Goal: Task Accomplishment & Management: Complete application form

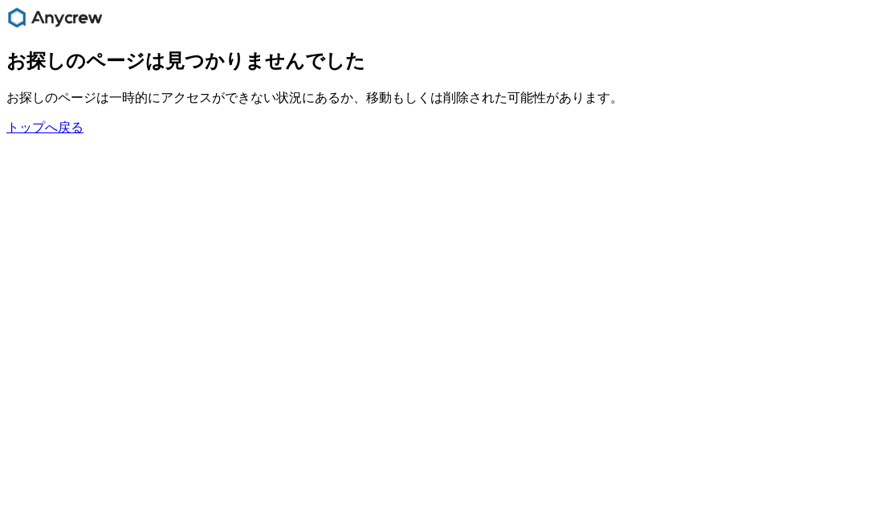
click at [55, 122] on div "お探しのページは見つかりませんでした お探しのページは一時的にアクセスができない状況にあるか、移動もしくは削除された可能性があります。 トップへ戻る" at bounding box center [439, 92] width 867 height 88
click at [55, 133] on link "トップへ戻る" at bounding box center [44, 127] width 77 height 14
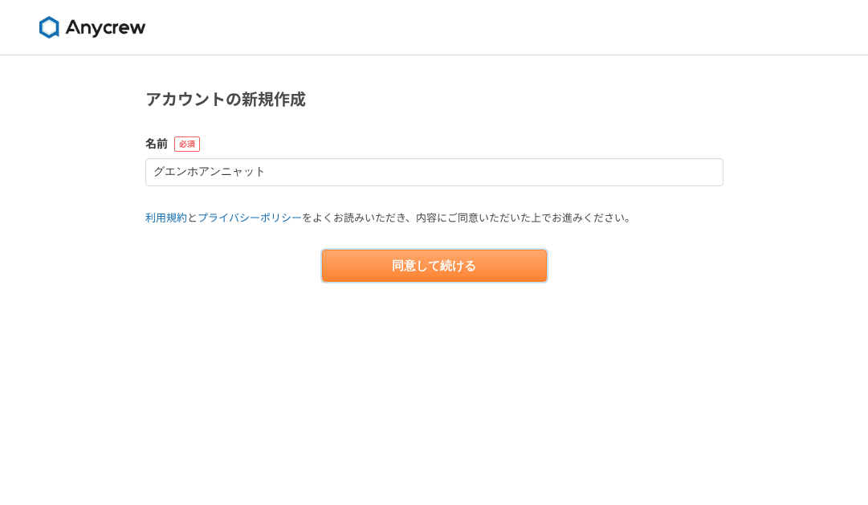
click at [422, 277] on button "同意して続ける" at bounding box center [434, 266] width 225 height 32
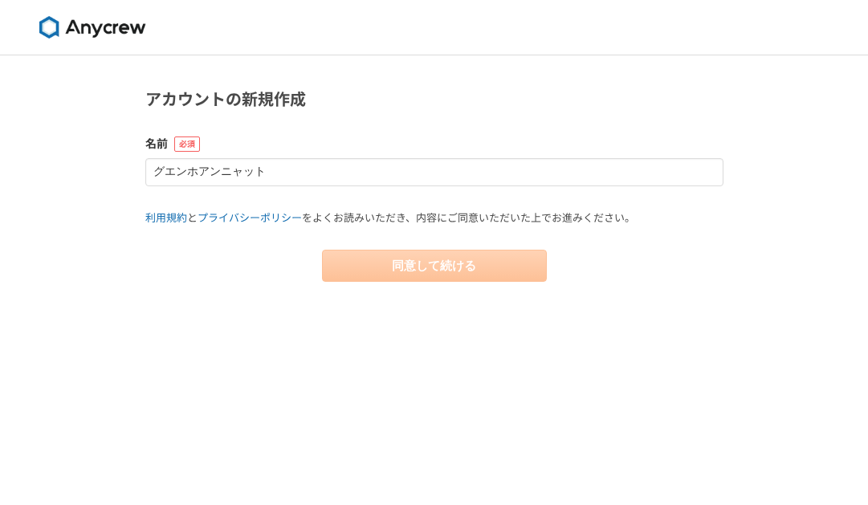
select select "13"
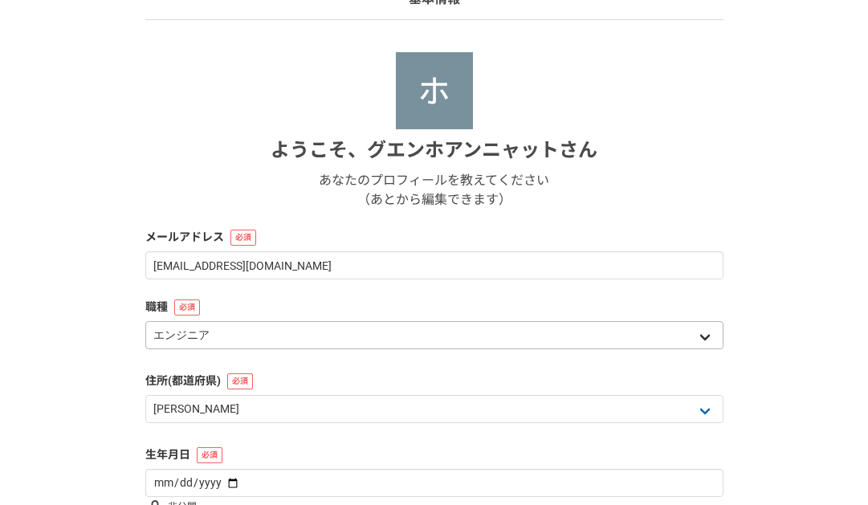
scroll to position [135, 0]
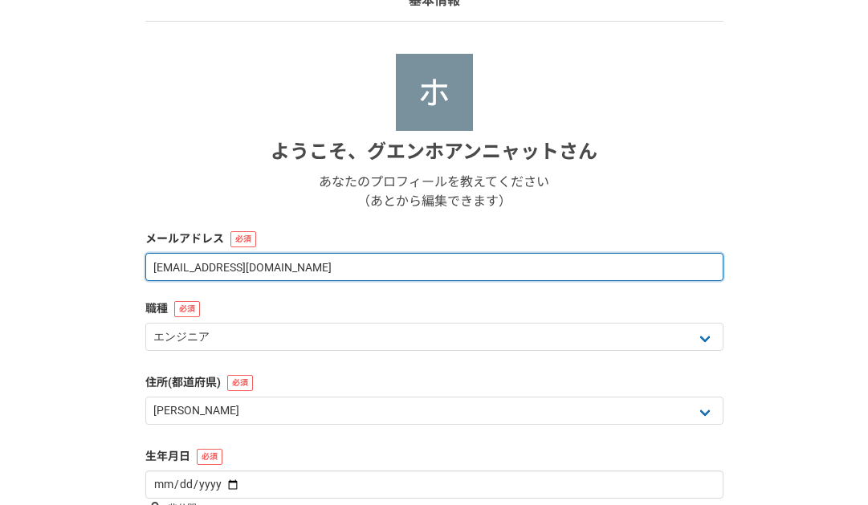
drag, startPoint x: 205, startPoint y: 267, endPoint x: 121, endPoint y: 265, distance: 84.3
click at [121, 265] on div "1 2 3 4 5 6 基本情報 ようこそ、 グエンホアンニャット さん あなたのプロフィールを教えてください （あとから編集できます） メールアドレス nh…" at bounding box center [434, 293] width 868 height 745
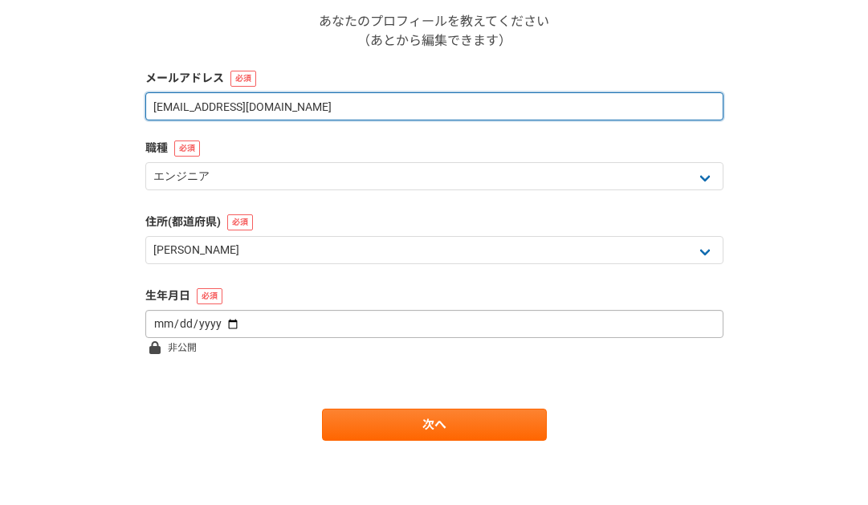
type input "nguyenhnhat117627@gmail.com"
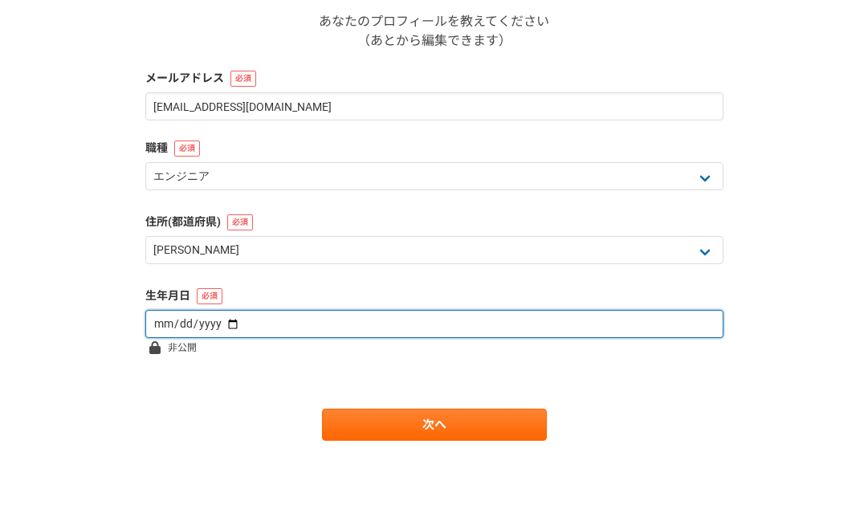
drag, startPoint x: 232, startPoint y: 323, endPoint x: 220, endPoint y: 338, distance: 18.8
click at [230, 323] on input "date" at bounding box center [434, 324] width 578 height 28
type input "1990-08-16"
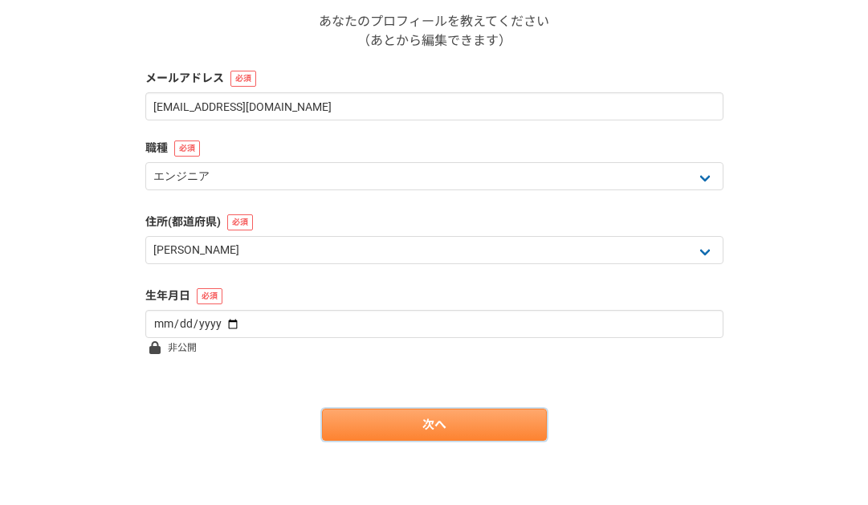
click at [456, 431] on link "次へ" at bounding box center [434, 425] width 225 height 32
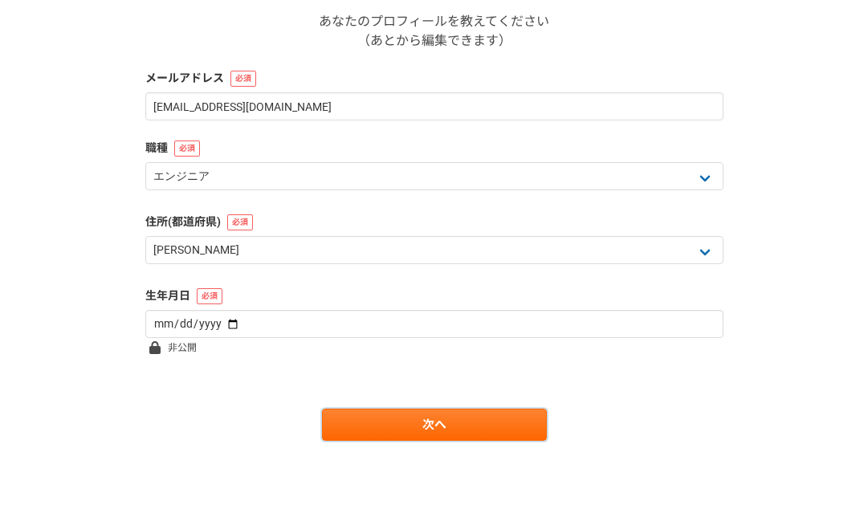
scroll to position [0, 0]
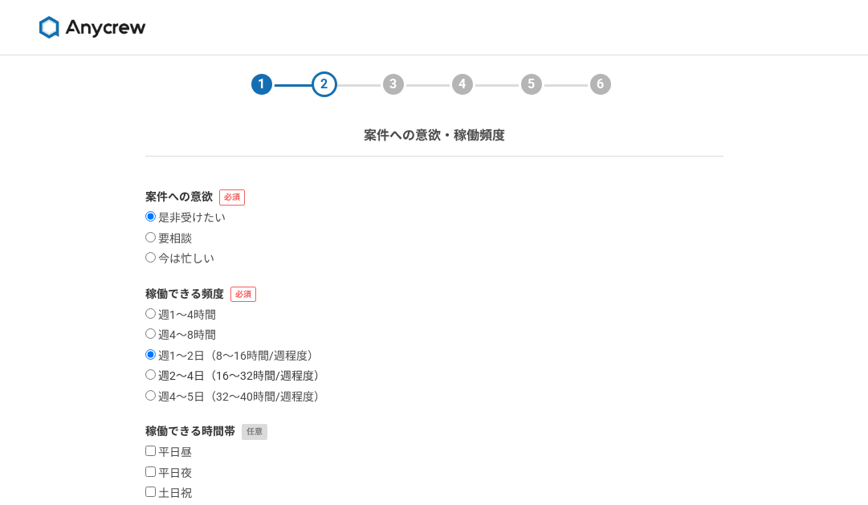
click at [150, 375] on input "週2〜4日（16〜32時間/週程度）" at bounding box center [150, 374] width 10 height 10
radio input "true"
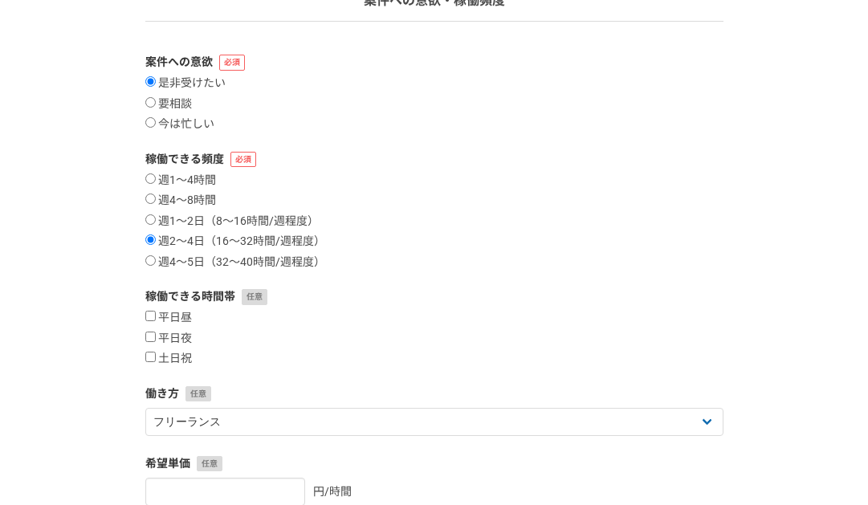
scroll to position [161, 0]
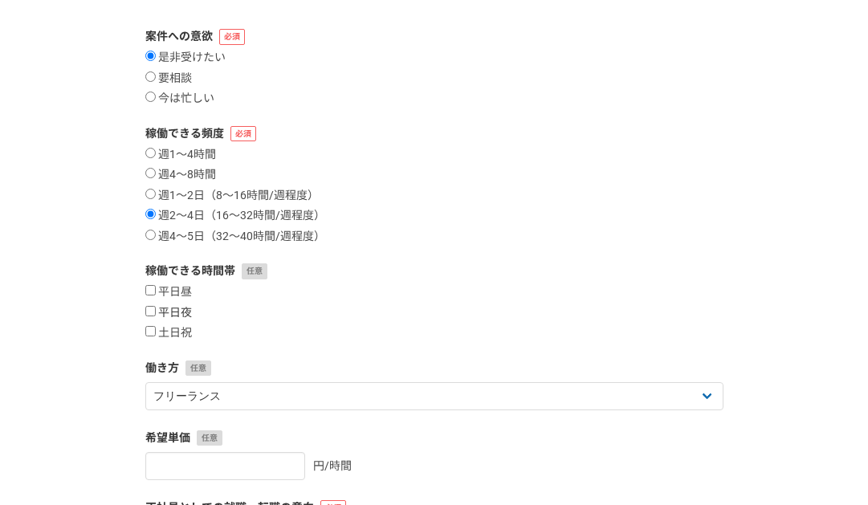
click at [185, 315] on label "平日夜" at bounding box center [168, 313] width 47 height 14
click at [156, 315] on input "平日夜" at bounding box center [150, 311] width 10 height 10
checkbox input "true"
click at [185, 334] on label "土日祝" at bounding box center [168, 333] width 47 height 14
click at [156, 334] on input "土日祝" at bounding box center [150, 331] width 10 height 10
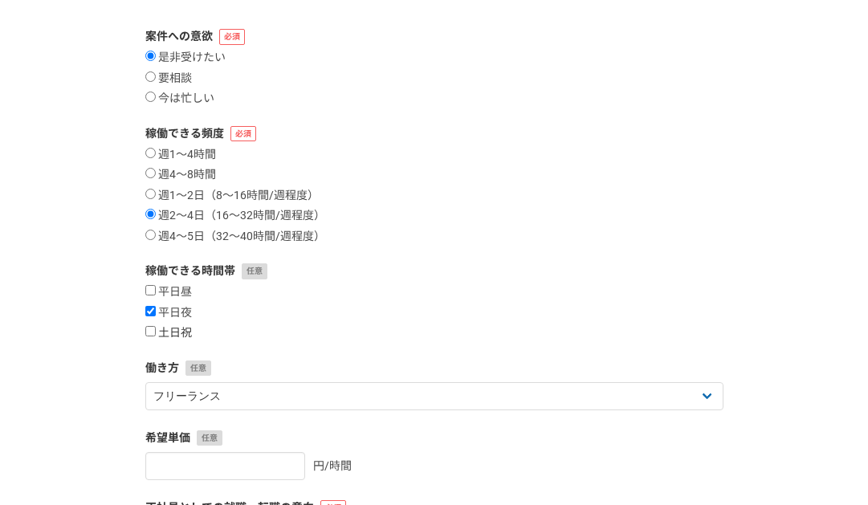
checkbox input "true"
click at [175, 238] on label "週4〜5日（32〜40時間/週程度）" at bounding box center [235, 237] width 180 height 14
click at [156, 238] on input "週4〜5日（32〜40時間/週程度）" at bounding box center [150, 235] width 10 height 10
radio input "true"
click at [175, 214] on label "週2〜4日（16〜32時間/週程度）" at bounding box center [235, 216] width 180 height 14
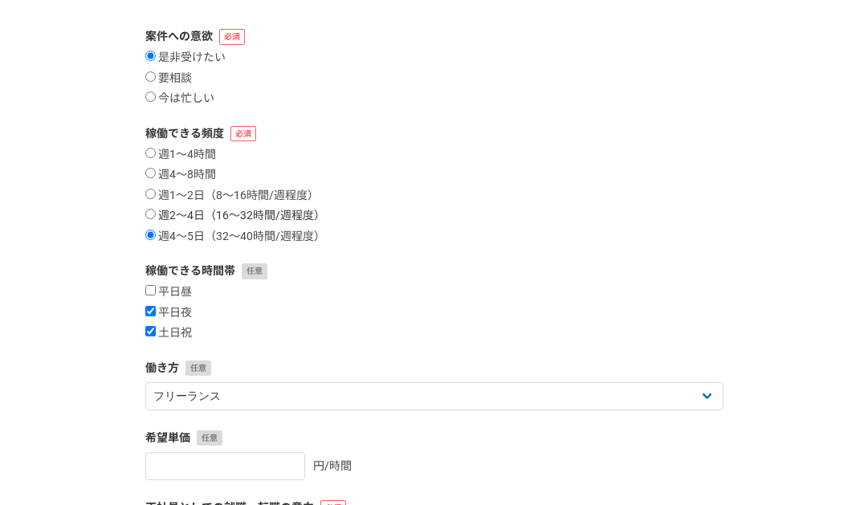
click at [156, 214] on input "週2〜4日（16〜32時間/週程度）" at bounding box center [150, 214] width 10 height 10
radio input "true"
click at [179, 322] on div "平日昼 平日夜 土日祝" at bounding box center [434, 312] width 578 height 55
click at [276, 235] on label "週4〜5日（32〜40時間/週程度）" at bounding box center [235, 237] width 180 height 14
click at [156, 235] on input "週4〜5日（32〜40時間/週程度）" at bounding box center [150, 235] width 10 height 10
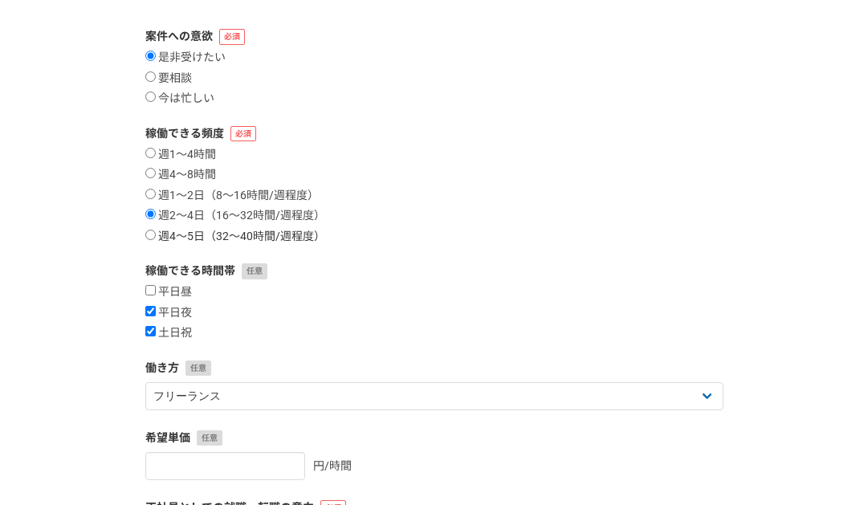
radio input "true"
click at [268, 214] on label "週2〜4日（16〜32時間/週程度）" at bounding box center [235, 216] width 180 height 14
click at [156, 214] on input "週2〜4日（16〜32時間/週程度）" at bounding box center [150, 214] width 10 height 10
radio input "true"
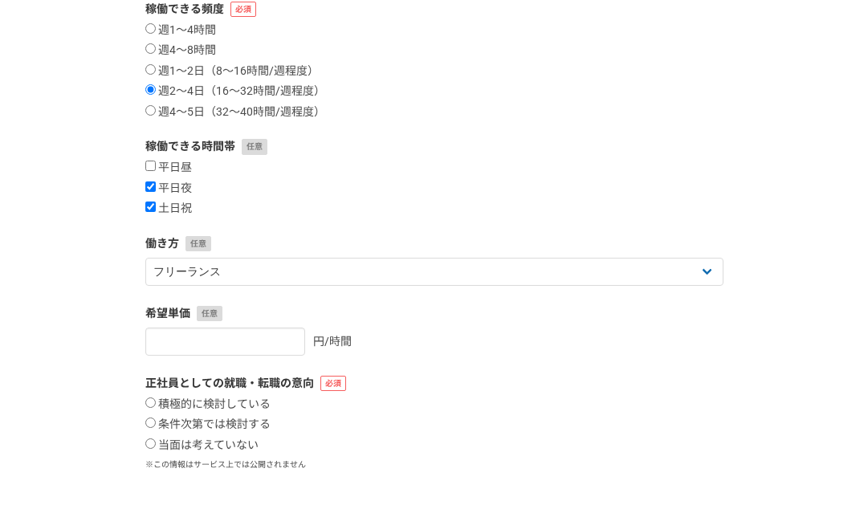
scroll to position [321, 0]
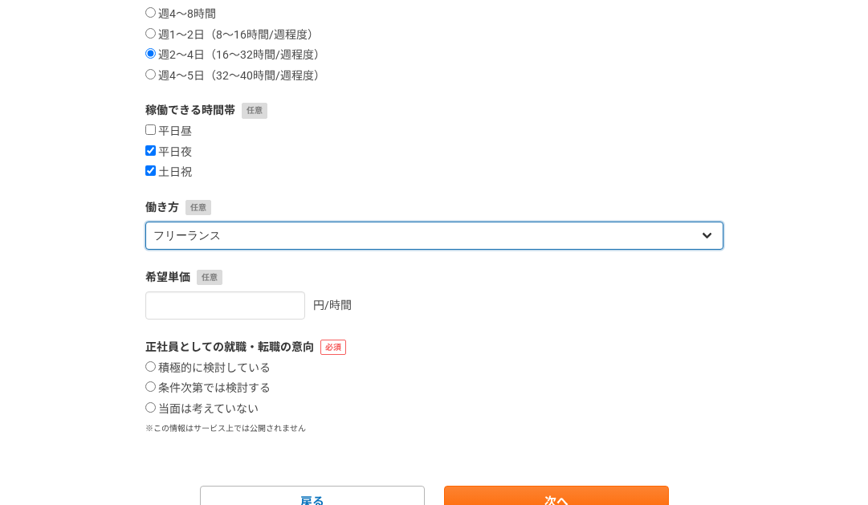
click at [303, 238] on select "フリーランス 副業 その他" at bounding box center [434, 236] width 578 height 28
select select "sidejob"
click at [145, 222] on select "フリーランス 副業 その他" at bounding box center [434, 236] width 578 height 28
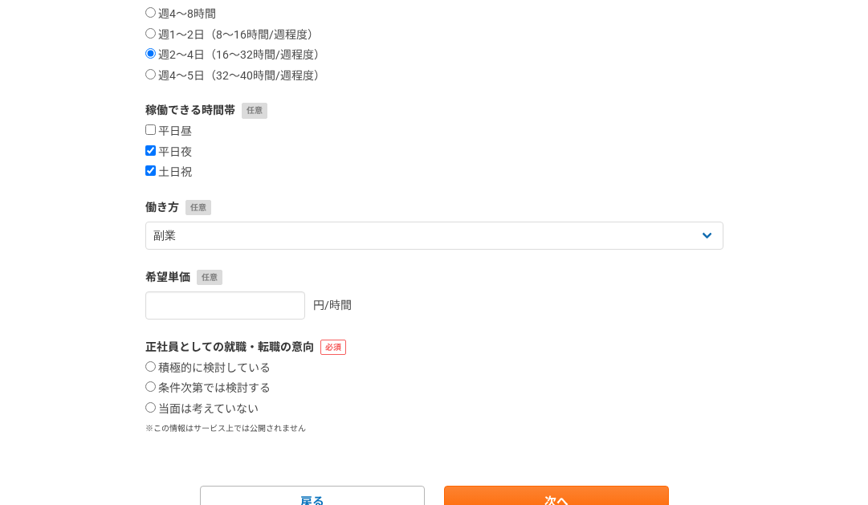
click at [380, 139] on div "平日昼 平日夜 土日祝" at bounding box center [434, 151] width 578 height 55
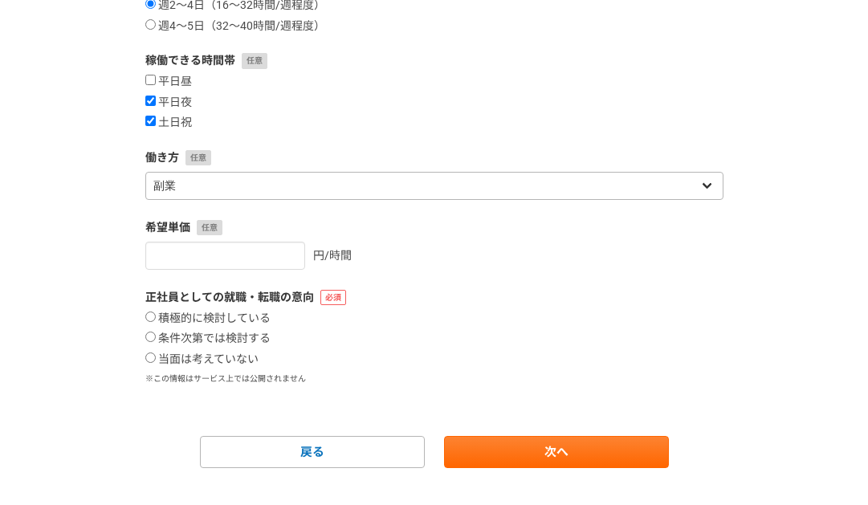
scroll to position [398, 0]
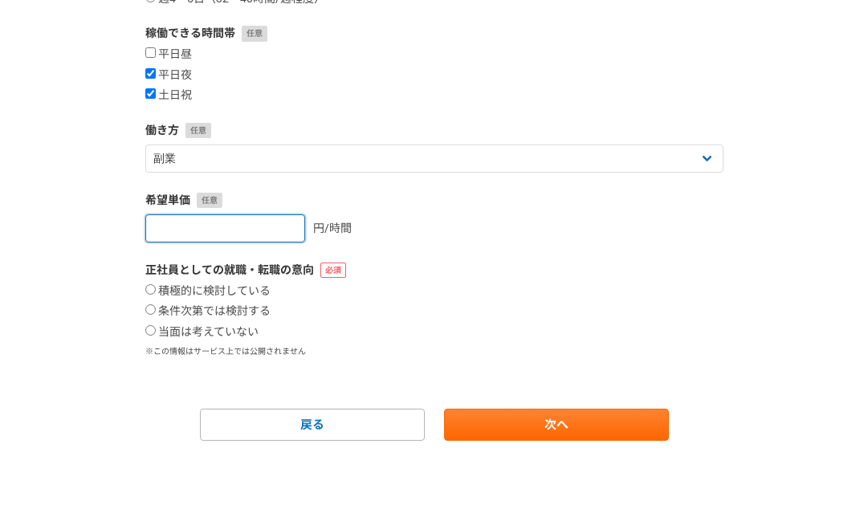
click at [155, 231] on input "number" at bounding box center [225, 228] width 160 height 28
type input "5000"
click at [465, 209] on div "希望単価 5000 円/時間" at bounding box center [434, 217] width 578 height 51
click at [242, 332] on label "当面は考えていない" at bounding box center [201, 332] width 113 height 14
click at [156, 332] on input "当面は考えていない" at bounding box center [150, 330] width 10 height 10
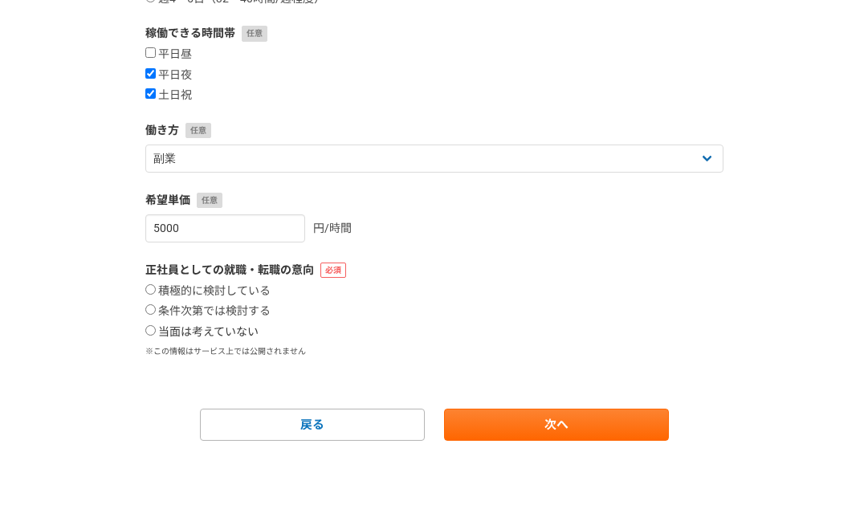
radio input "true"
click at [240, 315] on label "条件次第では検討する" at bounding box center [207, 311] width 125 height 14
click at [156, 315] on input "条件次第では検討する" at bounding box center [150, 309] width 10 height 10
radio input "true"
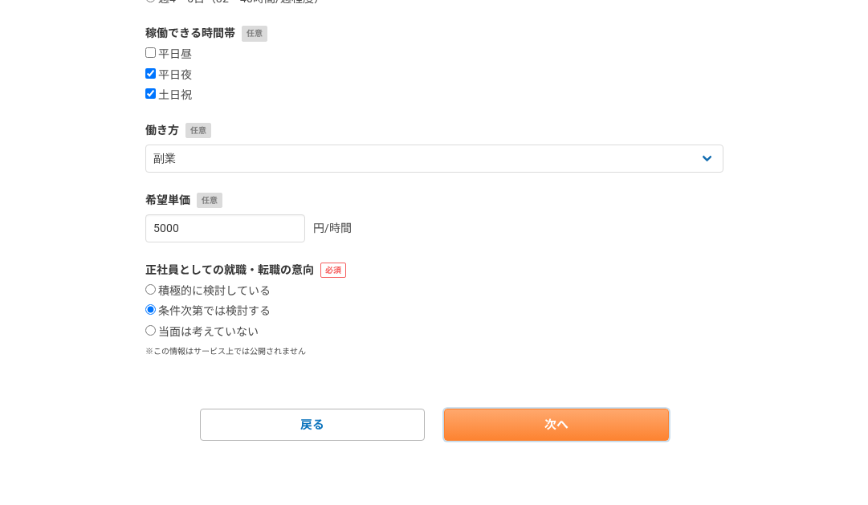
click at [546, 430] on link "次へ" at bounding box center [556, 425] width 225 height 32
select select
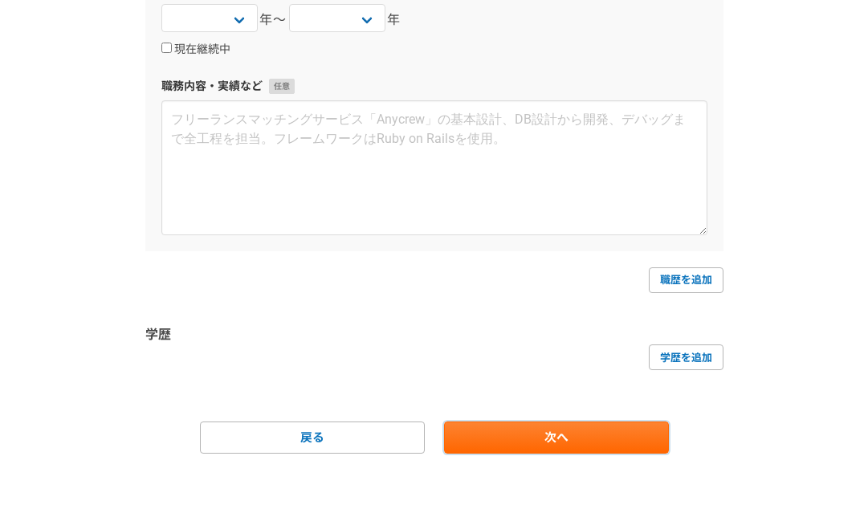
scroll to position [0, 0]
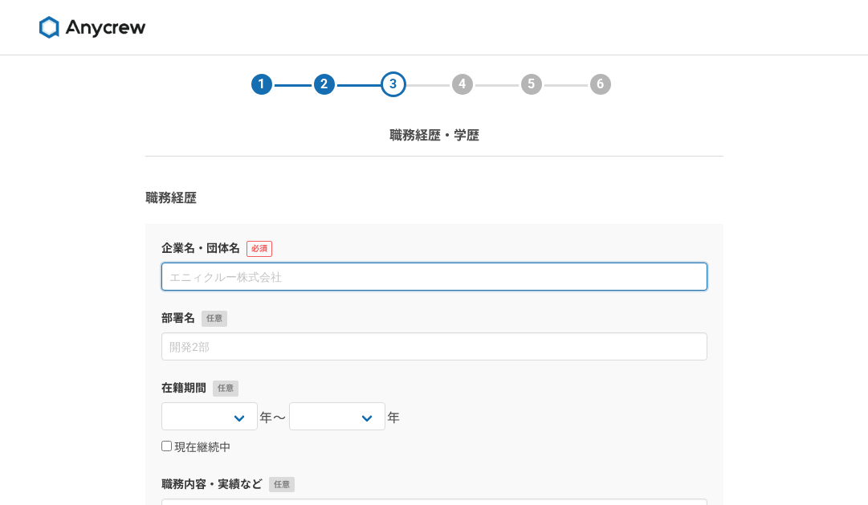
click at [279, 283] on input at bounding box center [434, 276] width 546 height 28
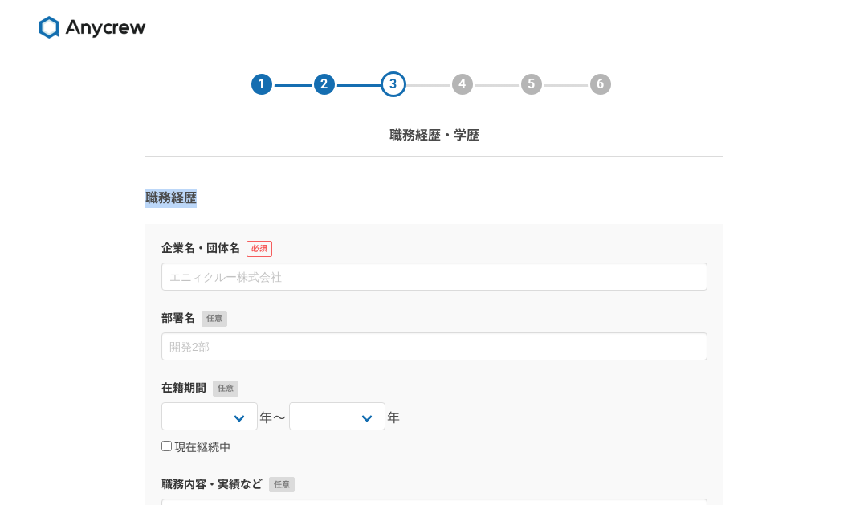
drag, startPoint x: 197, startPoint y: 208, endPoint x: 145, endPoint y: 195, distance: 52.9
click at [145, 195] on h3 "職務経歴" at bounding box center [434, 198] width 578 height 19
drag, startPoint x: 145, startPoint y: 195, endPoint x: 56, endPoint y: 256, distance: 108.0
click at [55, 255] on div "1 2 3 4 5 6 職務経歴・学歴 職務経歴 企業名・団体名 部署名 在籍期間 2025 2024 2023 2022 2021 2020 2019 20…" at bounding box center [434, 485] width 868 height 860
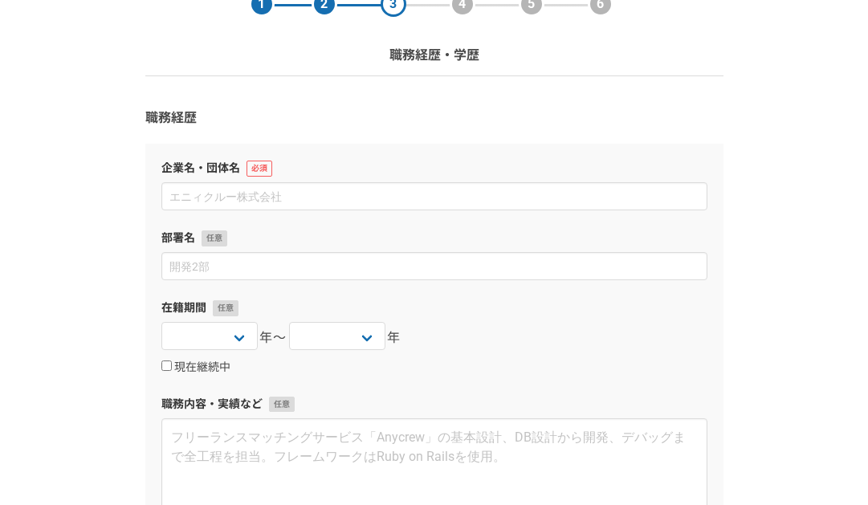
click at [82, 258] on div "1 2 3 4 5 6 職務経歴・学歴 職務経歴 企業名・団体名 部署名 在籍期間 2025 2024 2023 2022 2021 2020 2019 20…" at bounding box center [434, 405] width 868 height 860
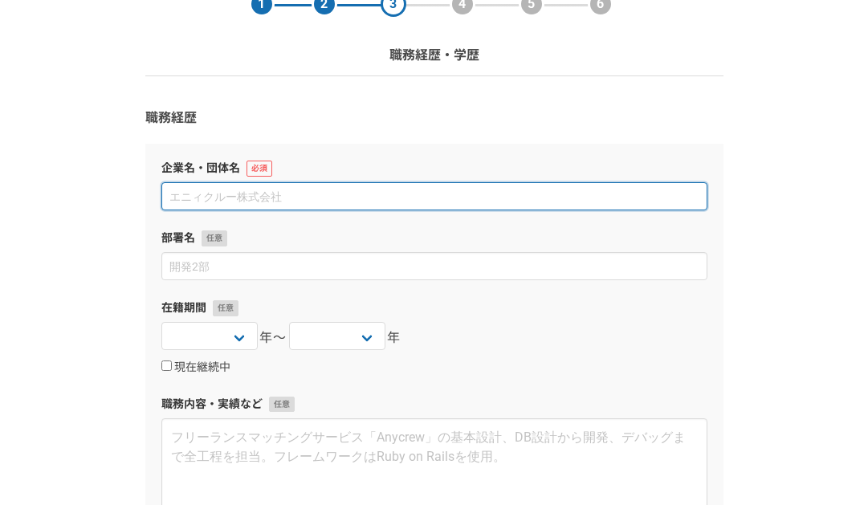
click at [316, 190] on input at bounding box center [434, 196] width 546 height 28
click at [233, 198] on input at bounding box center [434, 196] width 546 height 28
type input "株式会社スカイヤーズ"
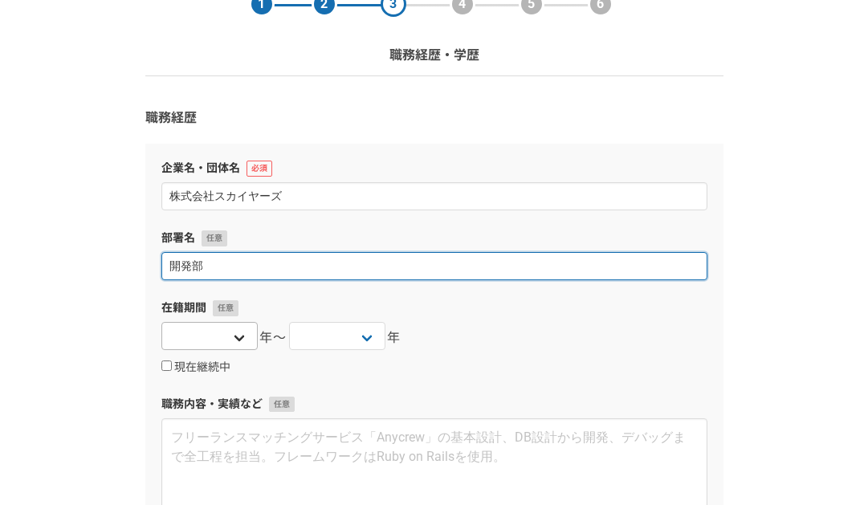
type input "開発部"
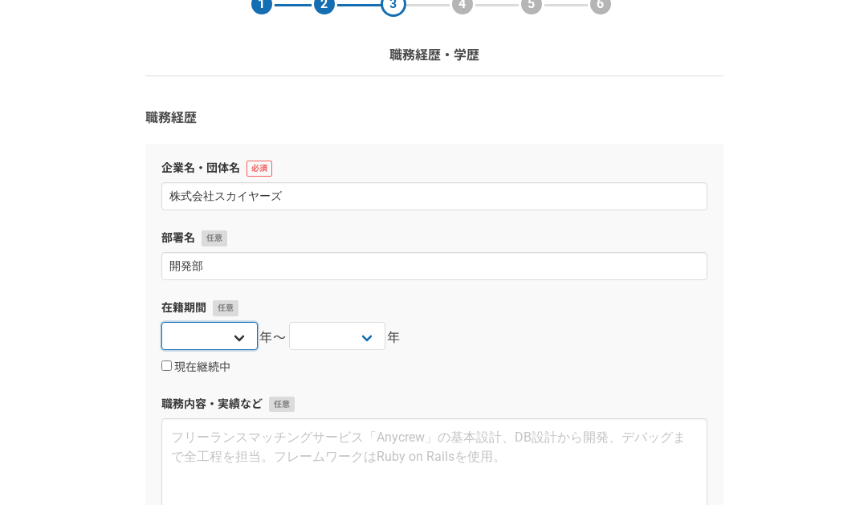
click at [213, 343] on select "2025 2024 2023 2022 2021 2020 2019 2018 2017 2016 2015 2014 2013 2012 2011 2010…" at bounding box center [209, 336] width 96 height 28
select select "2019"
click at [161, 322] on select "2025 2024 2023 2022 2021 2020 2019 2018 2017 2016 2015 2014 2013 2012 2011 2010…" at bounding box center [209, 336] width 96 height 28
click at [489, 319] on div "在籍期間 2025 2024 2023 2022 2021 2020 2019 2018 2017 2016 2015 2014 2013 2012 2011…" at bounding box center [434, 337] width 546 height 76
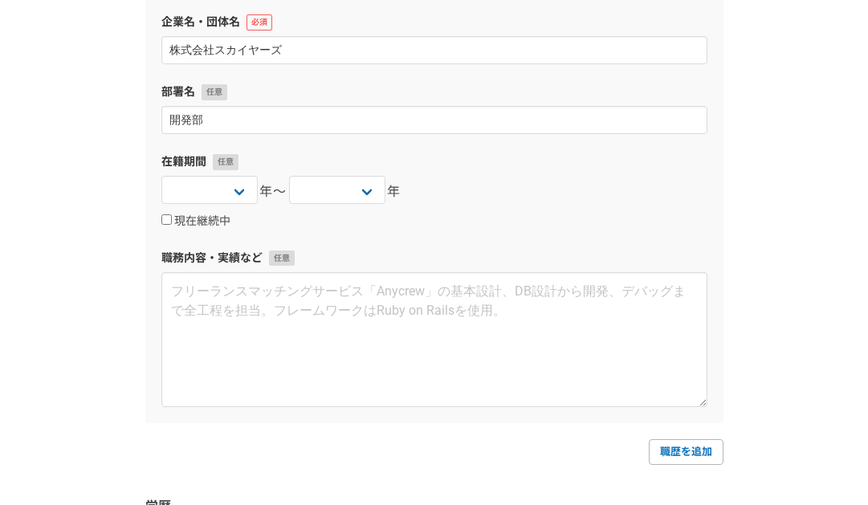
scroll to position [241, 0]
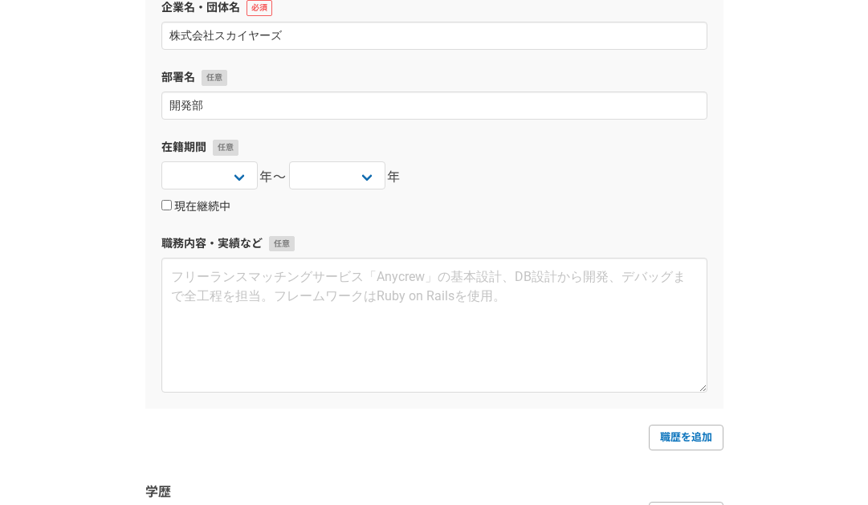
click at [193, 203] on label "現在継続中" at bounding box center [195, 207] width 69 height 14
click at [172, 203] on input "現在継続中" at bounding box center [166, 205] width 10 height 10
checkbox input "true"
click at [364, 193] on div "2025 2024 2023 2022 2021 2020 2019 2018 2017 2016 2015 2014 2013 2012 2011 2010…" at bounding box center [434, 177] width 546 height 32
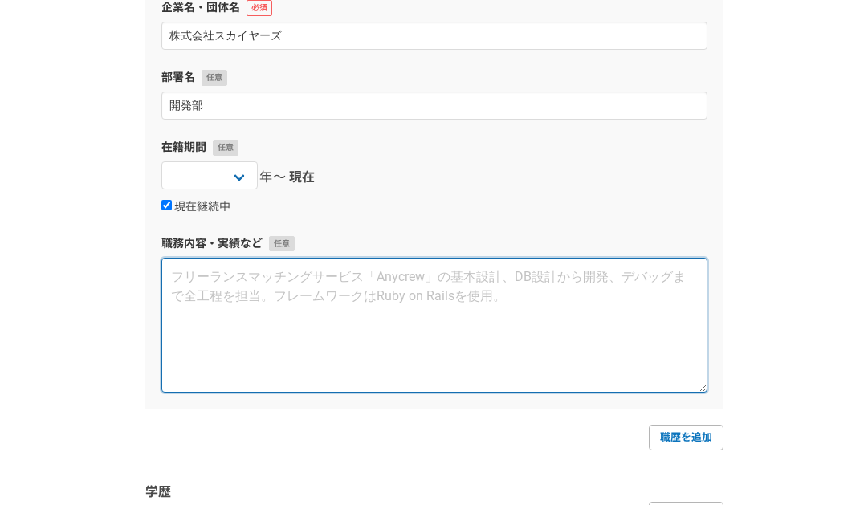
click at [324, 294] on textarea at bounding box center [434, 325] width 546 height 135
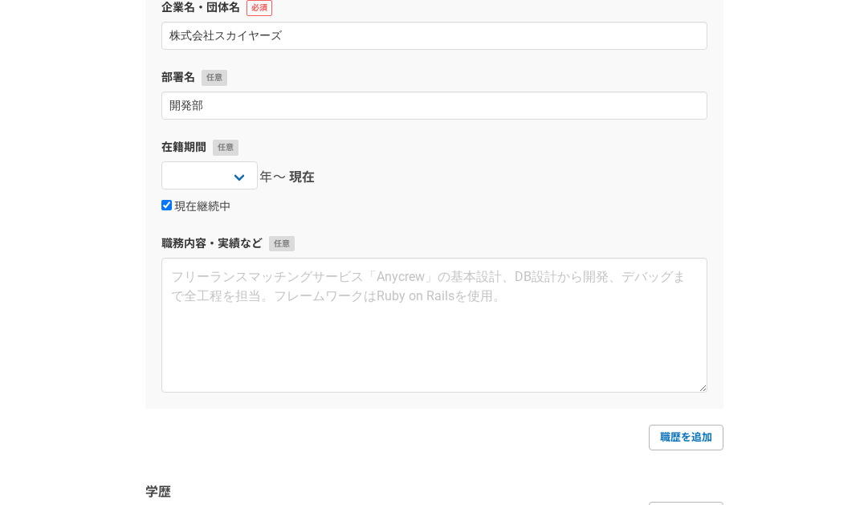
click at [433, 172] on div "2025 2024 2023 2022 2021 2020 2019 2018 2017 2016 2015 2014 2013 2012 2011 2010…" at bounding box center [434, 177] width 546 height 32
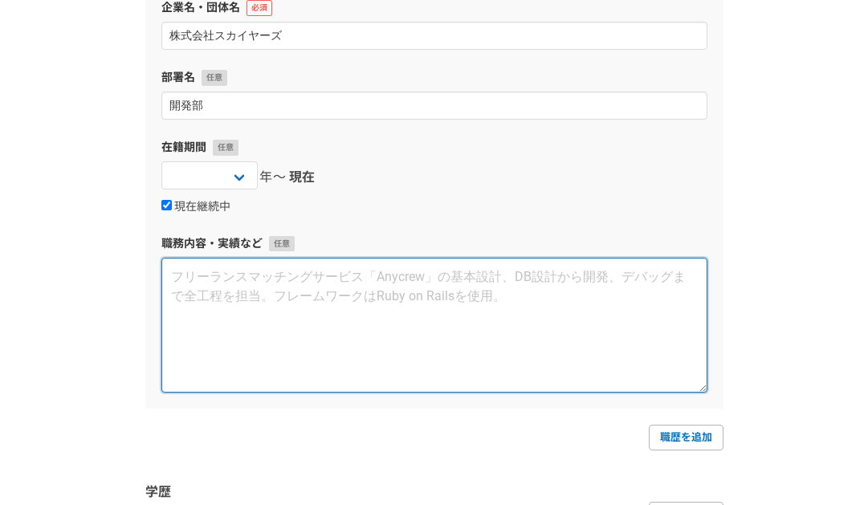
click at [413, 283] on textarea at bounding box center [434, 325] width 546 height 135
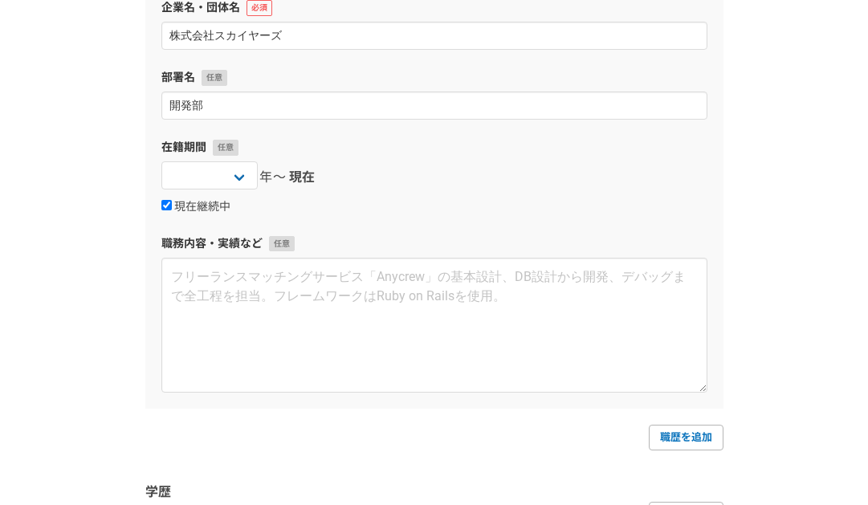
click at [486, 190] on div "2025 2024 2023 2022 2021 2020 2019 2018 2017 2016 2015 2014 2013 2012 2011 2010…" at bounding box center [434, 177] width 546 height 32
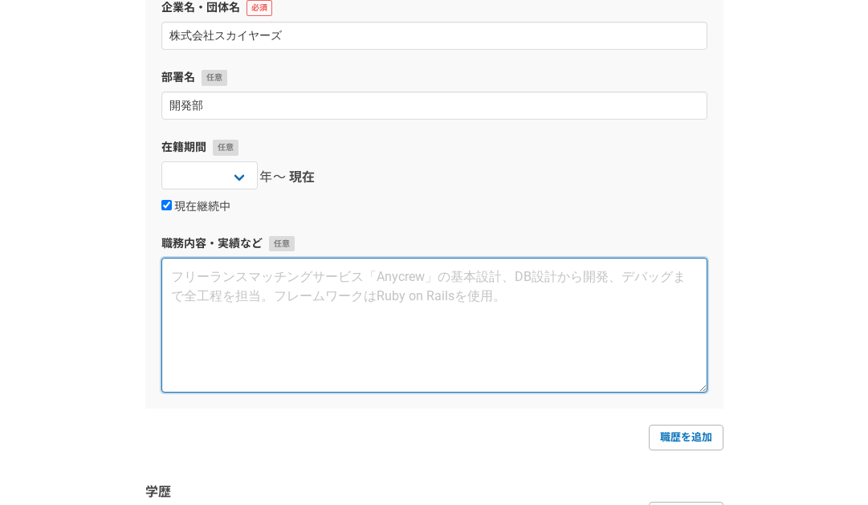
click at [319, 300] on textarea at bounding box center [434, 325] width 546 height 135
type textarea "W"
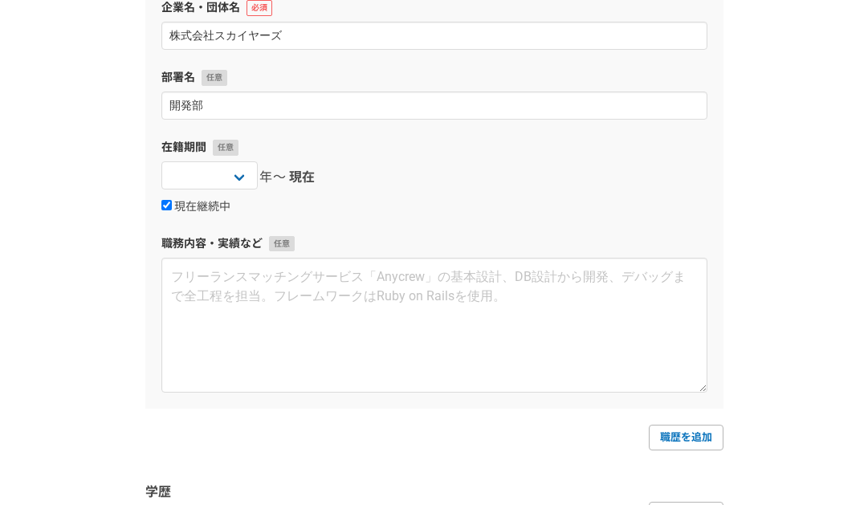
click at [535, 207] on div "現在継続中" at bounding box center [434, 206] width 546 height 19
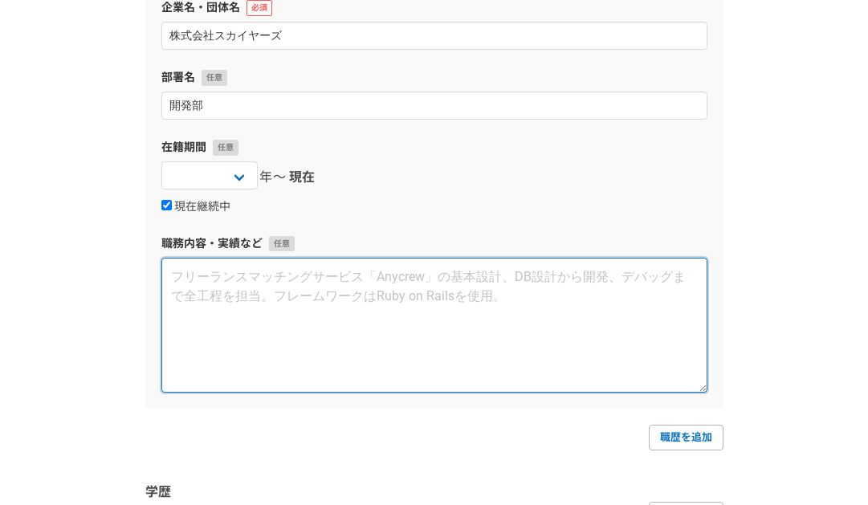
click at [327, 325] on textarea at bounding box center [434, 325] width 546 height 135
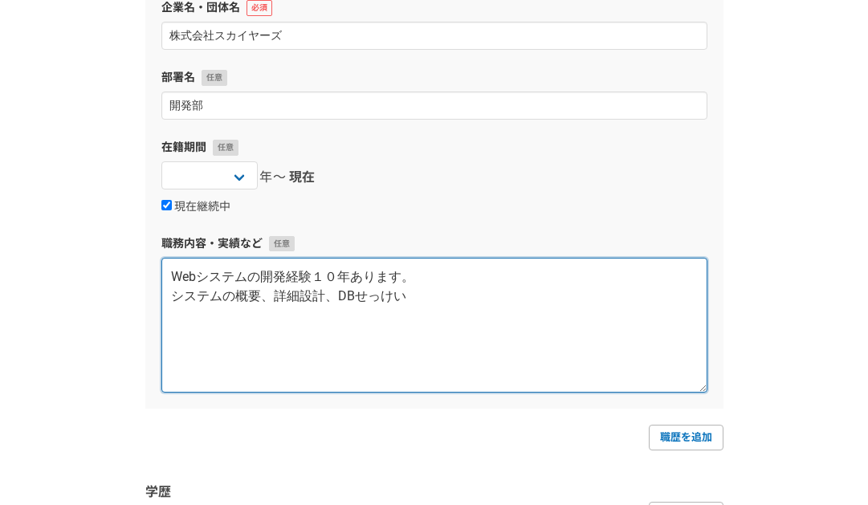
type textarea "Webシステムの開発経験１０年あります。 システムの概要、詳細設計、DB設計"
type textarea "ｋ"
type textarea "Webシステムの開発経験１０年あります。 システムの概要、詳細設計、DB設計から開発、デバッグ、仕様書作成まで"
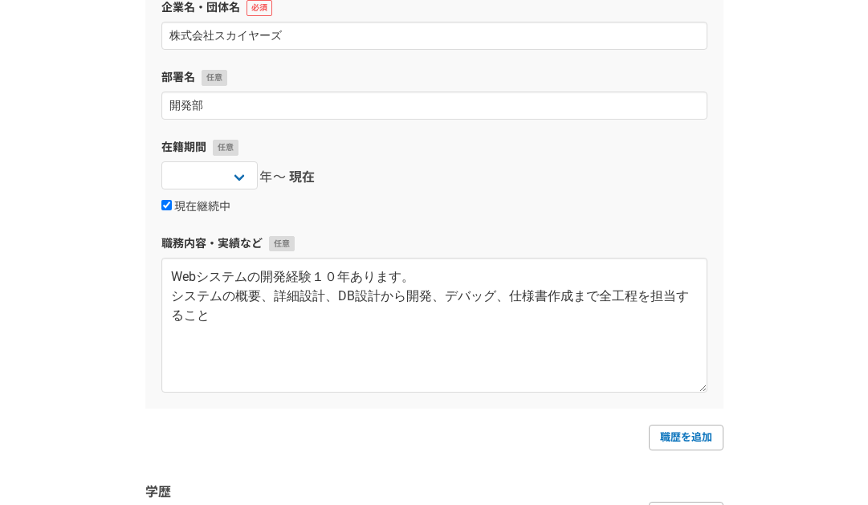
click at [421, 179] on div "2025 2024 2023 2022 2021 2020 2019 2018 2017 2016 2015 2014 2013 2012 2011 2010…" at bounding box center [434, 177] width 546 height 32
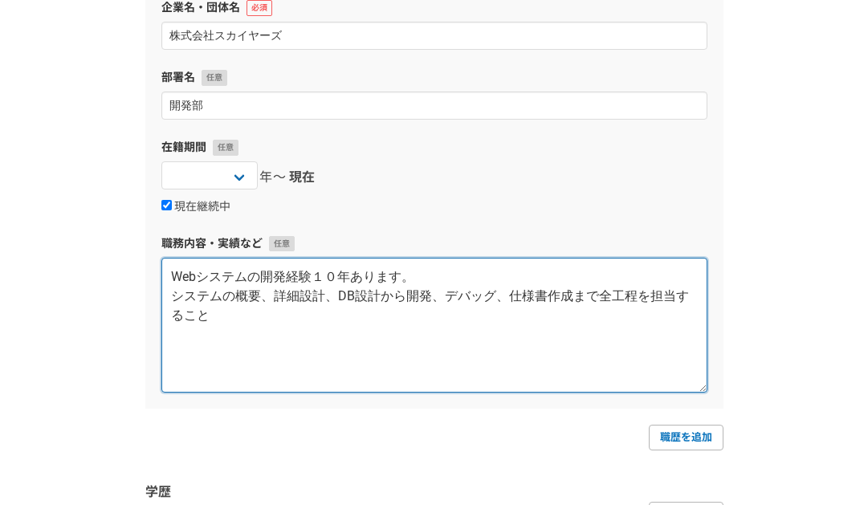
click at [391, 346] on textarea "Webシステムの開発経験１０年あります。 システムの概要、詳細設計、DB設計から開発、デバッグ、仕様書作成まで全工程を担当すること" at bounding box center [434, 325] width 546 height 135
click at [336, 323] on textarea "Webシステムの開発経験１０年あります。 システムの概要、詳細設計、DB設計から開発、デバッグ、仕様書作成まで全工程を担当すること" at bounding box center [434, 325] width 546 height 135
type textarea "Webシステムの開発経験１０年あります。 システムの概要、詳細設計、DB設計から開発、デバッグ、仕様書作成まで全工程"
click at [703, 285] on textarea "Webシステムの開発経験１０年あります。 システムの概要、詳細設計、DB設計から開発、デバッグ、仕様書作成まで全工程" at bounding box center [434, 325] width 546 height 135
click at [662, 296] on textarea "Webシステムの開発経験１０年あります。 システムの概要、詳細設計、DB設計から開発、デバッグ、仕様書作成まで全工程" at bounding box center [434, 325] width 546 height 135
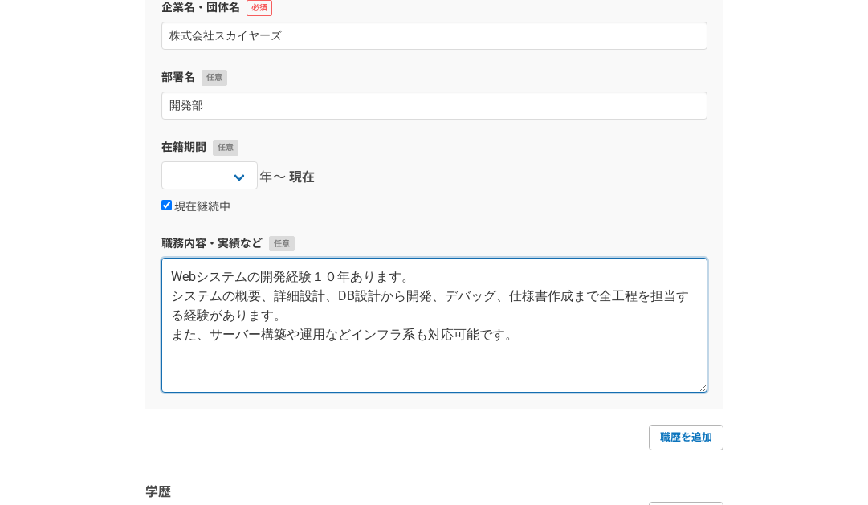
type textarea "Webシステムの開発経験１０年あります。 システムの概要、詳細設計、DB設計から開発、デバッグ、仕様書作成まで全工程を担当する経験があります。 また、サーバー…"
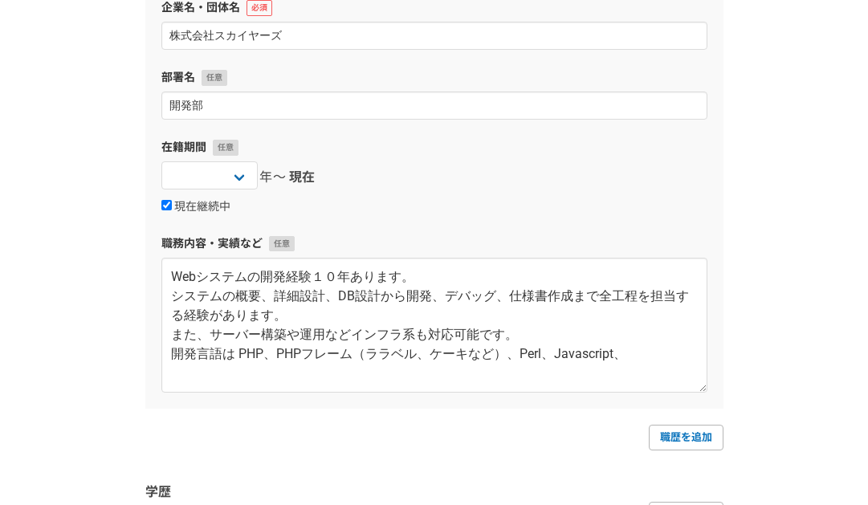
click at [545, 190] on div "2025 2024 2023 2022 2021 2020 2019 2018 2017 2016 2015 2014 2013 2012 2011 2010…" at bounding box center [434, 177] width 546 height 32
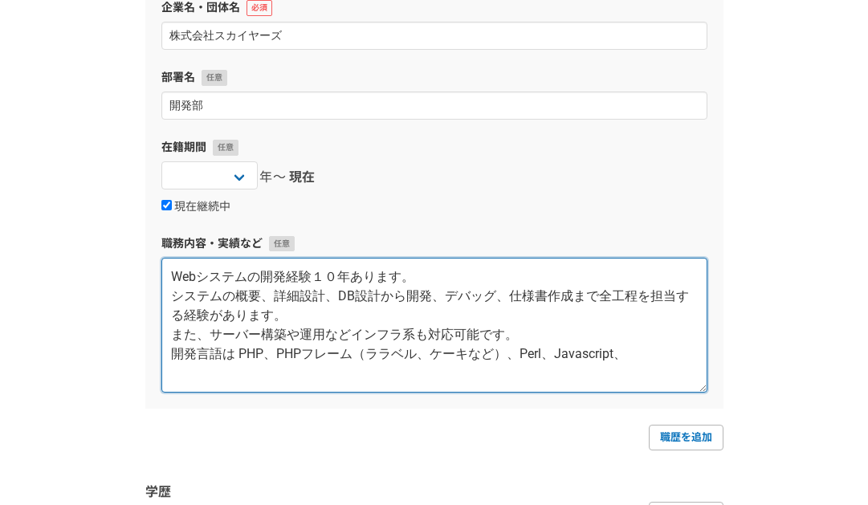
click at [625, 350] on textarea "Webシステムの開発経験１０年あります。 システムの概要、詳細設計、DB設計から開発、デバッグ、仕様書作成まで全工程を担当する経験があります。 また、サーバー…" at bounding box center [434, 325] width 546 height 135
click at [426, 369] on textarea "Webシステムの開発経験１０年あります。 システムの概要、詳細設計、DB設計から開発、デバッグ、仕様書作成まで全工程を担当する経験があります。 また、サーバー…" at bounding box center [434, 325] width 546 height 135
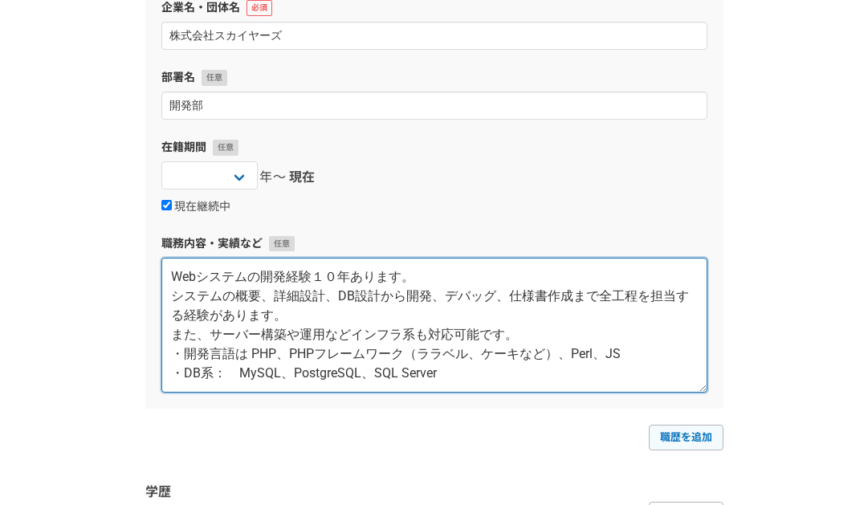
type textarea "Webシステムの開発経験１０年あります。 システムの概要、詳細設計、DB設計から開発、デバッグ、仕様書作成まで全工程を担当する経験があります。 また、サーバー…"
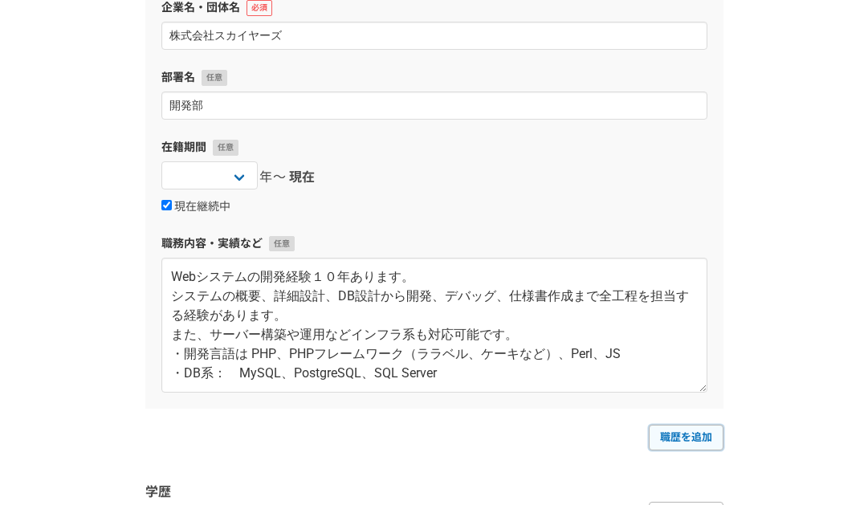
click at [702, 439] on link "職歴を追加" at bounding box center [686, 438] width 75 height 26
select select
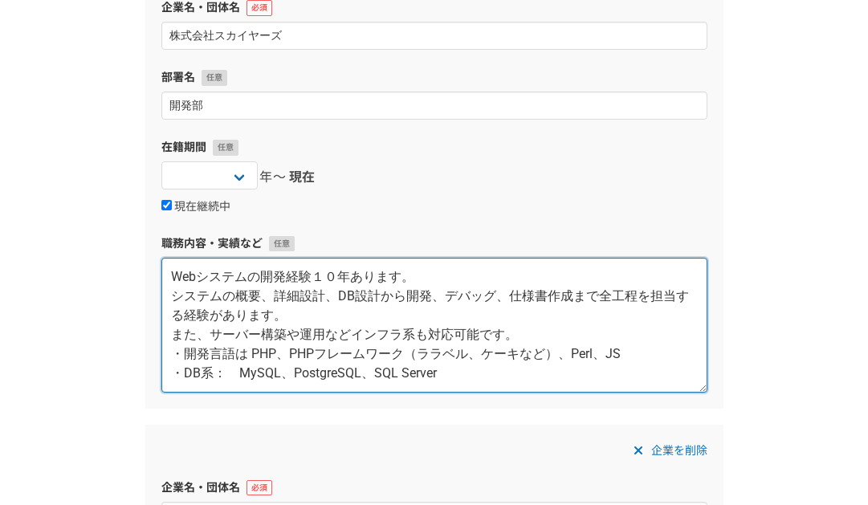
scroll to position [0, 0]
drag, startPoint x: 338, startPoint y: 268, endPoint x: 312, endPoint y: 269, distance: 25.7
click at [312, 269] on textarea "Webシステムの開発経験１０年あります。 システムの概要、詳細設計、DB設計から開発、デバッグ、仕様書作成まで全工程を担当する経験があります。 また、サーバー…" at bounding box center [434, 325] width 546 height 135
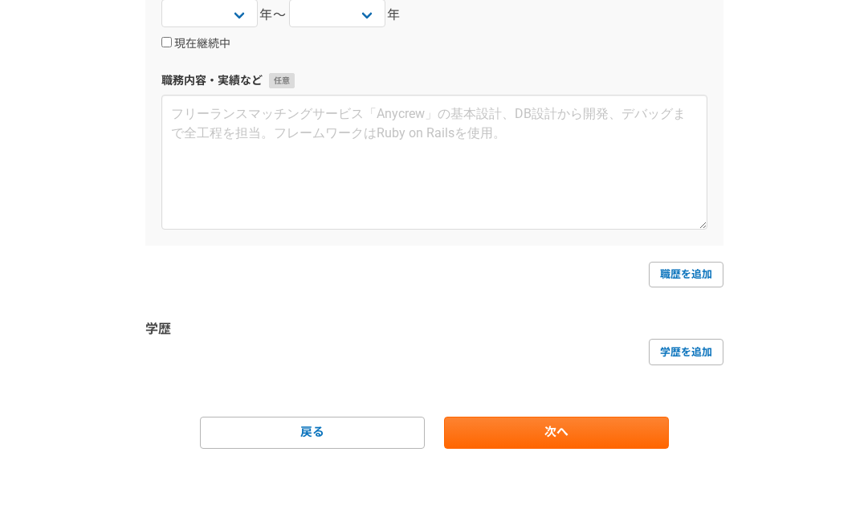
scroll to position [891, 0]
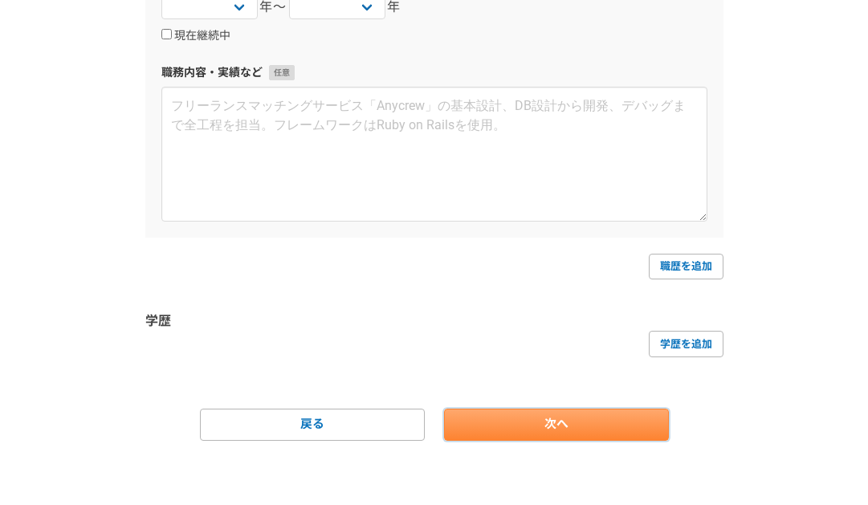
click at [631, 414] on link "次へ" at bounding box center [556, 425] width 225 height 32
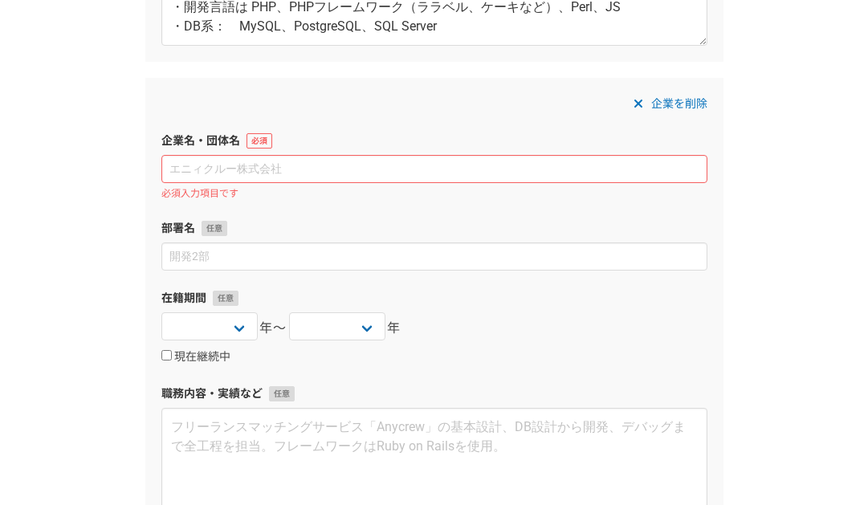
click at [682, 94] on span "企業を削除" at bounding box center [679, 103] width 56 height 19
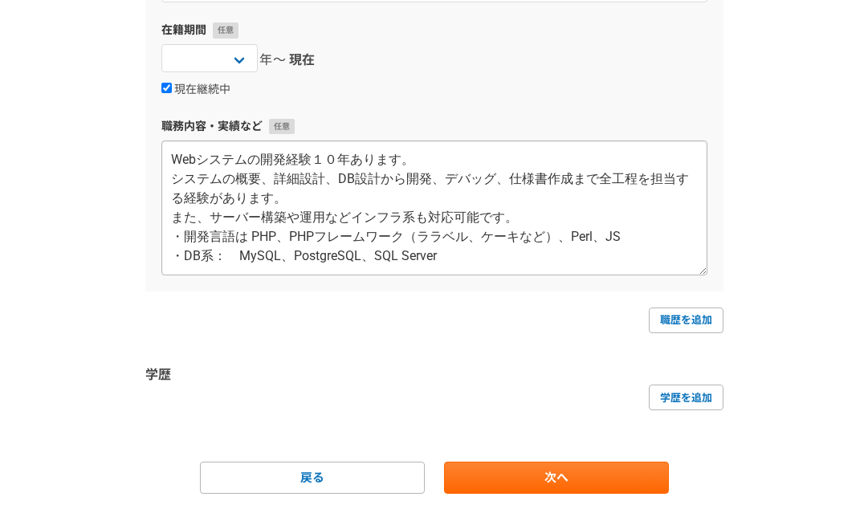
scroll to position [250, 0]
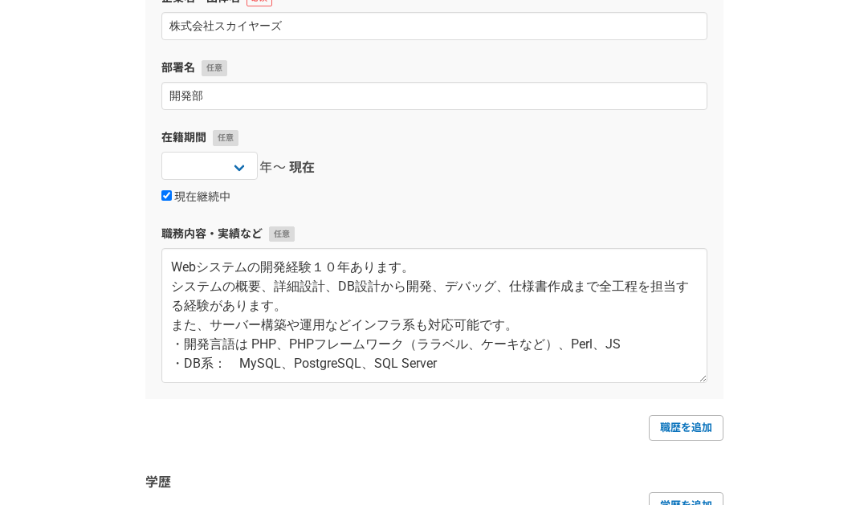
click at [46, 215] on div "1 2 3 4 5 6 職務経歴・学歴 職務経歴 企業名・団体名 株式会社スカイヤーズ 部署名 開発部 在籍期間 2025 2024 2023 2022 20…" at bounding box center [434, 235] width 868 height 860
click at [45, 231] on div "1 2 3 4 5 6 職務経歴・学歴 職務経歴 企業名・団体名 株式会社スカイヤーズ 部署名 開発部 在籍期間 2025 2024 2023 2022 20…" at bounding box center [434, 235] width 868 height 860
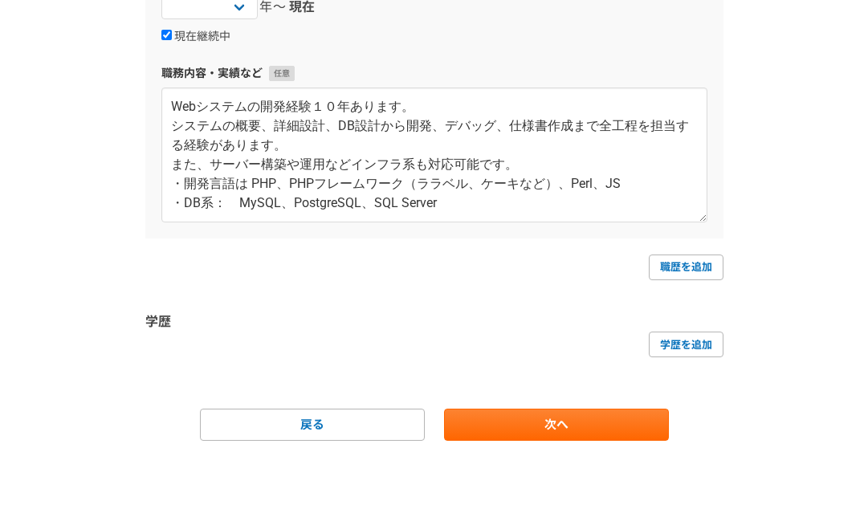
click at [45, 231] on div "1 2 3 4 5 6 職務経歴・学歴 職務経歴 企業名・団体名 株式会社スカイヤーズ 部署名 開発部 在籍期間 2025 2024 2023 2022 20…" at bounding box center [434, 74] width 868 height 860
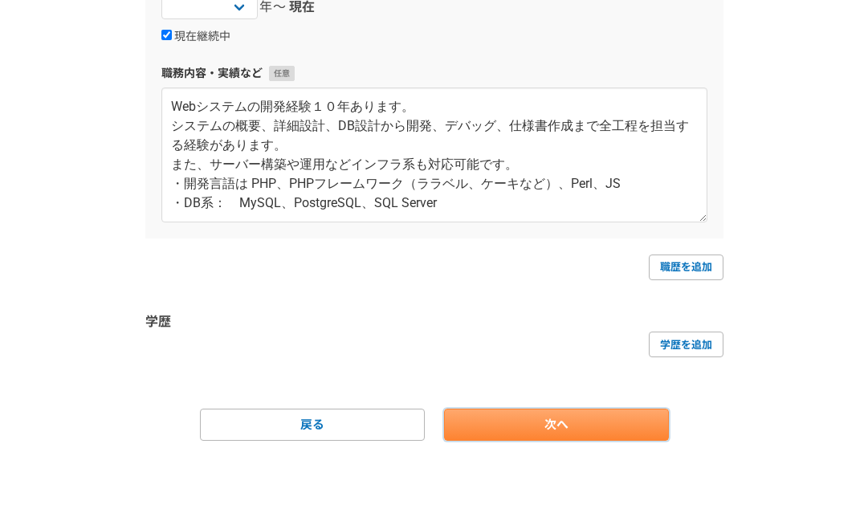
click at [541, 431] on link "次へ" at bounding box center [556, 425] width 225 height 32
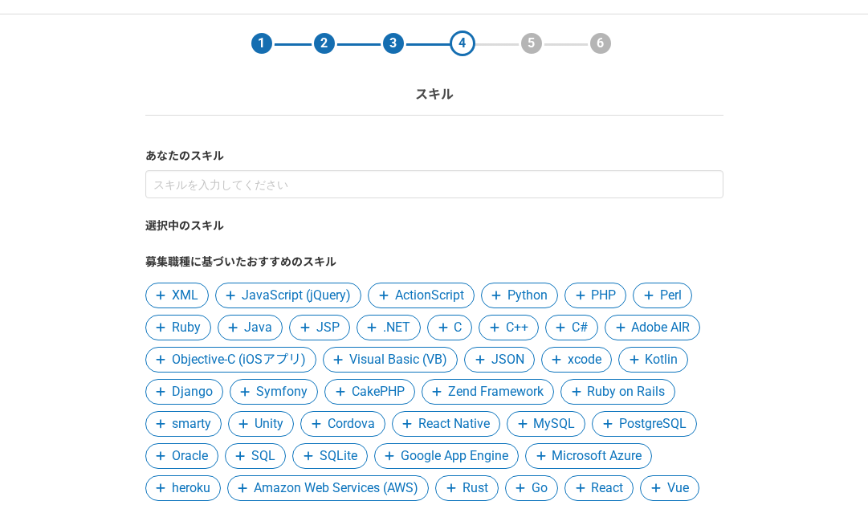
scroll to position [80, 0]
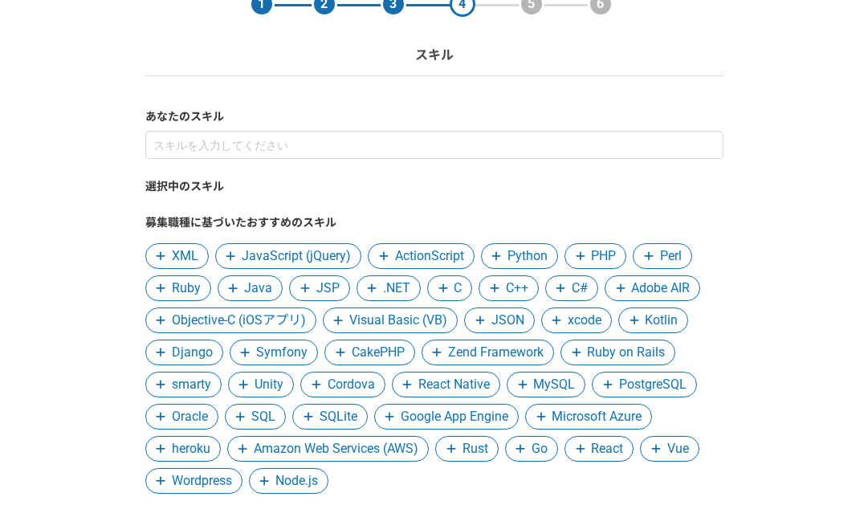
click at [304, 261] on span "JavaScript (jQuery)" at bounding box center [296, 255] width 109 height 19
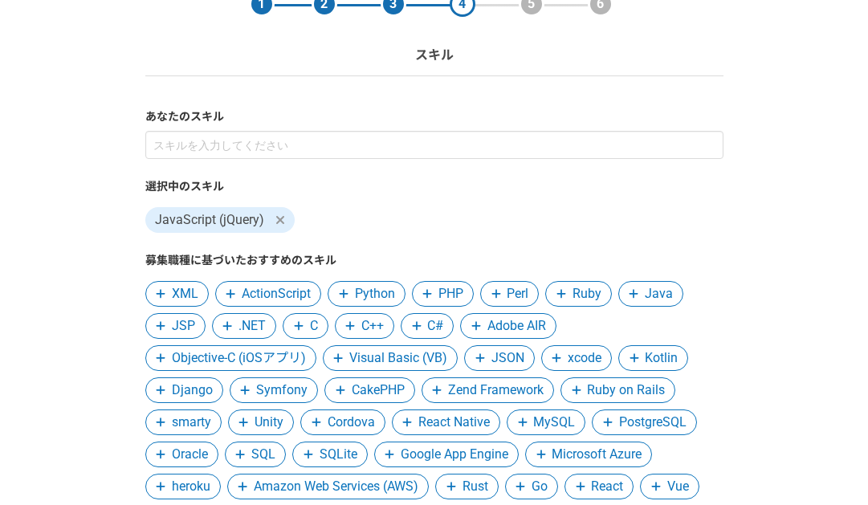
click at [458, 289] on span "PHP" at bounding box center [450, 293] width 25 height 19
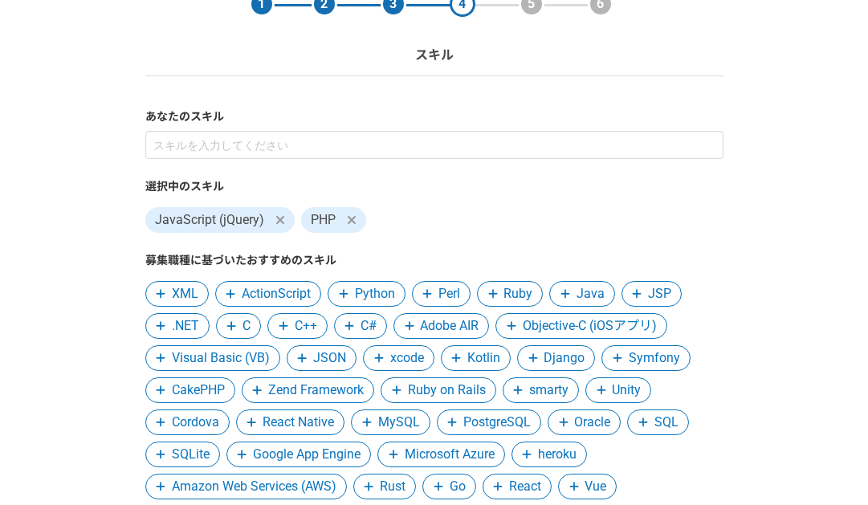
click at [460, 286] on span "Perl" at bounding box center [449, 293] width 22 height 19
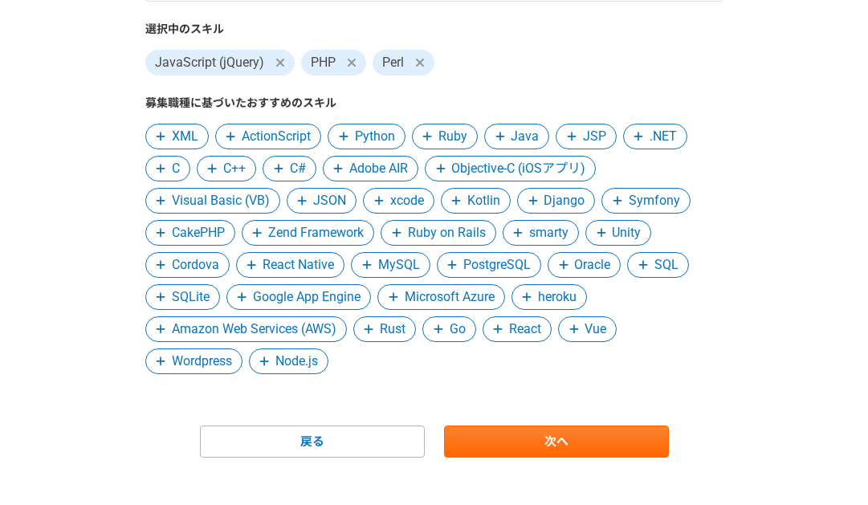
scroll to position [241, 0]
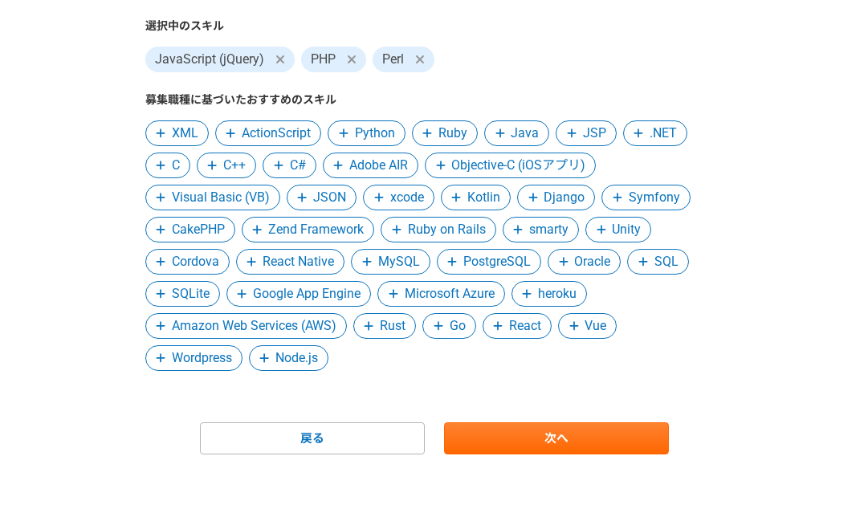
click at [336, 200] on span "JSON" at bounding box center [329, 197] width 33 height 19
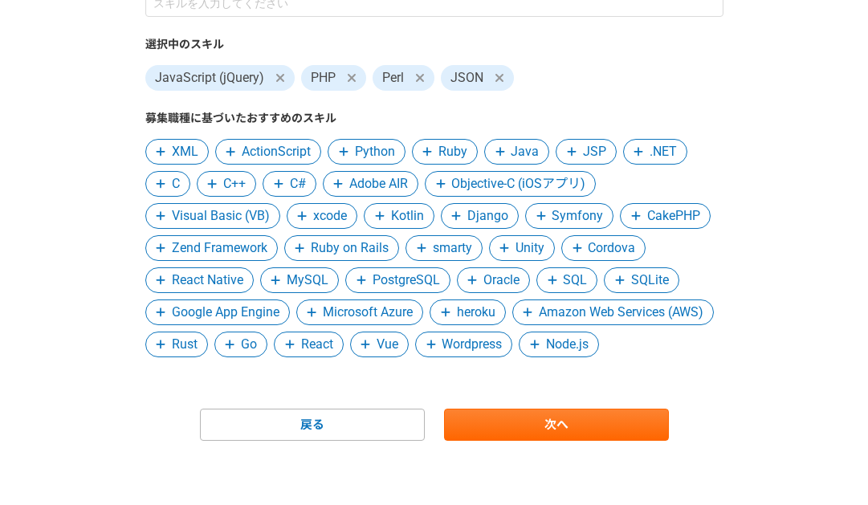
click at [683, 206] on span "CakePHP" at bounding box center [673, 215] width 53 height 19
click at [215, 238] on span "Zend Framework" at bounding box center [220, 247] width 96 height 19
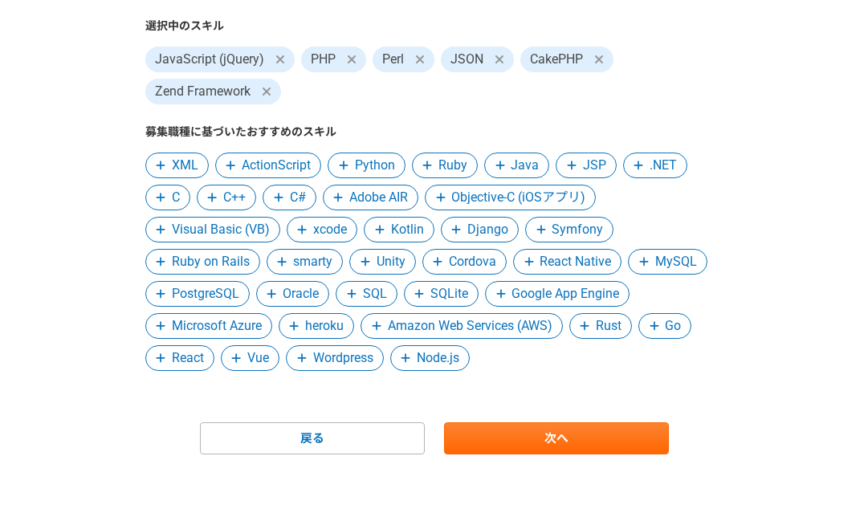
click at [674, 264] on span "MySQL" at bounding box center [676, 261] width 42 height 19
click at [191, 294] on span "PostgreSQL" at bounding box center [205, 293] width 67 height 19
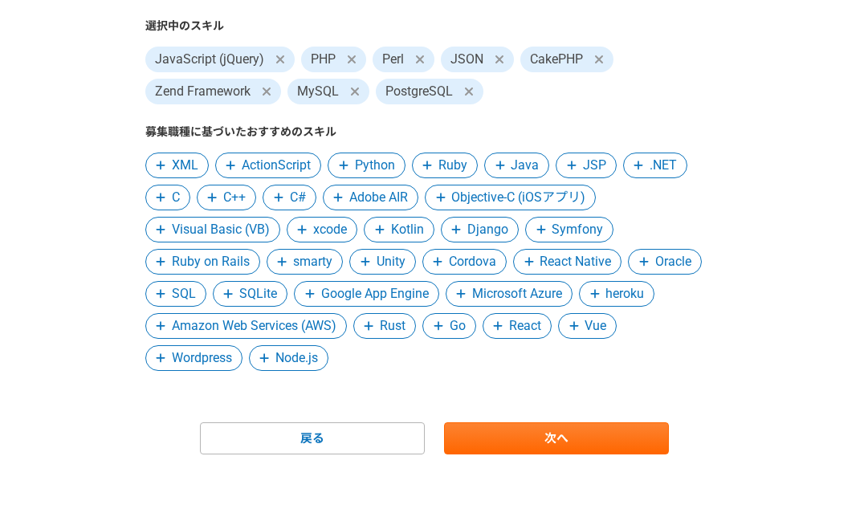
click at [298, 356] on span "Node.js" at bounding box center [296, 357] width 43 height 19
click at [529, 328] on span "React" at bounding box center [525, 325] width 32 height 19
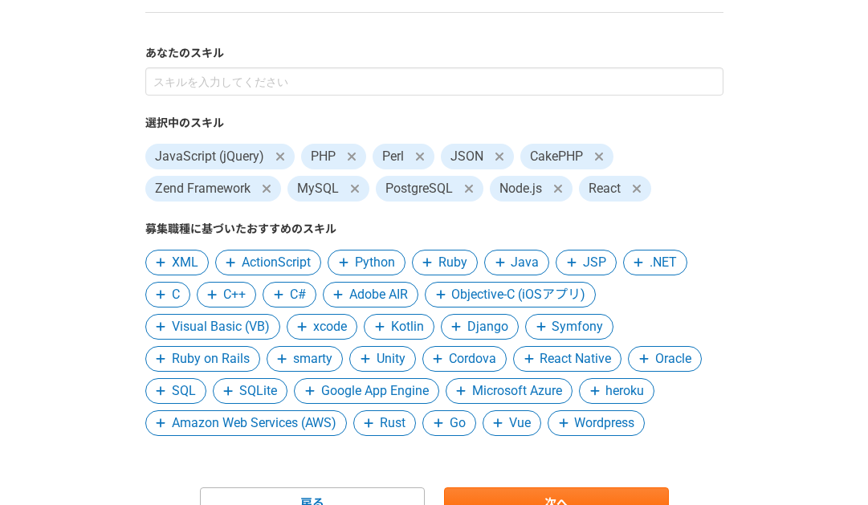
scroll to position [222, 0]
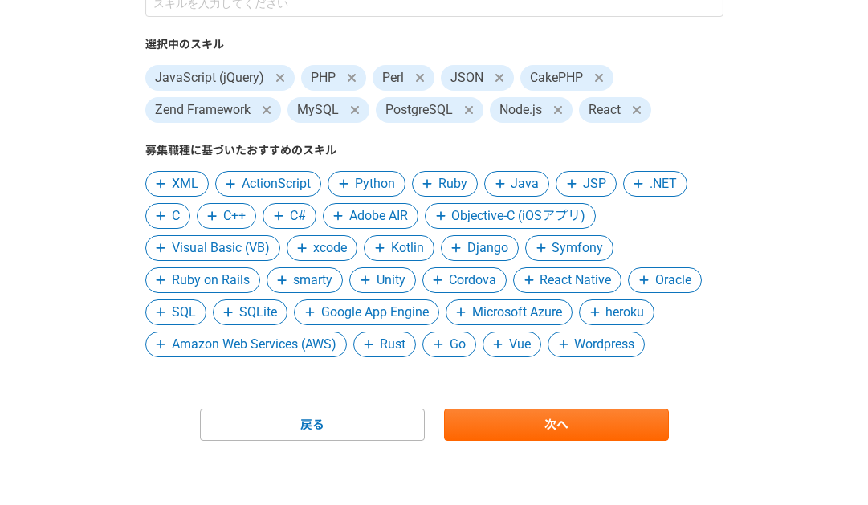
click at [744, 179] on div "1 2 3 4 5 6 スキル あなたのスキル 選択中のスキル JavaScript (jQuery) PHP Perl JSON CakePHP Zend …" at bounding box center [434, 169] width 868 height 672
click at [744, 180] on div "1 2 3 4 5 6 スキル あなたのスキル 選択中のスキル JavaScript (jQuery) PHP Perl JSON CakePHP Zend …" at bounding box center [434, 169] width 868 height 672
click at [622, 344] on span "Wordpress" at bounding box center [604, 344] width 60 height 19
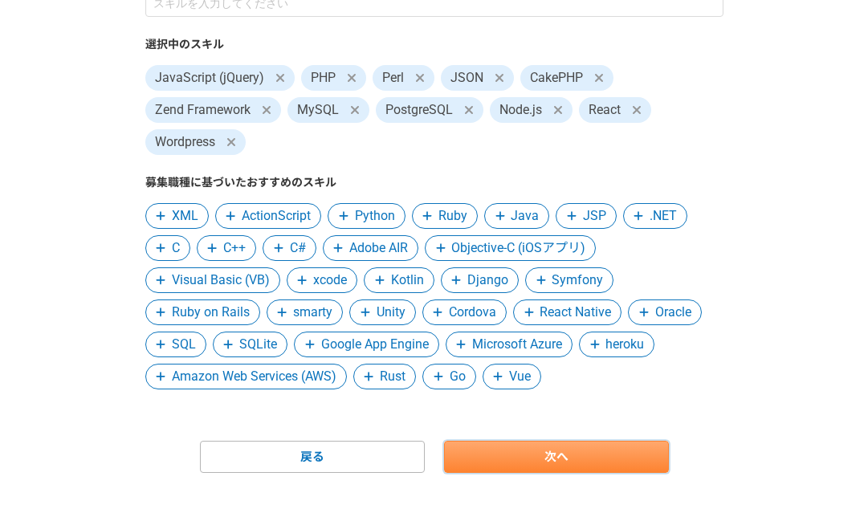
click at [645, 453] on link "次へ" at bounding box center [556, 457] width 225 height 32
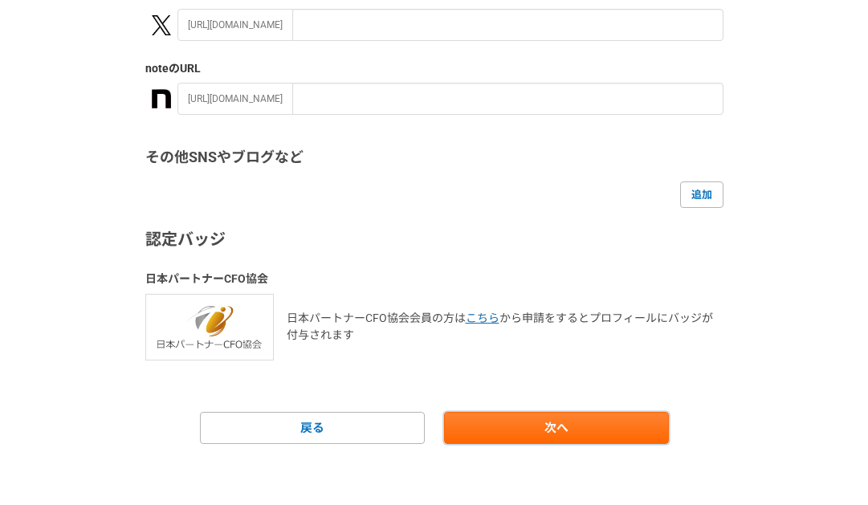
scroll to position [378, 0]
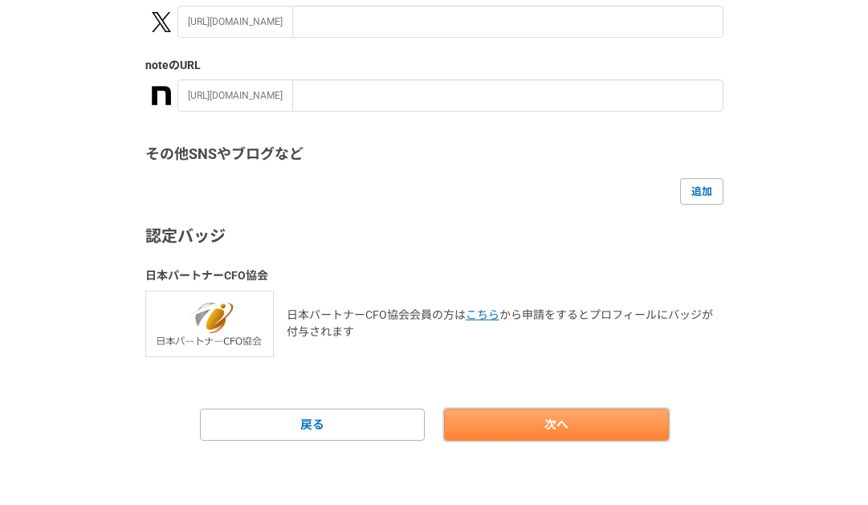
click at [598, 429] on link "次へ" at bounding box center [556, 425] width 225 height 32
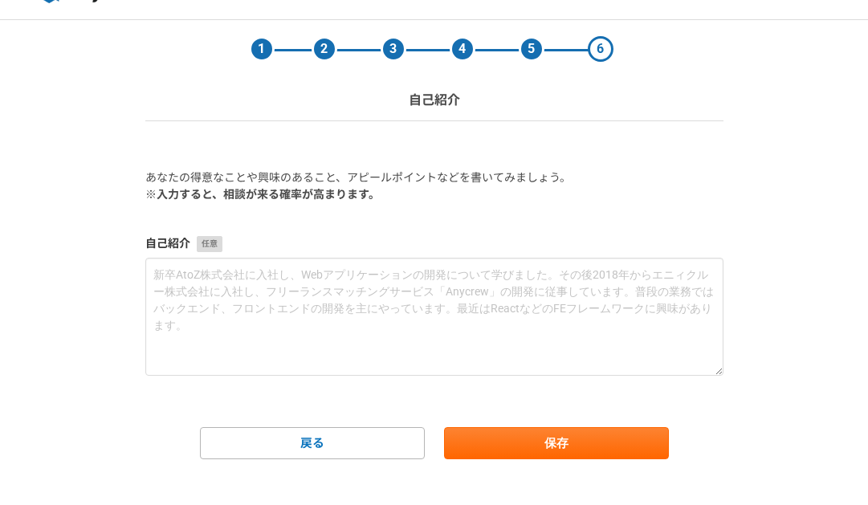
scroll to position [54, 0]
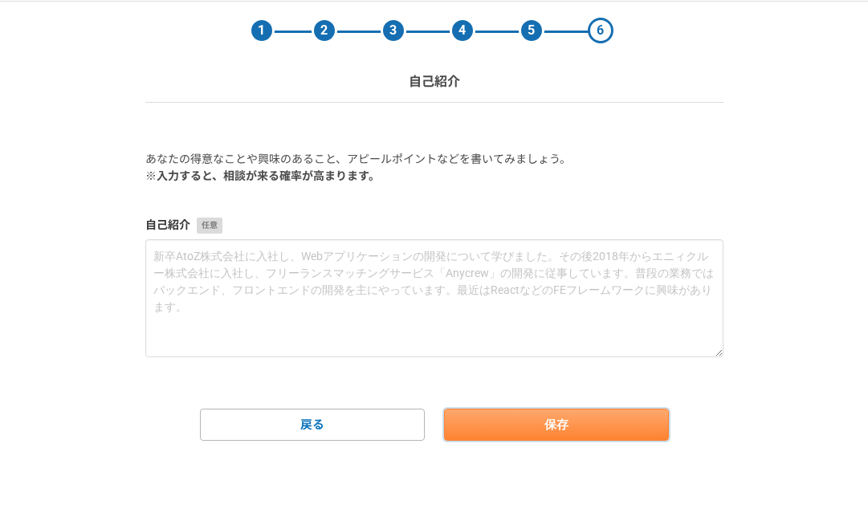
click at [523, 436] on button "保存" at bounding box center [556, 425] width 225 height 32
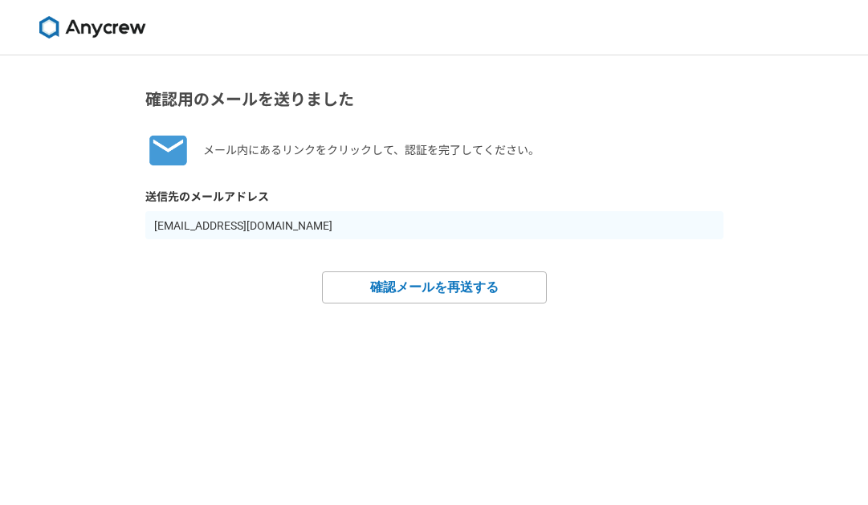
click at [202, 257] on div "確認用のメールを送りました メール内にあるリンクをクリックして、認証を完了してください。 送信先のメールアドレス nguyenhnhat117627@gmai…" at bounding box center [434, 195] width 578 height 216
click at [327, 221] on input "nguyenhnhat117627@gmail.com" at bounding box center [434, 225] width 578 height 28
click at [106, 28] on img at bounding box center [92, 27] width 120 height 22
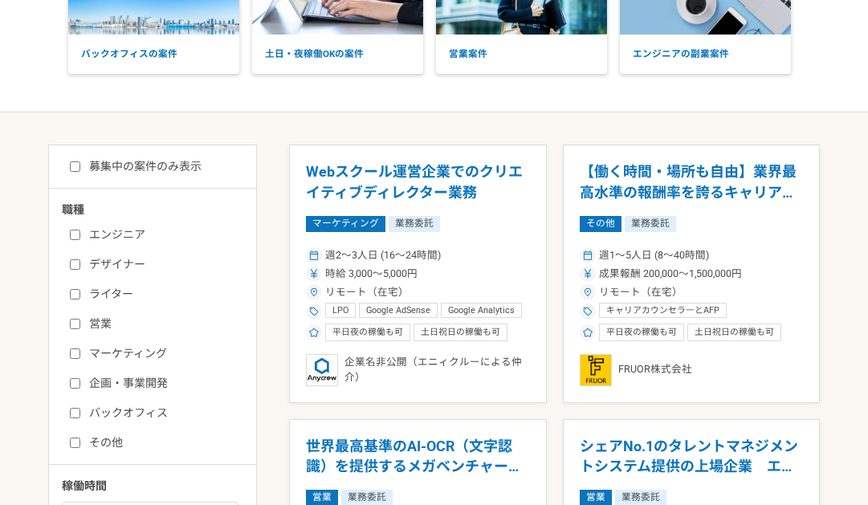
scroll to position [161, 0]
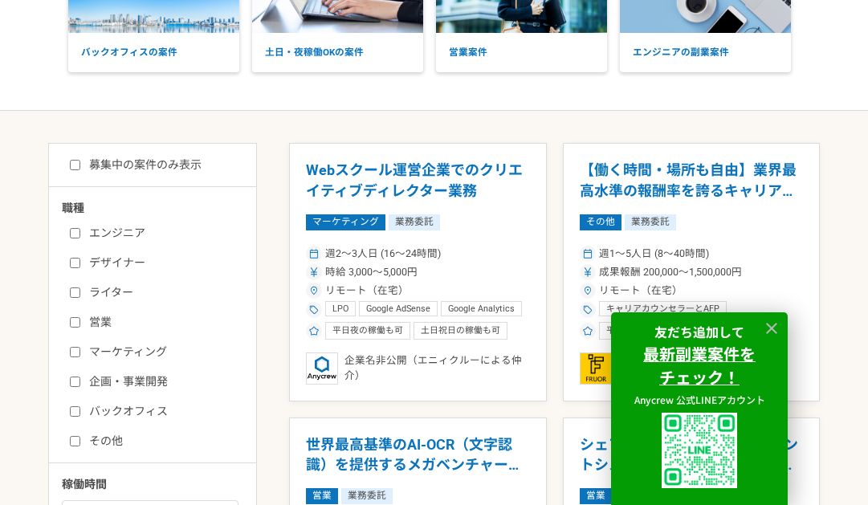
click at [148, 227] on label "エンジニア" at bounding box center [162, 233] width 185 height 17
click at [80, 228] on input "エンジニア" at bounding box center [75, 233] width 10 height 10
checkbox input "true"
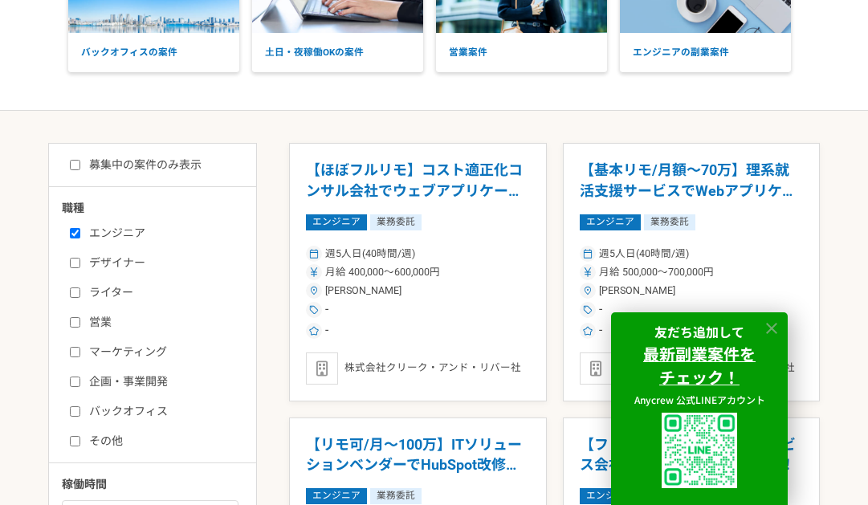
click at [771, 327] on icon at bounding box center [771, 328] width 11 height 11
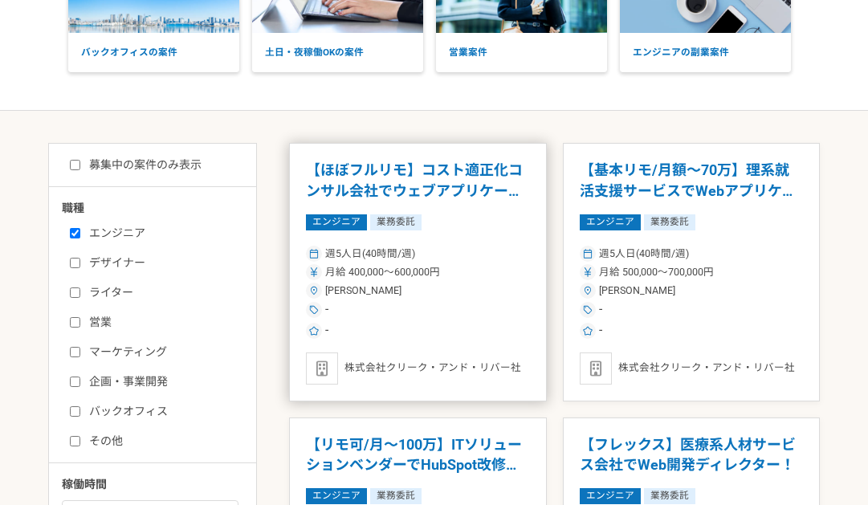
click at [433, 163] on h1 "【ほぼフルリモ】コスト適正化コンサル会社でウェブアプリケーションエンジニア" at bounding box center [418, 180] width 224 height 41
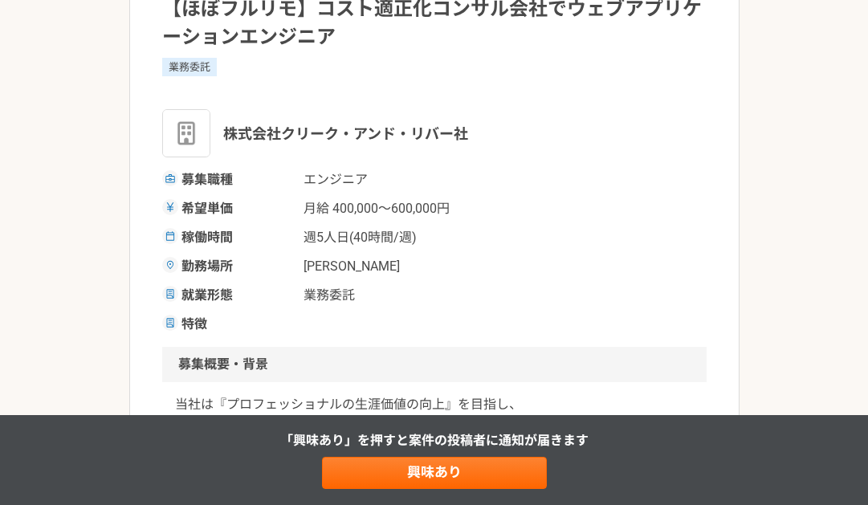
scroll to position [241, 0]
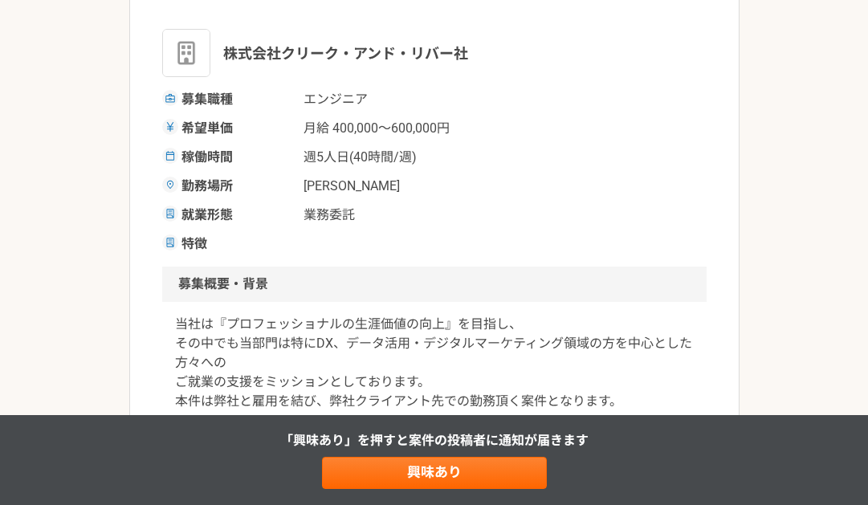
click at [348, 209] on span "業務委託" at bounding box center [383, 214] width 161 height 19
drag, startPoint x: 356, startPoint y: 177, endPoint x: 315, endPoint y: 178, distance: 41.7
click at [315, 178] on span "[PERSON_NAME]" at bounding box center [383, 186] width 161 height 19
drag, startPoint x: 315, startPoint y: 178, endPoint x: 387, endPoint y: 254, distance: 104.5
click at [387, 254] on div "特徴" at bounding box center [434, 243] width 544 height 19
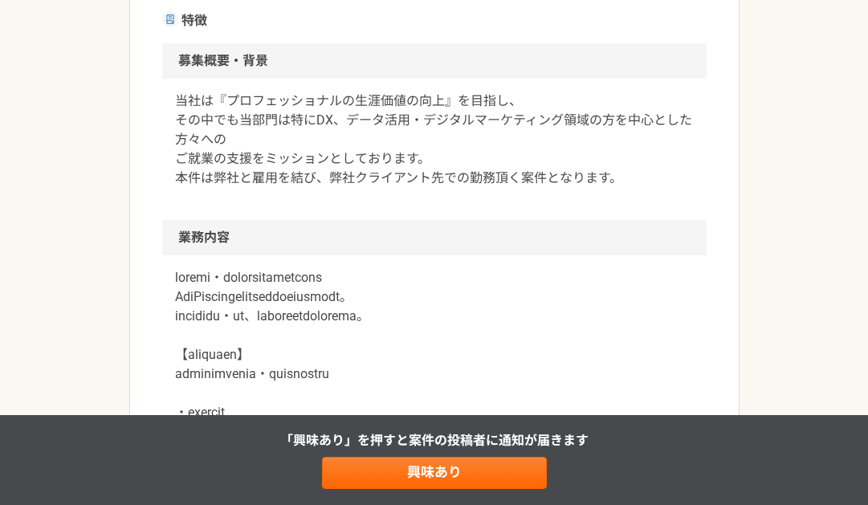
scroll to position [482, 0]
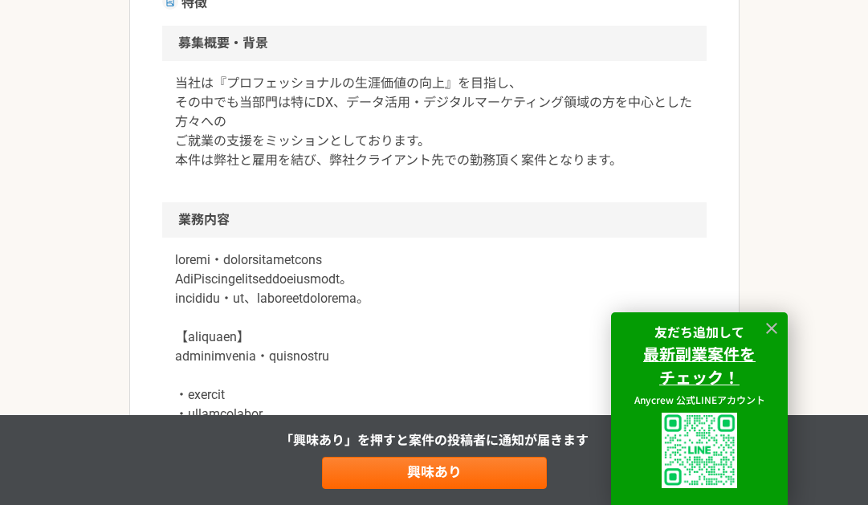
click at [400, 174] on div "当社は『プロフェッショナルの生涯価値の向上』を目指し、 その中でも当部門は特にDX、データ活用・デジタルマーケティング領域の方を中心とした方々への ご就業の支…" at bounding box center [434, 131] width 544 height 141
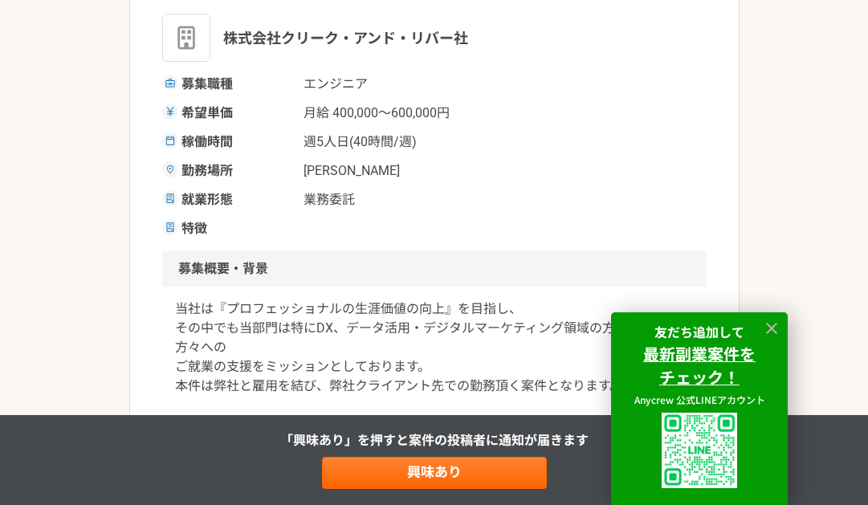
scroll to position [161, 0]
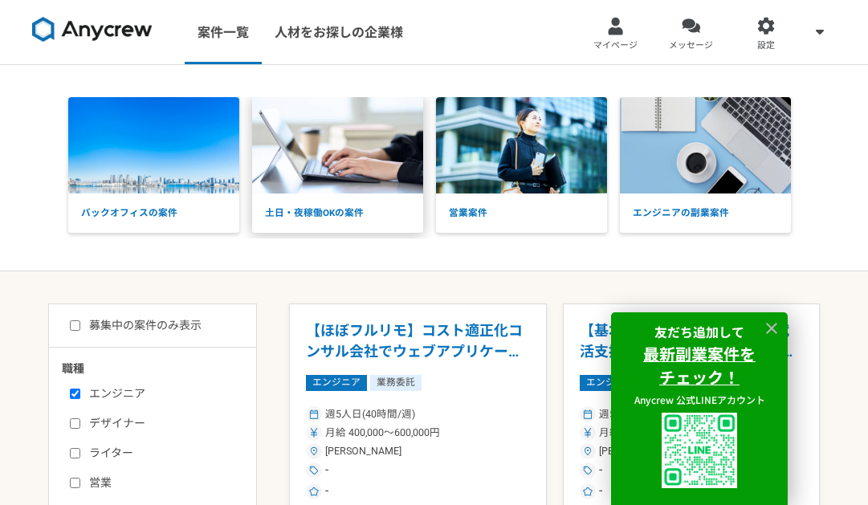
click at [344, 209] on p "土日・夜稼働OKの案件" at bounding box center [337, 213] width 171 height 40
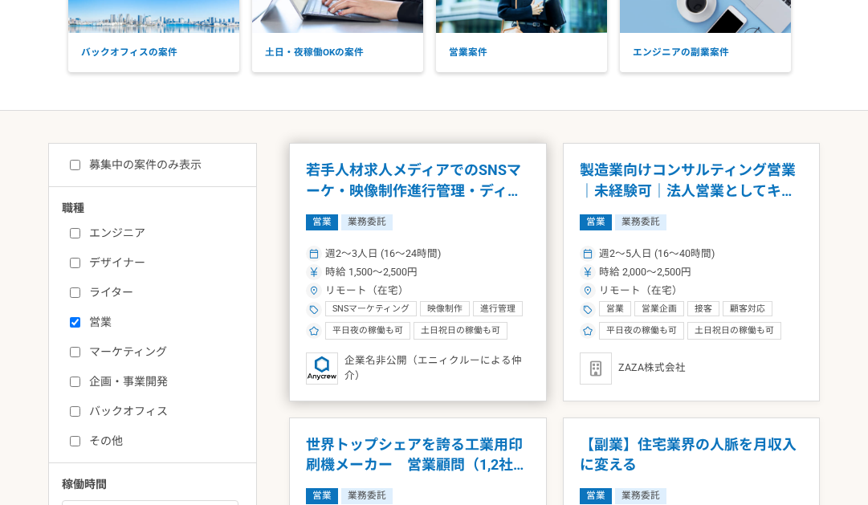
scroll to position [241, 0]
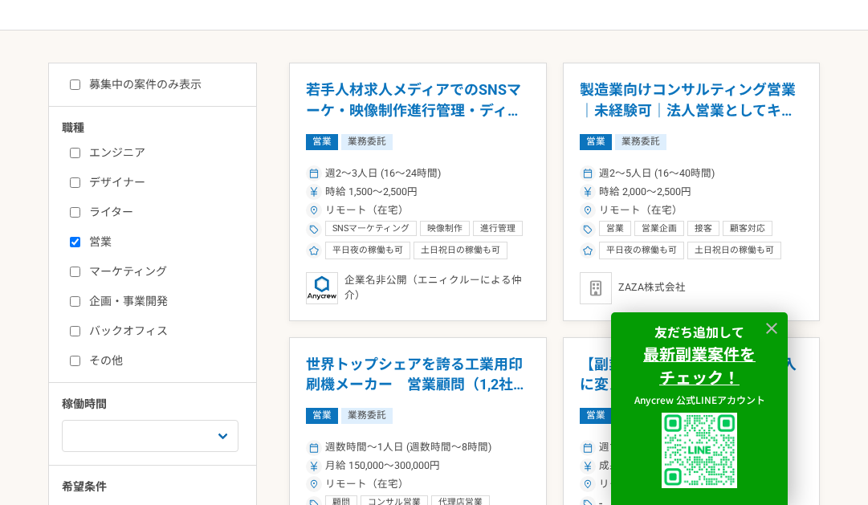
click at [772, 318] on div at bounding box center [771, 328] width 24 height 24
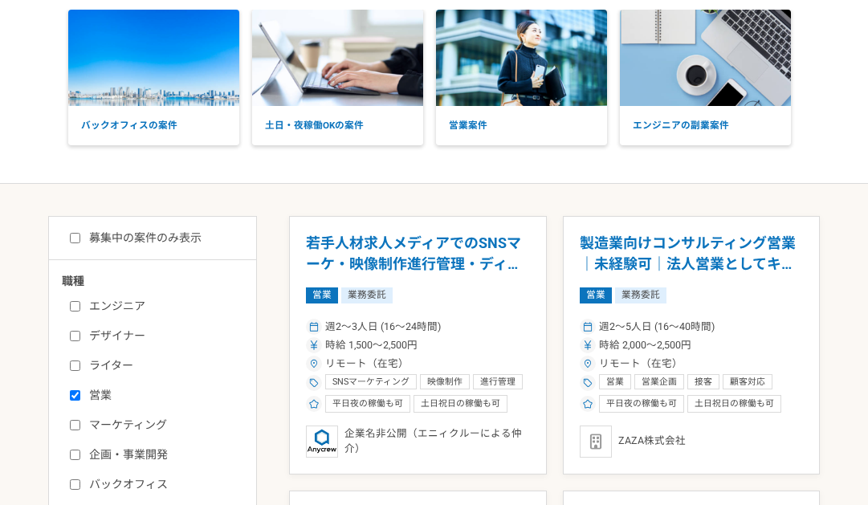
scroll to position [0, 0]
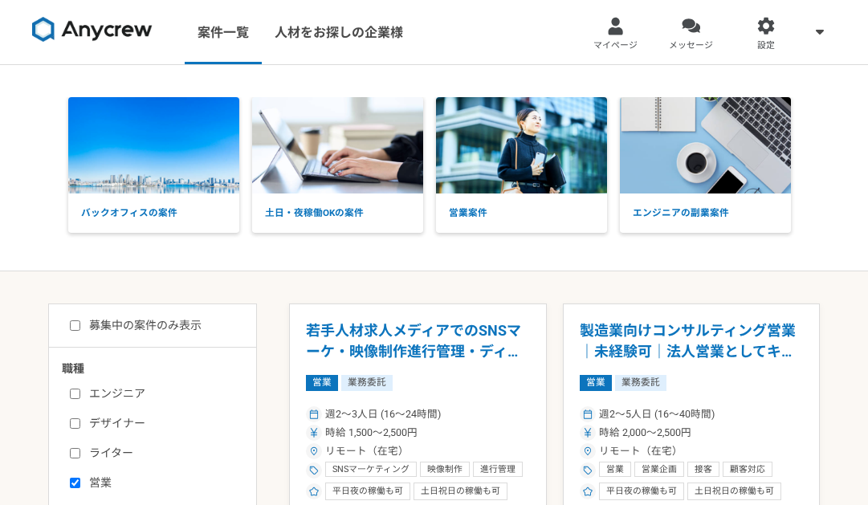
click at [72, 393] on input "エンジニア" at bounding box center [75, 393] width 10 height 10
checkbox input "true"
click at [73, 481] on input "営業" at bounding box center [75, 483] width 10 height 10
checkbox input "false"
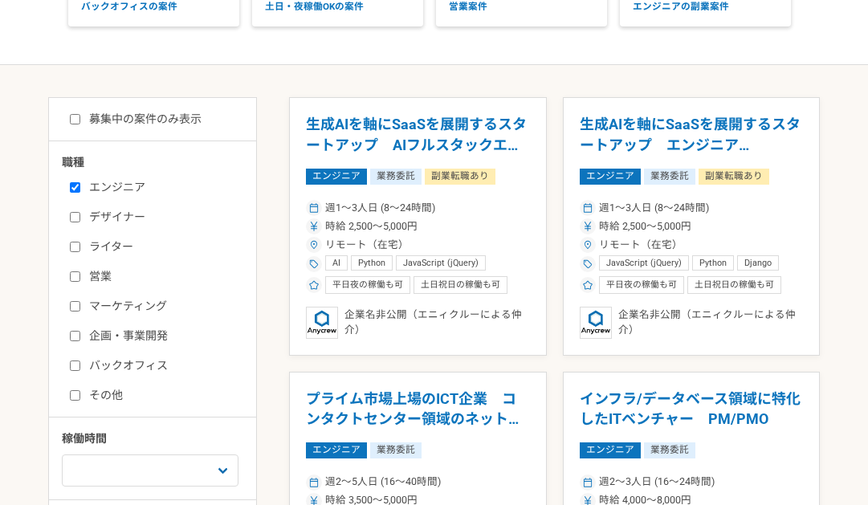
scroll to position [241, 0]
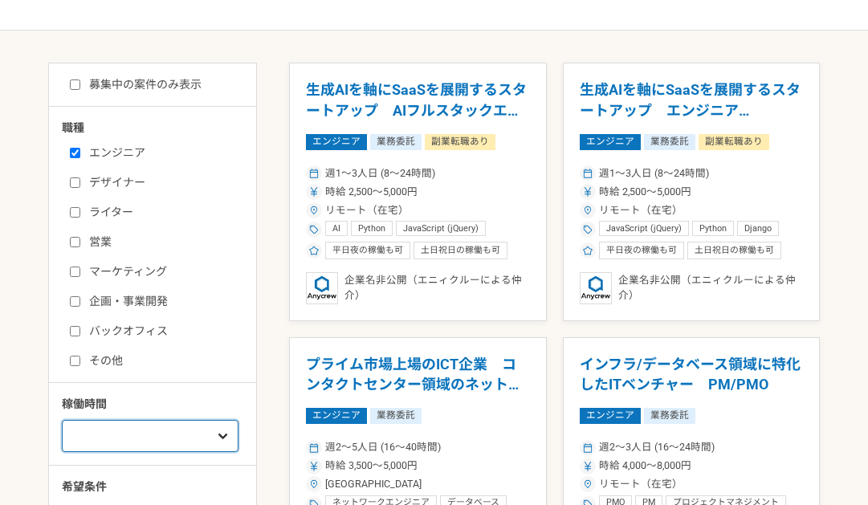
click at [135, 441] on select "週1人日（8時間）以下 週2人日（16時間）以下 週3人日（24時間）以下 週4人日（32時間）以下 週5人日（40時間）以下" at bounding box center [150, 436] width 177 height 32
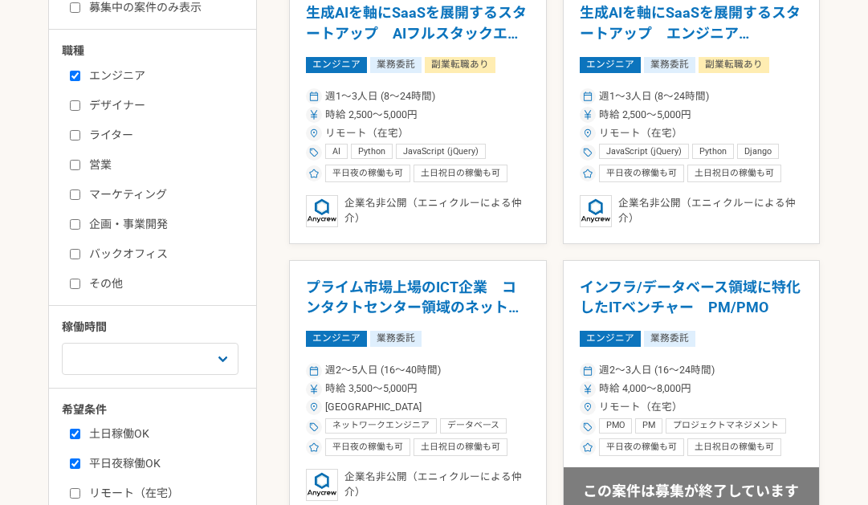
scroll to position [321, 0]
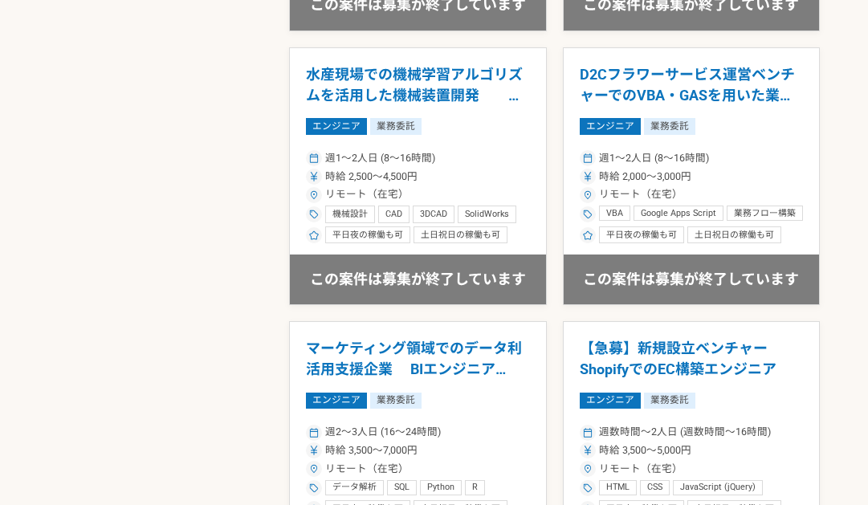
scroll to position [2649, 0]
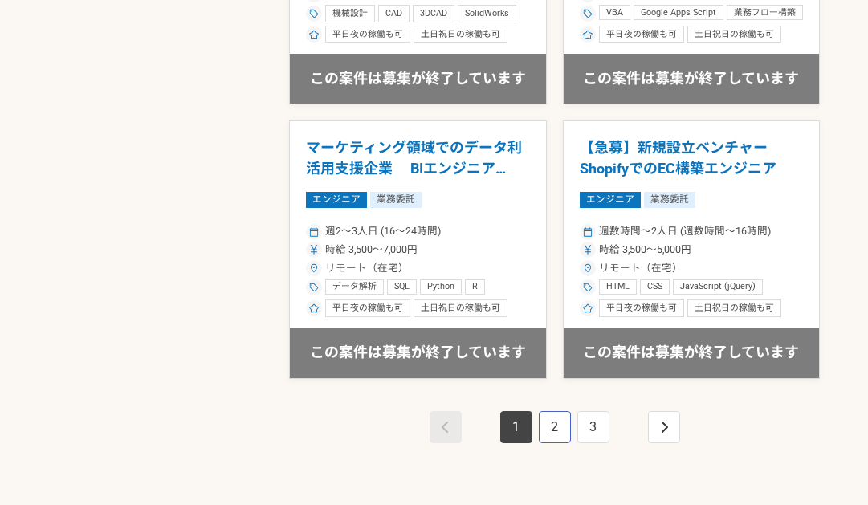
click at [547, 431] on link "2" at bounding box center [555, 427] width 32 height 32
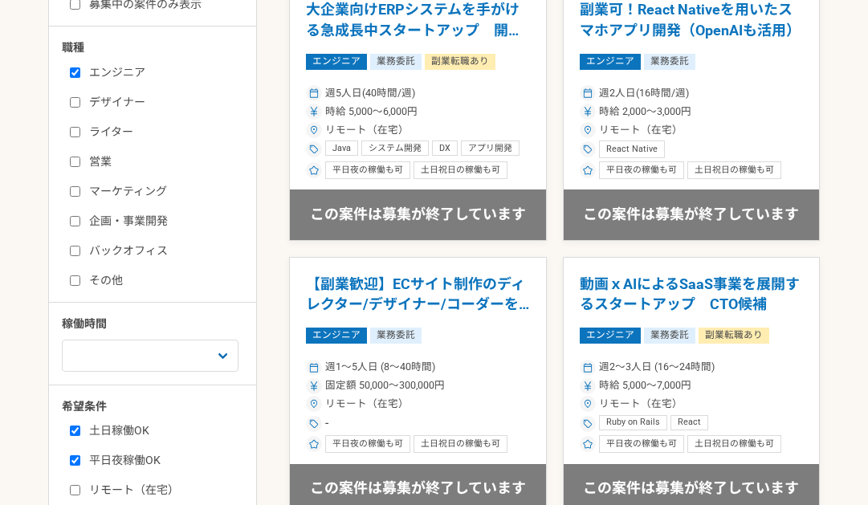
scroll to position [562, 0]
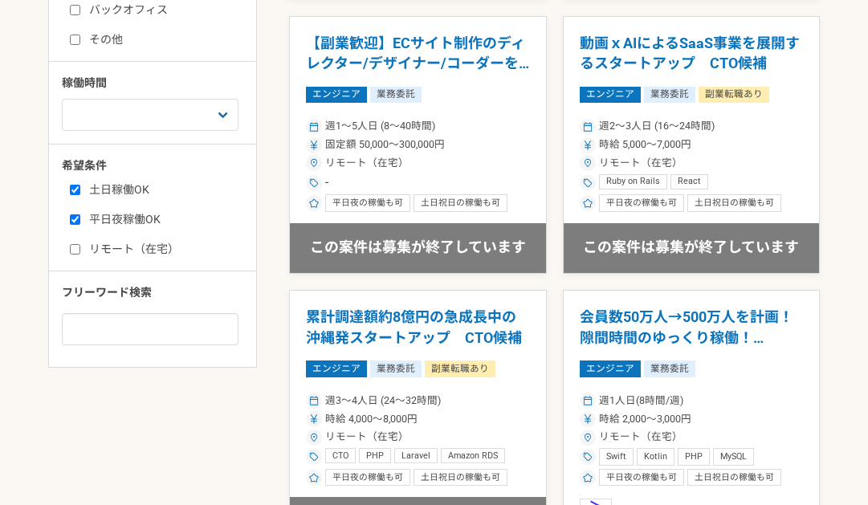
click at [138, 220] on label "平日夜稼働OK" at bounding box center [162, 219] width 185 height 17
click at [80, 220] on input "平日夜稼働OK" at bounding box center [75, 219] width 10 height 10
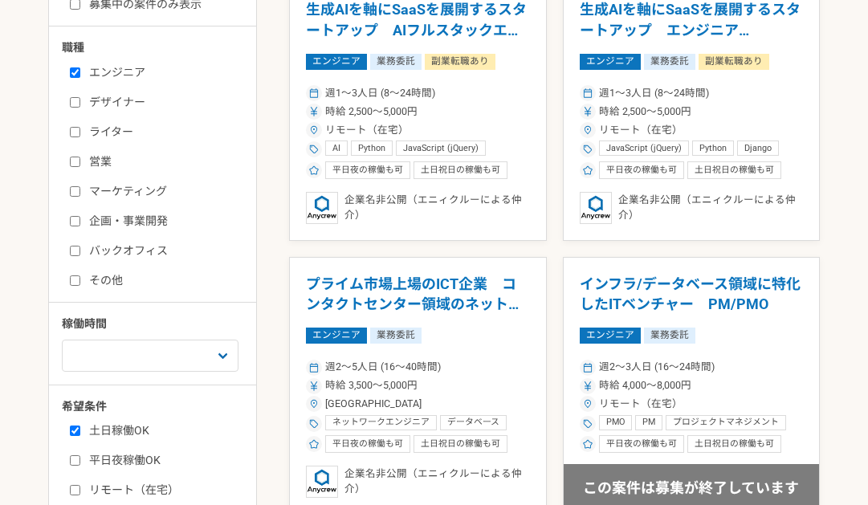
scroll to position [482, 0]
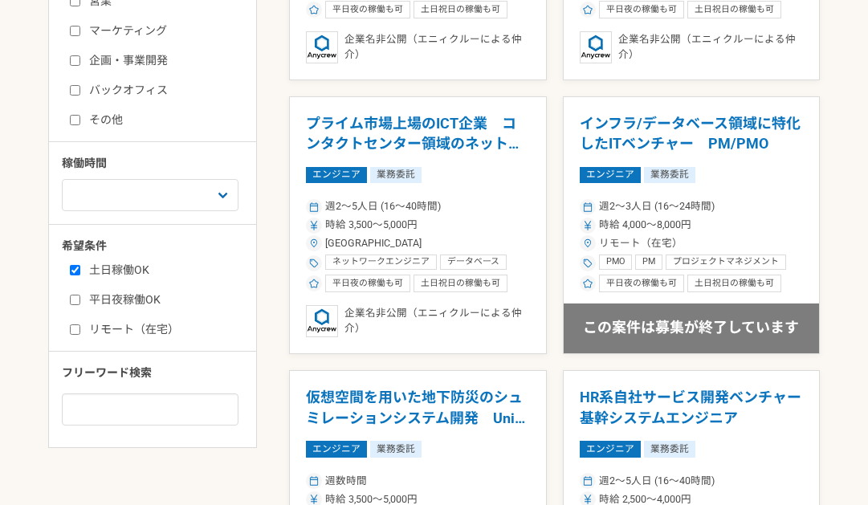
click at [139, 295] on label "平日夜稼働OK" at bounding box center [162, 299] width 185 height 17
click at [80, 295] on input "平日夜稼働OK" at bounding box center [75, 300] width 10 height 10
checkbox input "true"
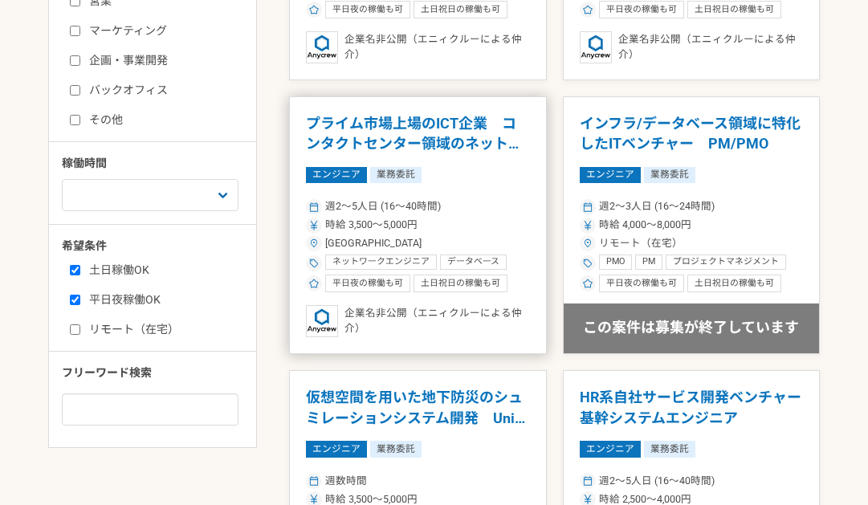
click at [425, 145] on h1 "プライム市場上場のICT企業　コンタクトセンター領域のネットワークエンジニア" at bounding box center [418, 133] width 224 height 41
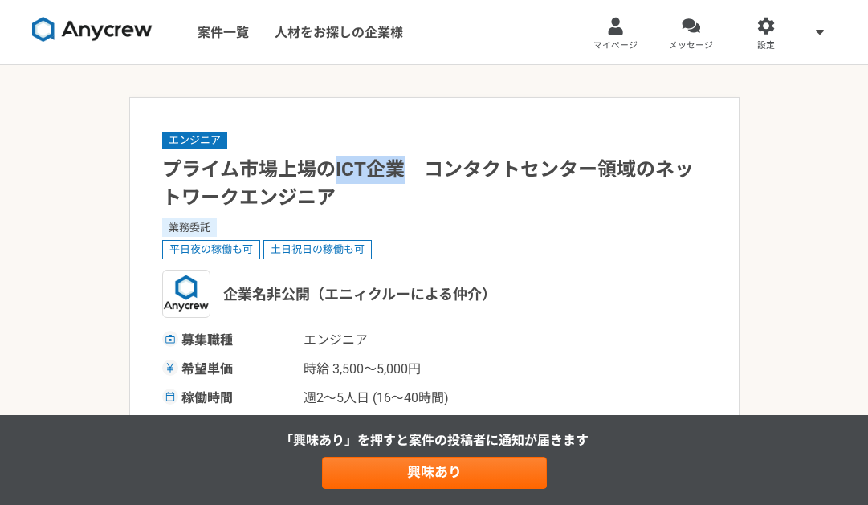
drag, startPoint x: 352, startPoint y: 173, endPoint x: 410, endPoint y: 176, distance: 58.7
click at [410, 176] on h1 "プライム市場上場のICT企業　コンタクトセンター領域のネットワークエンジニア" at bounding box center [434, 184] width 544 height 56
drag, startPoint x: 412, startPoint y: 176, endPoint x: 453, endPoint y: 183, distance: 42.4
click at [452, 181] on h1 "プライム市場上場のICT企業　コンタクトセンター領域のネットワークエンジニア" at bounding box center [434, 184] width 544 height 56
drag, startPoint x: 453, startPoint y: 183, endPoint x: 656, endPoint y: 185, distance: 202.3
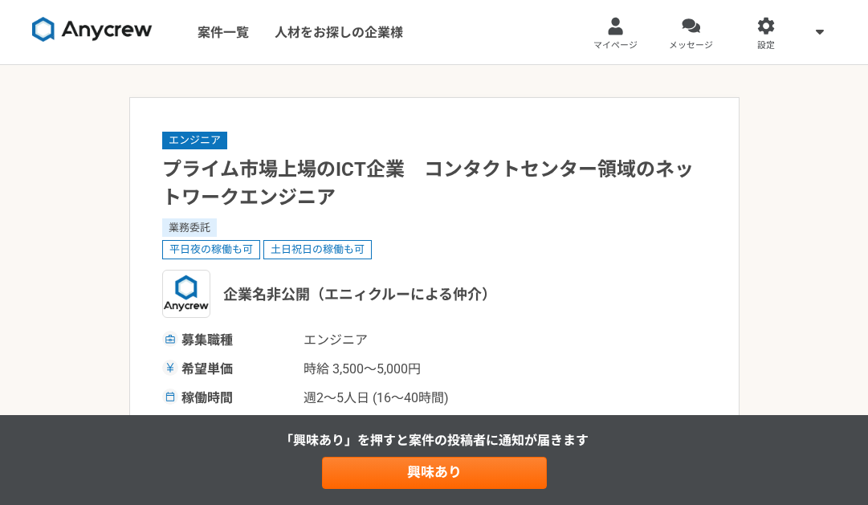
click at [656, 185] on h1 "プライム市場上場のICT企業　コンタクトセンター領域のネットワークエンジニア" at bounding box center [434, 184] width 544 height 56
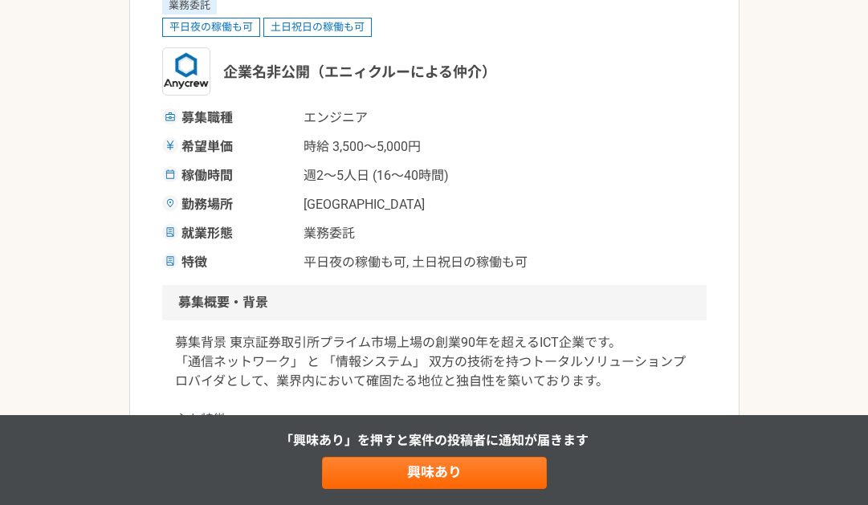
scroll to position [241, 0]
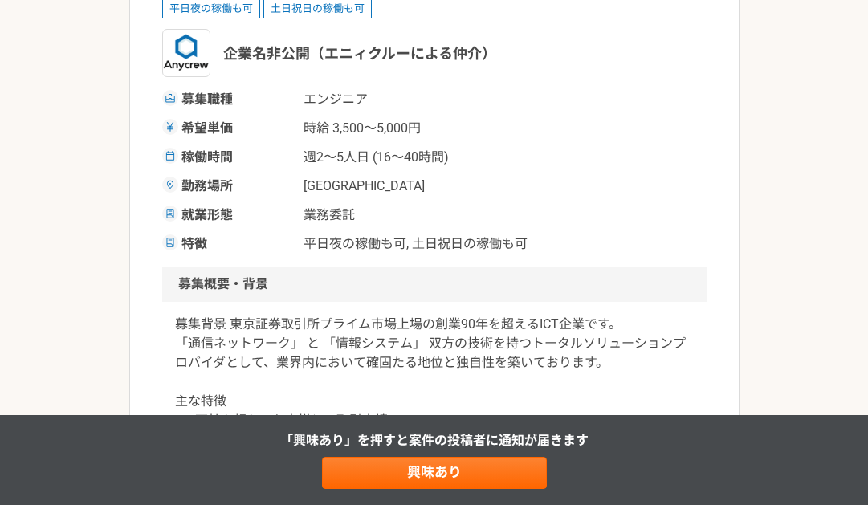
drag, startPoint x: 342, startPoint y: 209, endPoint x: 305, endPoint y: 209, distance: 36.9
click at [305, 209] on span "業務委託" at bounding box center [383, 214] width 161 height 19
drag, startPoint x: 305, startPoint y: 209, endPoint x: 323, endPoint y: 242, distance: 36.6
click at [323, 242] on span "平日夜の稼働も可, 土日祝日の稼働も可" at bounding box center [415, 243] width 224 height 19
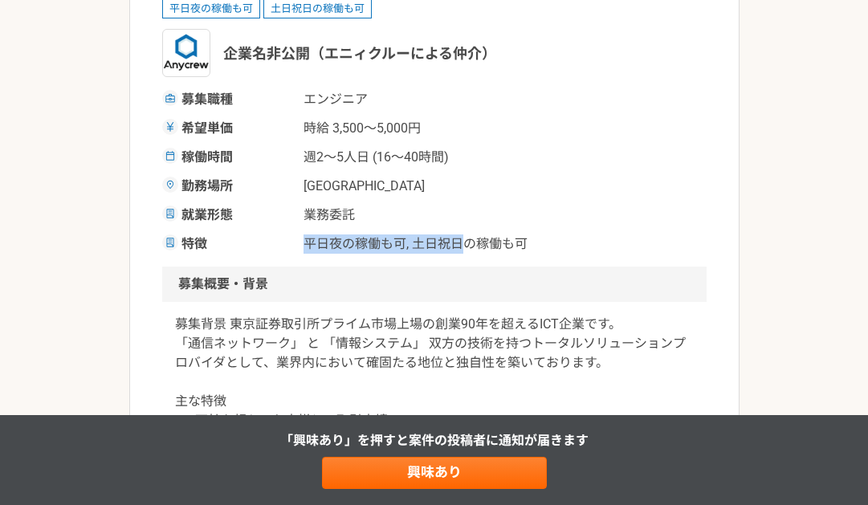
drag, startPoint x: 304, startPoint y: 243, endPoint x: 494, endPoint y: 248, distance: 190.3
click at [488, 248] on span "平日夜の稼働も可, 土日祝日の稼働も可" at bounding box center [415, 243] width 224 height 19
drag, startPoint x: 494, startPoint y: 248, endPoint x: 547, endPoint y: 242, distance: 53.4
click at [547, 242] on div "特徴 平日夜の稼働も可, 土日祝日の稼働も可" at bounding box center [434, 243] width 544 height 19
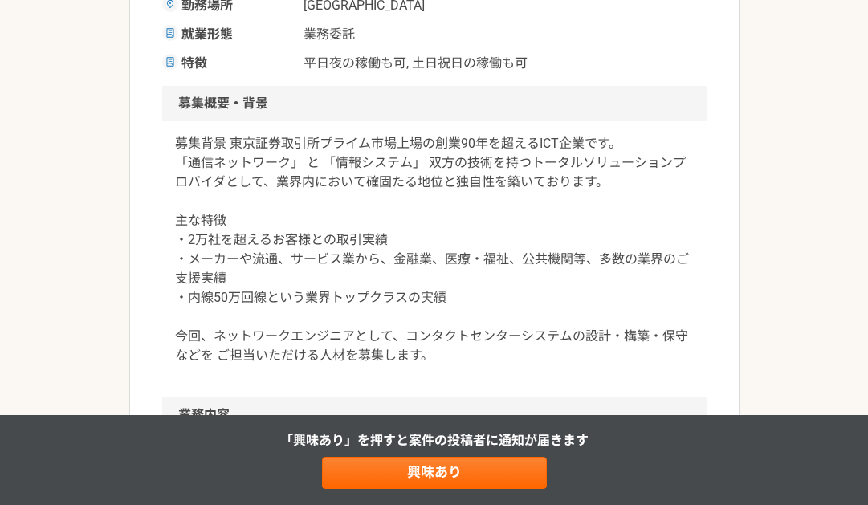
scroll to position [482, 0]
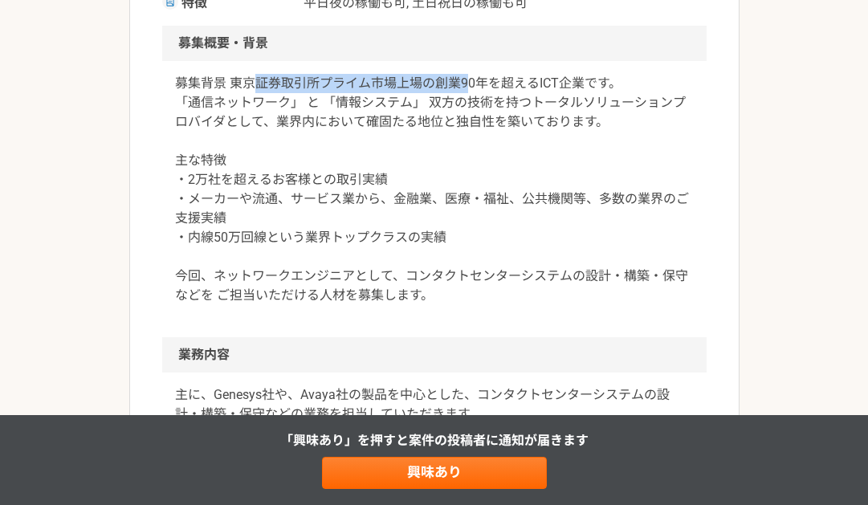
drag, startPoint x: 255, startPoint y: 85, endPoint x: 470, endPoint y: 86, distance: 214.3
click at [470, 86] on p "募集背景 東京証券取引所プライム市場上場の創業90年を超えるICT企業です。 「通信ネットワーク」 と 「情報システム」 双方の技術を持つトータルソリューショ…" at bounding box center [434, 189] width 519 height 231
drag, startPoint x: 470, startPoint y: 86, endPoint x: 490, endPoint y: 135, distance: 52.9
click at [490, 135] on p "募集背景 東京証券取引所プライム市場上場の創業90年を超えるICT企業です。 「通信ネットワーク」 と 「情報システム」 双方の技術を持つトータルソリューショ…" at bounding box center [434, 189] width 519 height 231
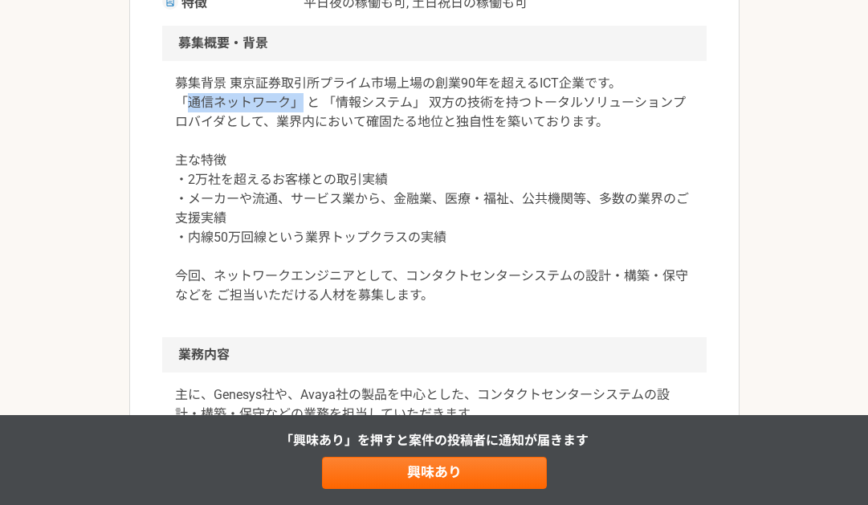
drag, startPoint x: 184, startPoint y: 96, endPoint x: 327, endPoint y: 100, distance: 143.7
click at [320, 100] on p "募集背景 東京証券取引所プライム市場上場の創業90年を超えるICT企業です。 「通信ネットワーク」 と 「情報システム」 双方の技術を持つトータルソリューショ…" at bounding box center [434, 189] width 519 height 231
drag, startPoint x: 327, startPoint y: 100, endPoint x: 388, endPoint y: 136, distance: 70.2
click at [394, 148] on p "募集背景 東京証券取引所プライム市場上場の創業90年を超えるICT企業です。 「通信ネットワーク」 と 「情報システム」 双方の技術を持つトータルソリューショ…" at bounding box center [434, 189] width 519 height 231
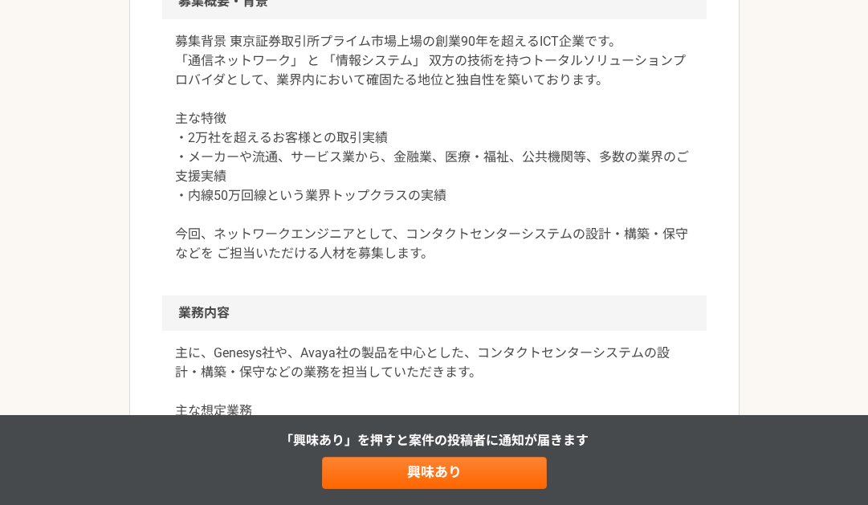
scroll to position [562, 0]
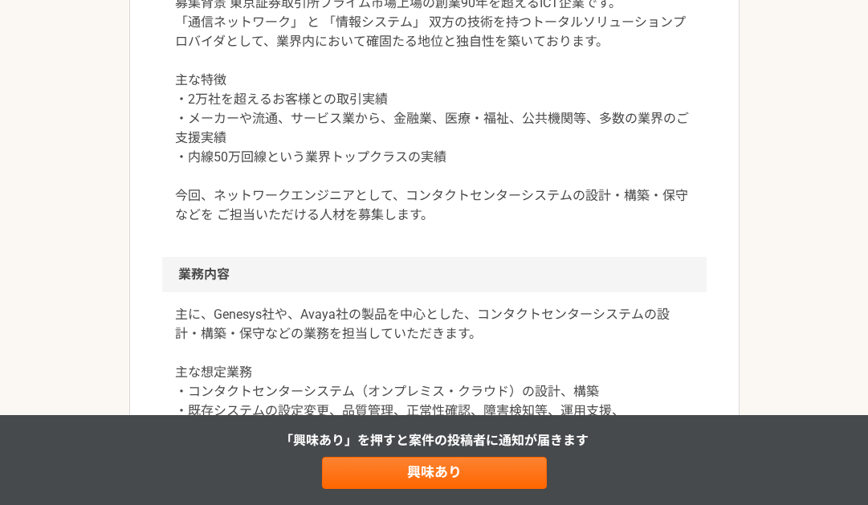
drag, startPoint x: 87, startPoint y: 134, endPoint x: 67, endPoint y: 116, distance: 27.3
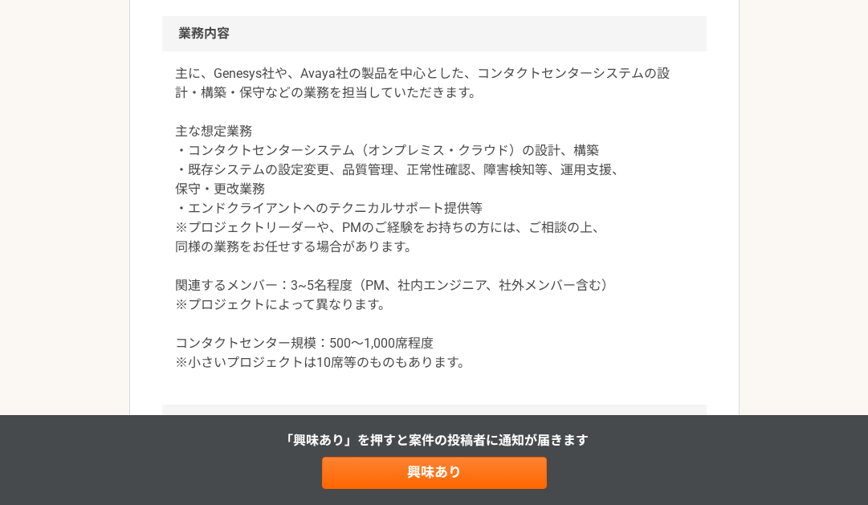
click at [77, 105] on div "エンジニア プライム市場上場のICT企業　コンタクトセンター領域のネットワークエンジニア 業務委託 平日夜の稼働も可 土日祝日の稼働も可 企業名非公開（エニィ…" at bounding box center [434, 437] width 868 height 2351
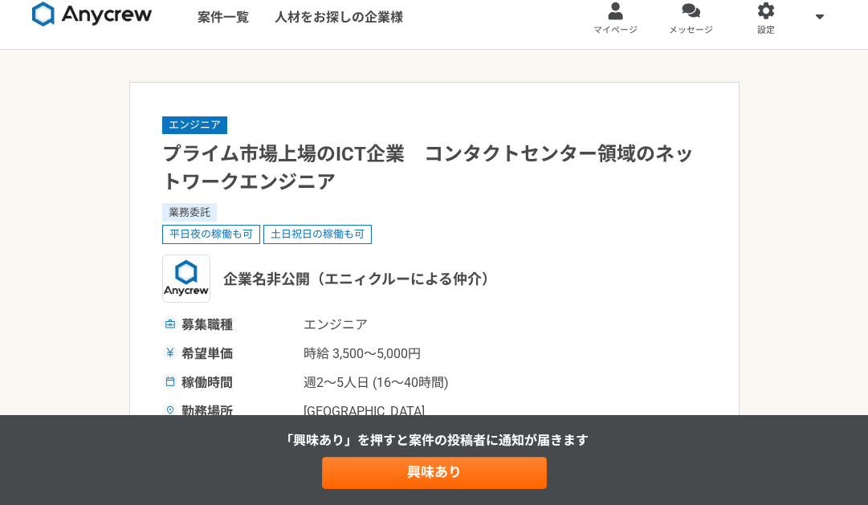
scroll to position [0, 0]
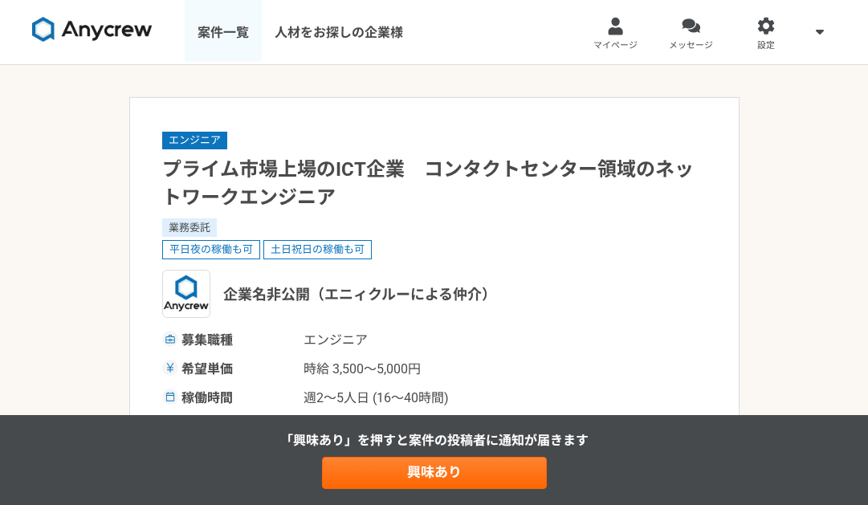
click at [205, 29] on link "案件一覧" at bounding box center [223, 32] width 77 height 64
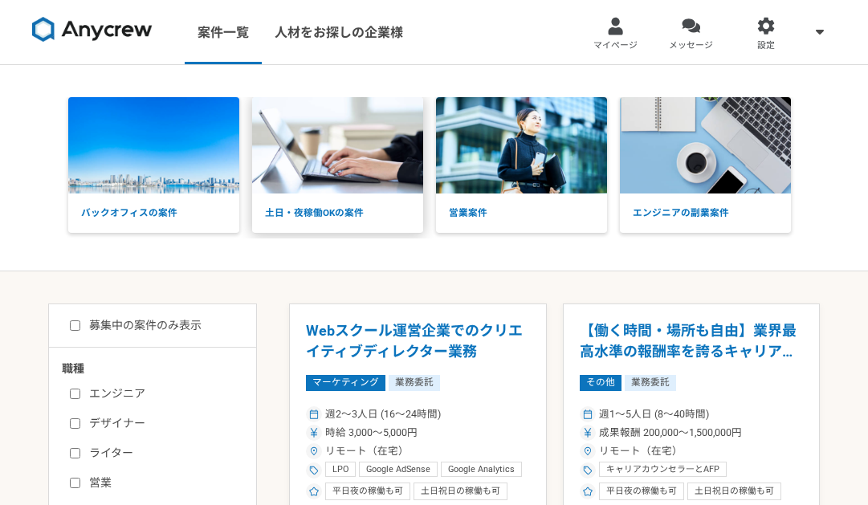
click at [368, 209] on p "土日・夜稼働OKの案件" at bounding box center [337, 213] width 171 height 40
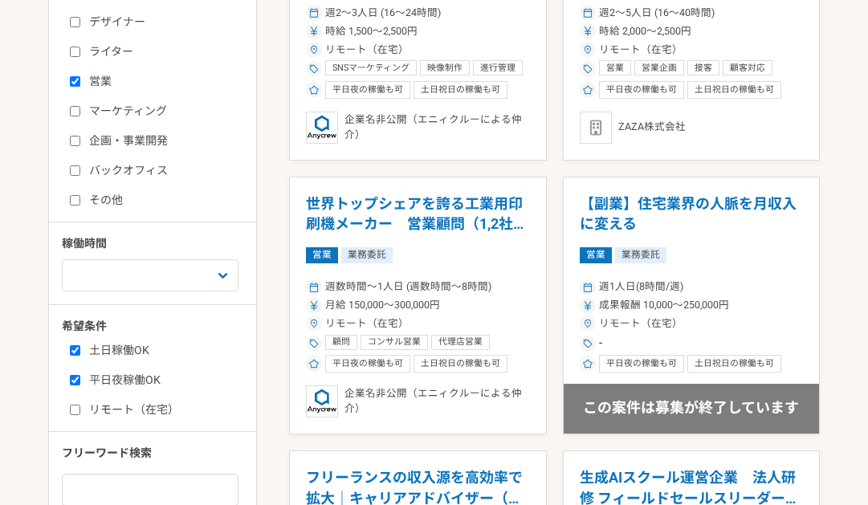
scroll to position [321, 0]
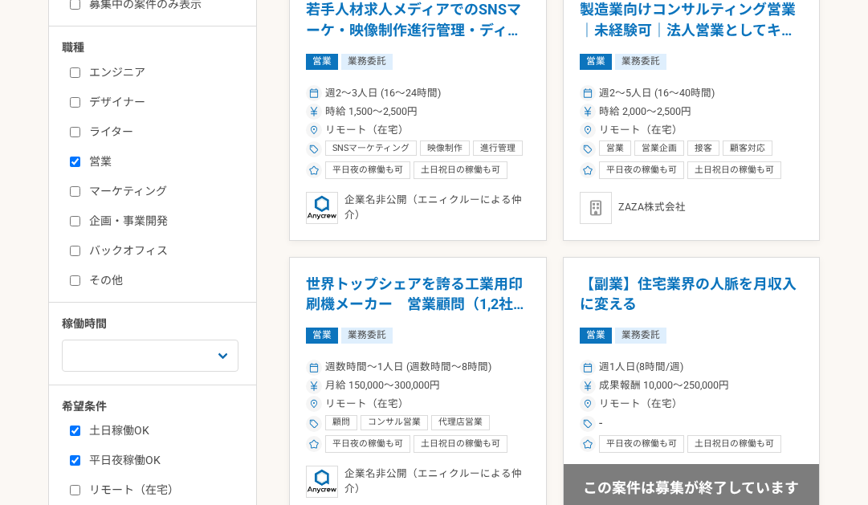
click at [132, 67] on label "エンジニア" at bounding box center [162, 72] width 185 height 17
click at [80, 67] on input "エンジニア" at bounding box center [75, 72] width 10 height 10
checkbox input "true"
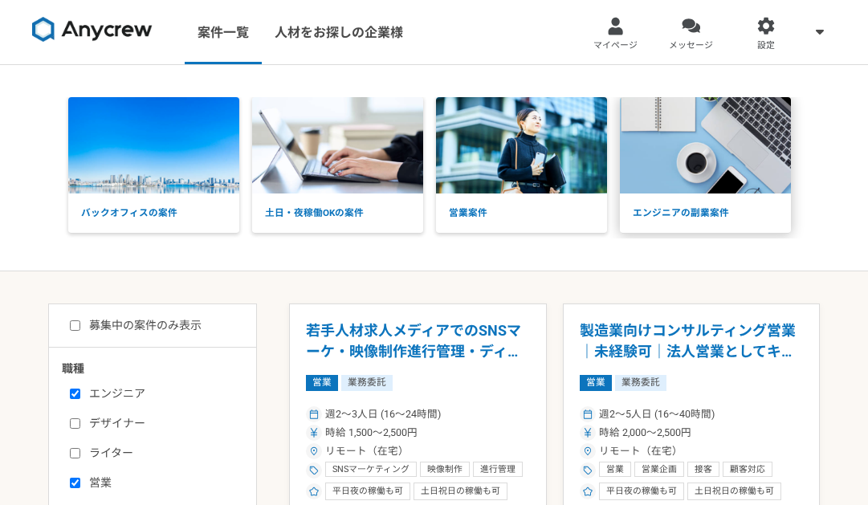
click at [742, 215] on p "エンジニアの副業案件" at bounding box center [705, 213] width 171 height 40
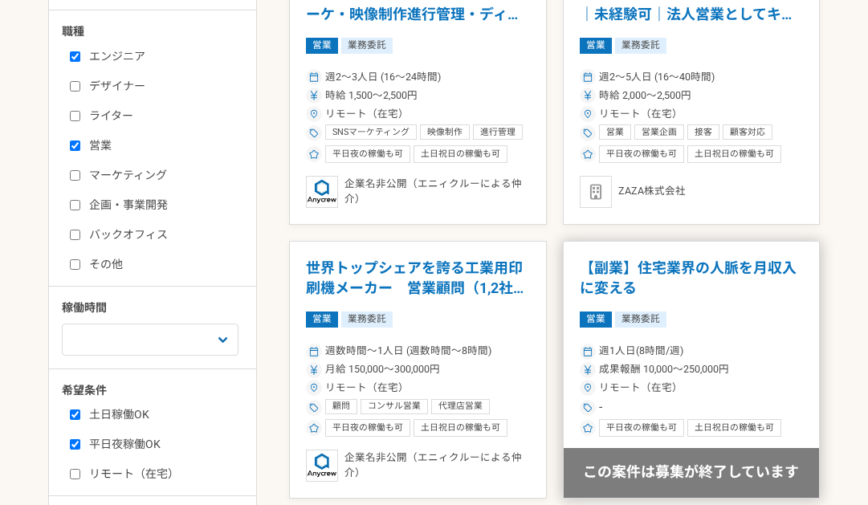
scroll to position [401, 0]
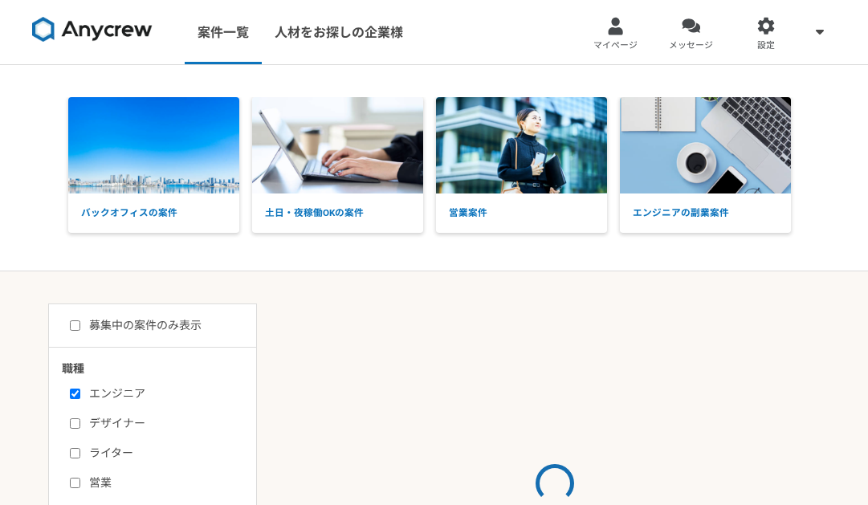
select select "3"
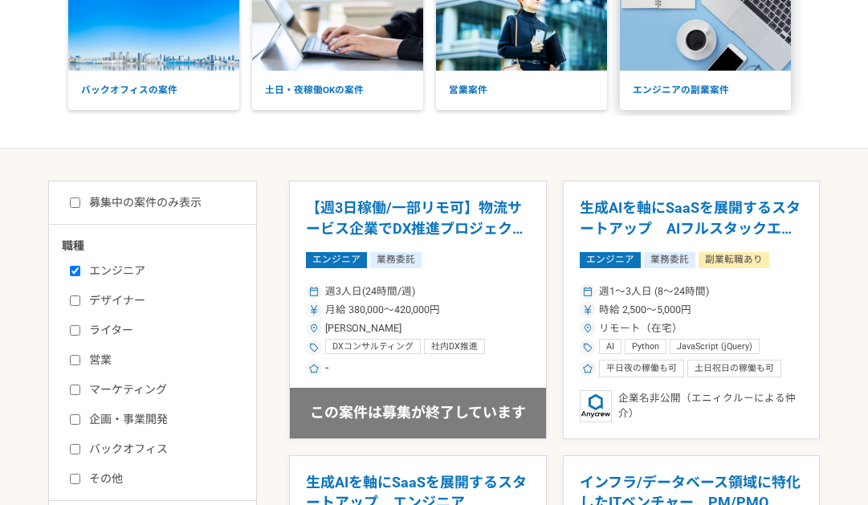
scroll to position [241, 0]
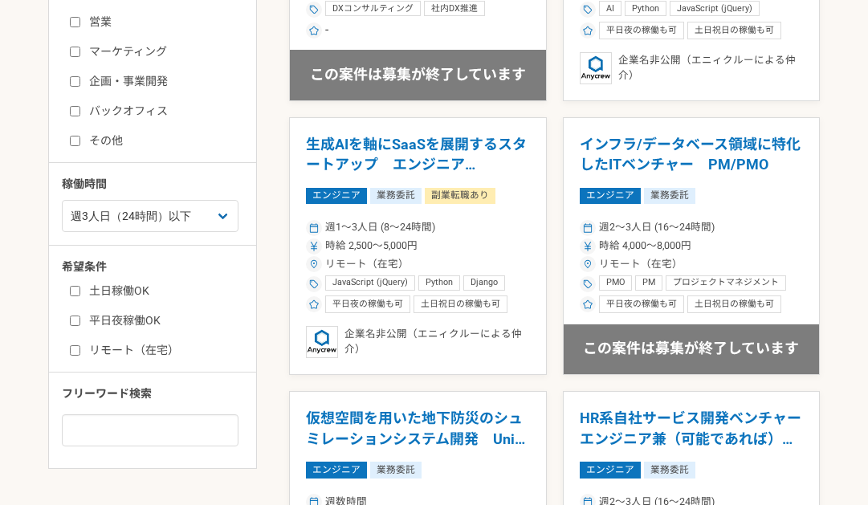
scroll to position [401, 0]
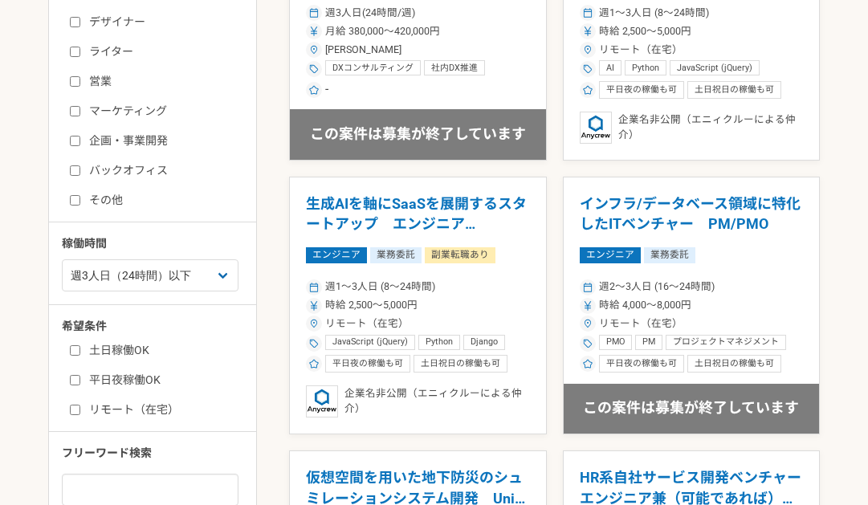
click at [102, 387] on label "平日夜稼働OK" at bounding box center [162, 380] width 185 height 17
click at [80, 385] on input "平日夜稼働OK" at bounding box center [75, 380] width 10 height 10
checkbox input "true"
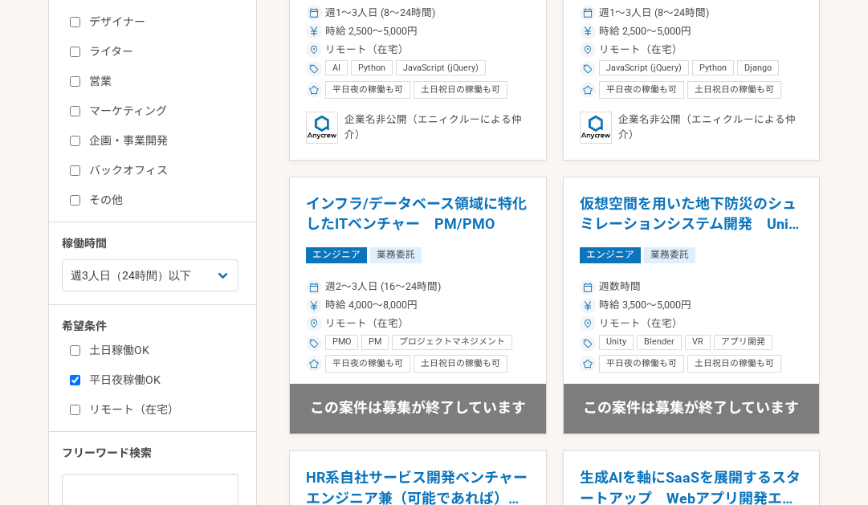
click at [113, 350] on label "土日稼働OK" at bounding box center [162, 350] width 185 height 17
click at [80, 350] on input "土日稼働OK" at bounding box center [75, 350] width 10 height 10
checkbox input "true"
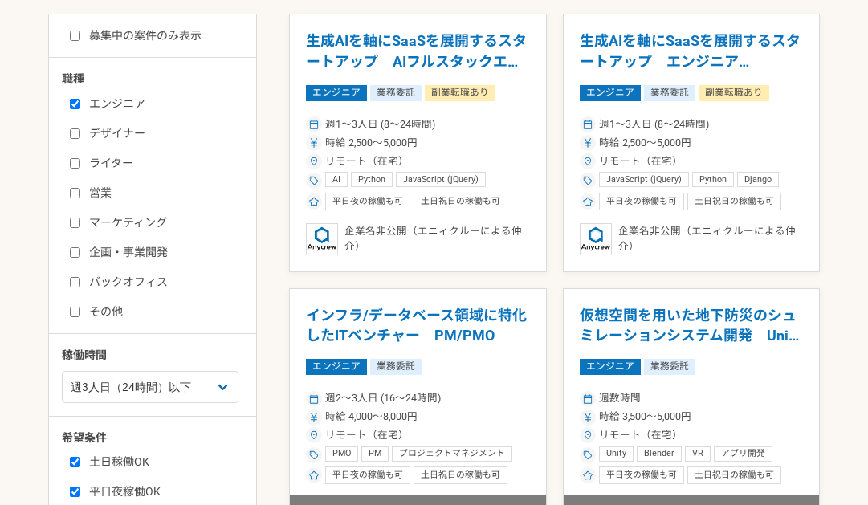
scroll to position [161, 0]
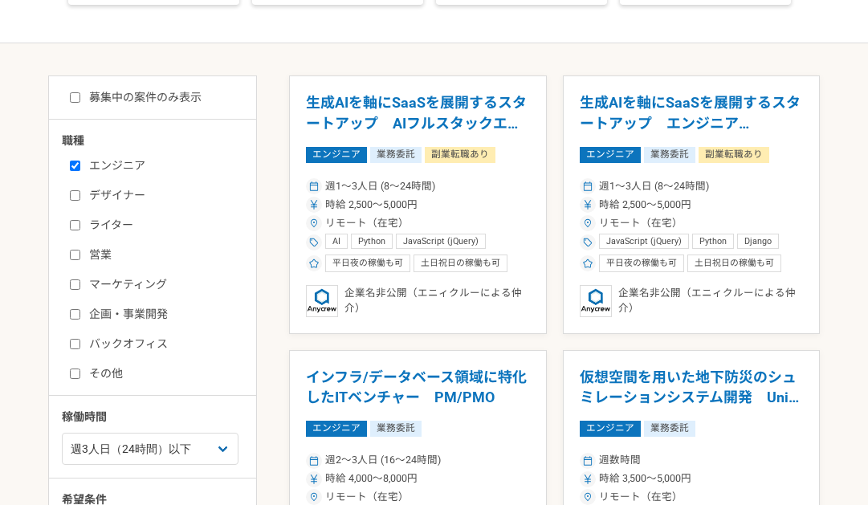
scroll to position [321, 0]
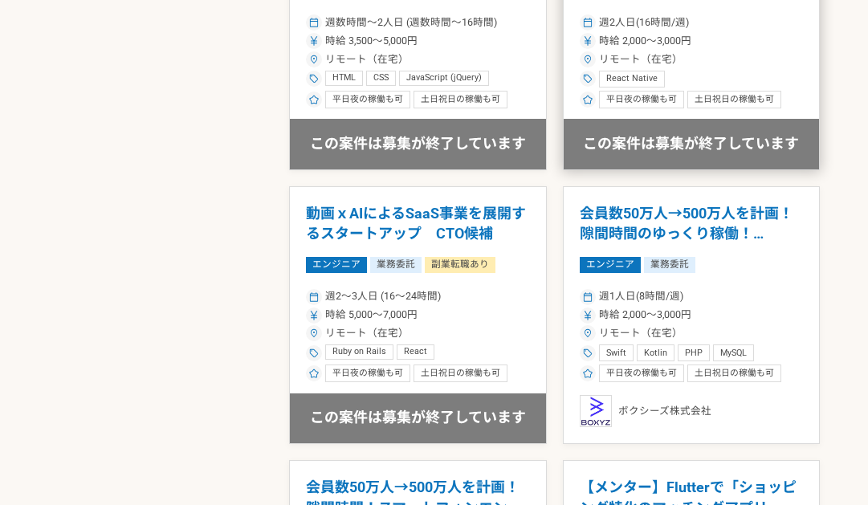
scroll to position [2058, 0]
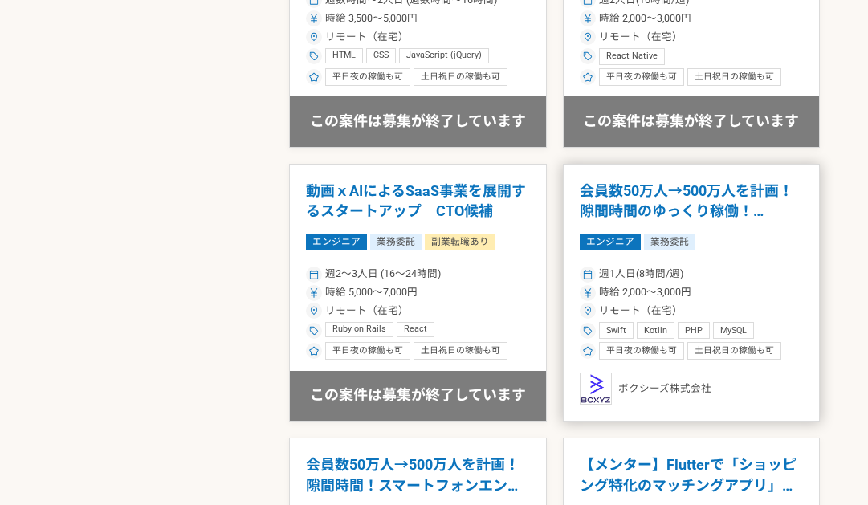
click at [710, 218] on h1 "会員数50万人→500万人を計画！隙間時間のゆっくり稼働！エンジニアを募集！" at bounding box center [692, 201] width 224 height 41
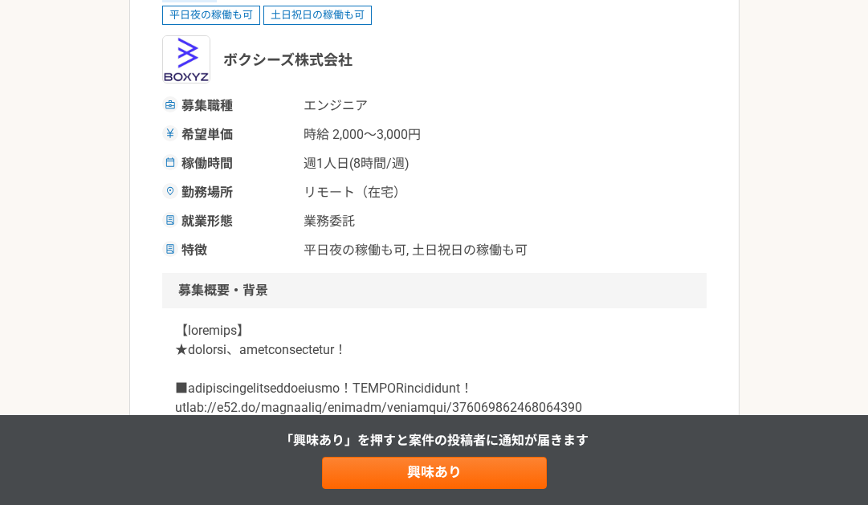
scroll to position [241, 0]
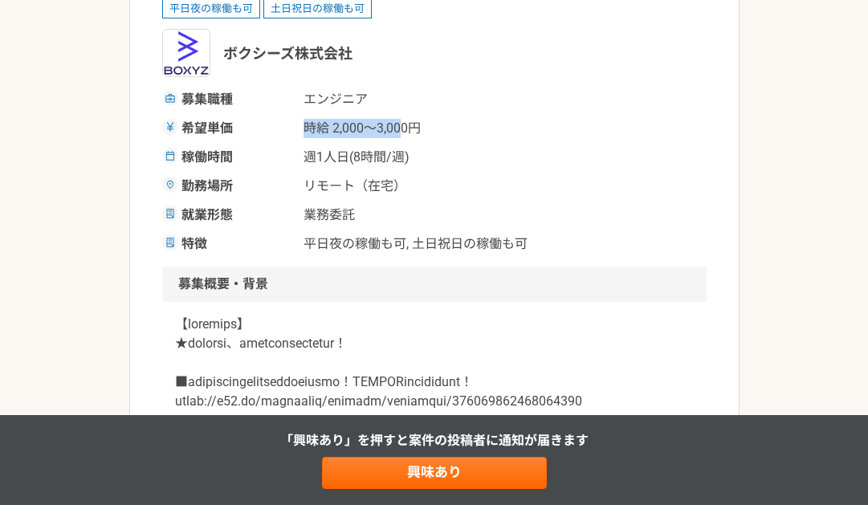
drag, startPoint x: 303, startPoint y: 127, endPoint x: 399, endPoint y: 136, distance: 96.8
click at [399, 136] on div "希望単価 時給 2,000〜3,000円" at bounding box center [434, 128] width 544 height 19
drag, startPoint x: 399, startPoint y: 136, endPoint x: 400, endPoint y: 180, distance: 43.3
click at [404, 180] on span "リモート（在宅）" at bounding box center [383, 186] width 161 height 19
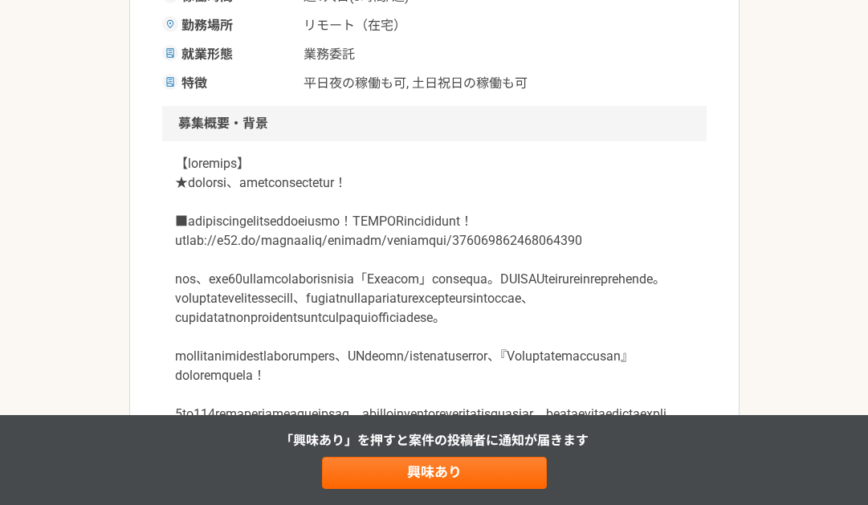
scroll to position [482, 0]
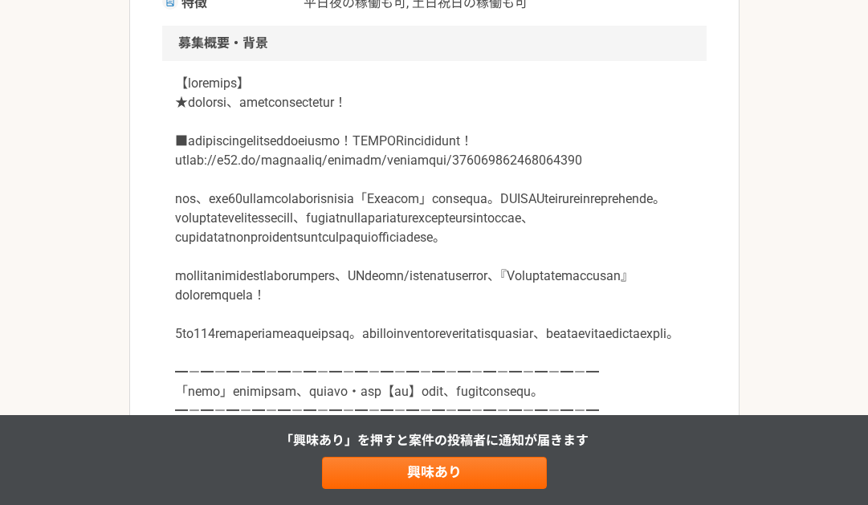
drag, startPoint x: 201, startPoint y: 106, endPoint x: 218, endPoint y: 109, distance: 17.9
click at [218, 109] on p at bounding box center [434, 247] width 519 height 347
drag, startPoint x: 218, startPoint y: 109, endPoint x: 275, endPoint y: 108, distance: 57.0
click at [275, 108] on p at bounding box center [434, 247] width 519 height 347
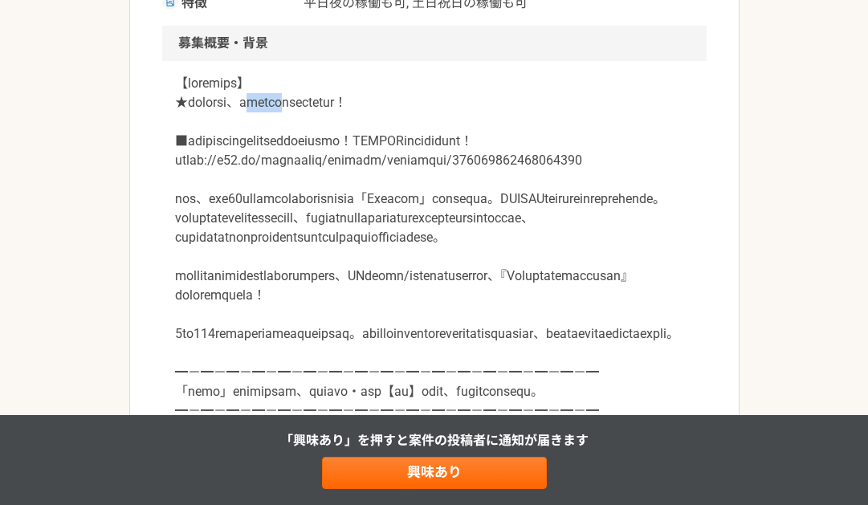
drag, startPoint x: 298, startPoint y: 104, endPoint x: 370, endPoint y: 104, distance: 72.2
click at [368, 104] on p at bounding box center [434, 247] width 519 height 347
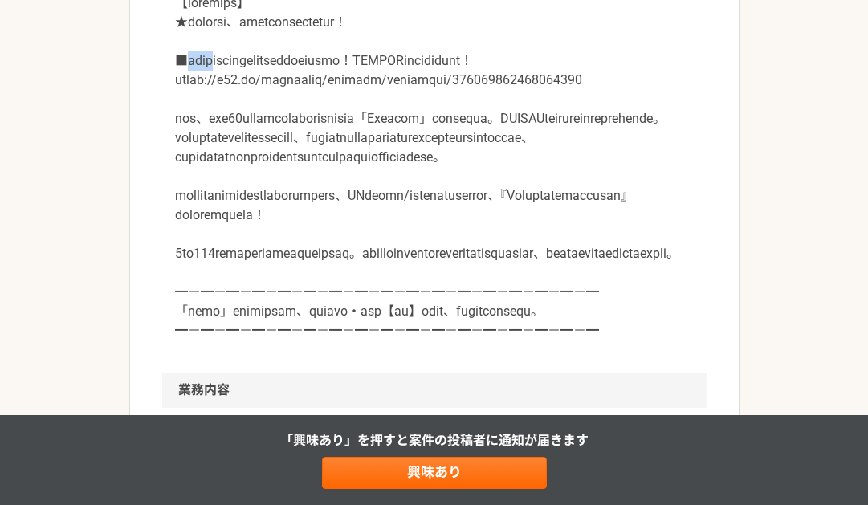
drag, startPoint x: 191, startPoint y: 59, endPoint x: 243, endPoint y: 66, distance: 52.6
click at [243, 66] on p at bounding box center [434, 167] width 519 height 347
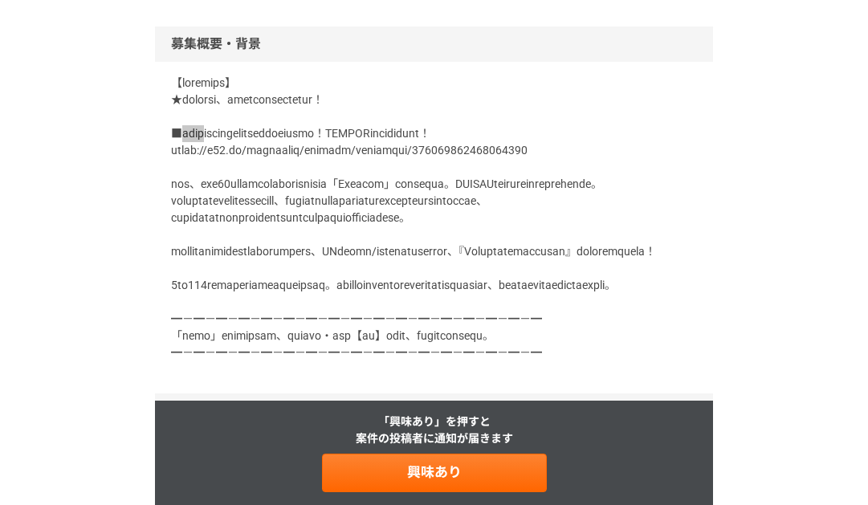
scroll to position [402, 0]
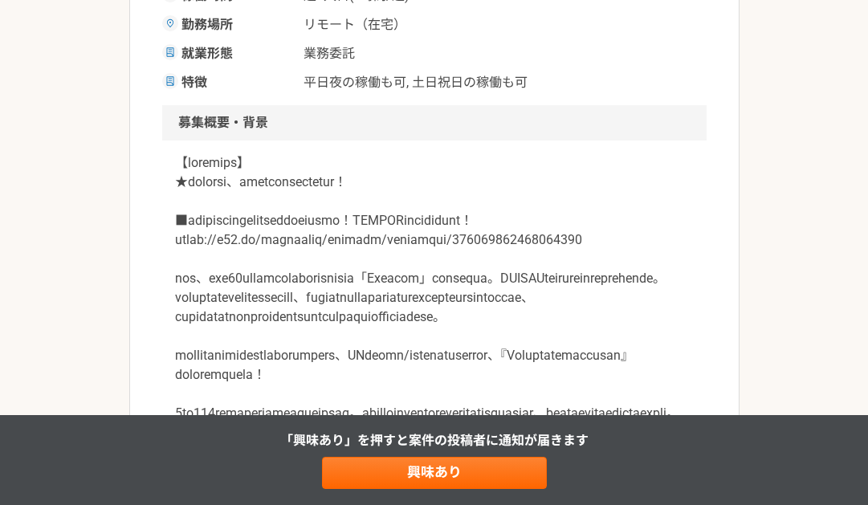
click at [551, 193] on p at bounding box center [434, 326] width 519 height 347
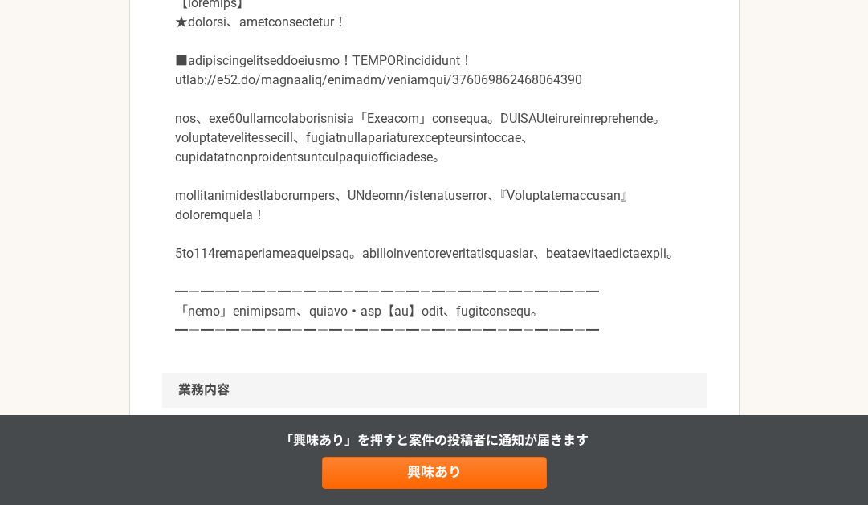
scroll to position [563, 0]
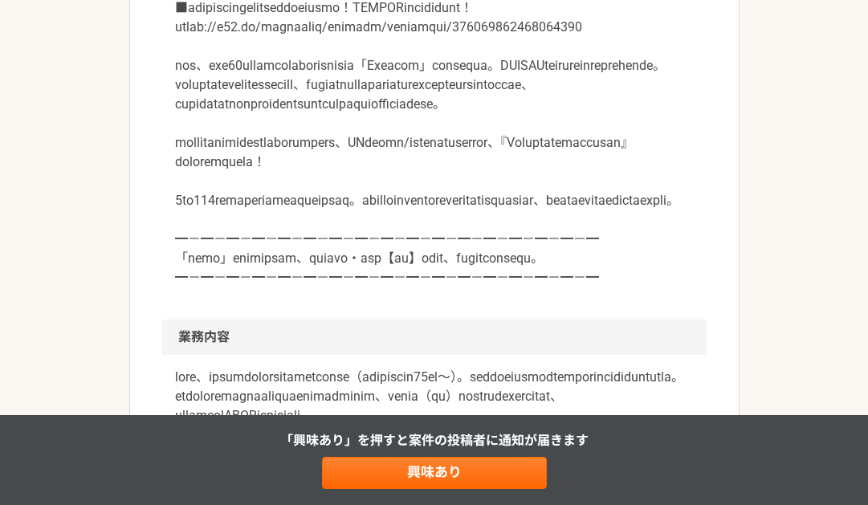
scroll to position [643, 0]
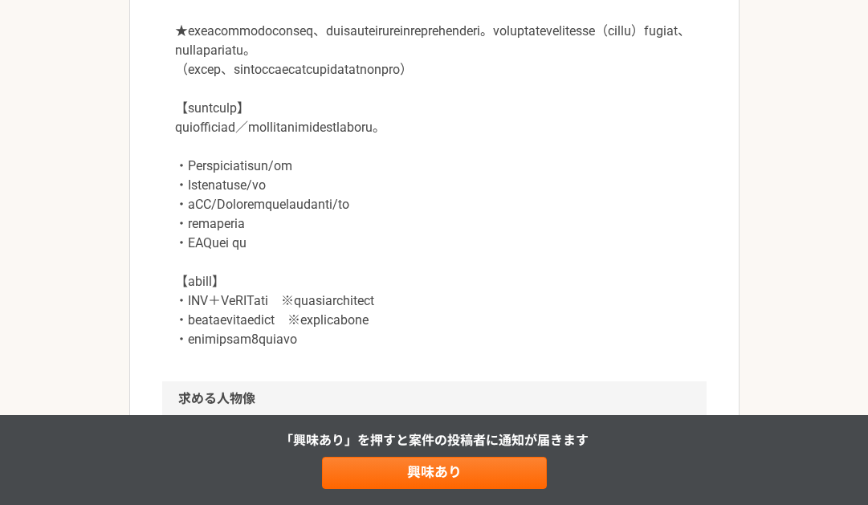
scroll to position [1044, 0]
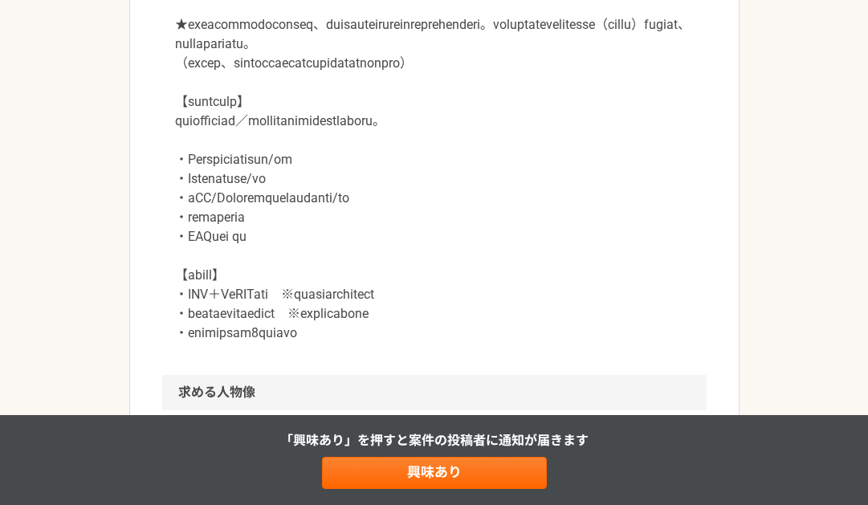
drag, startPoint x: 541, startPoint y: 43, endPoint x: 577, endPoint y: 47, distance: 36.3
click at [577, 47] on p at bounding box center [434, 140] width 519 height 405
click at [212, 181] on p at bounding box center [434, 140] width 519 height 405
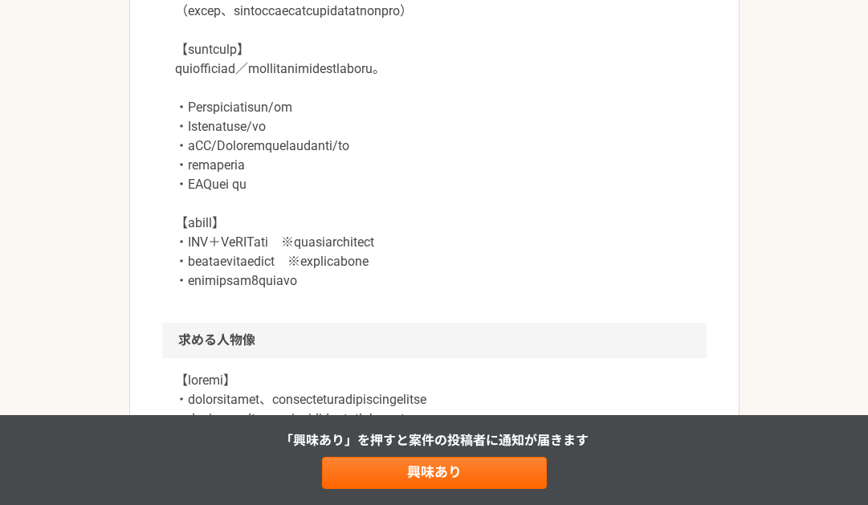
scroll to position [1124, 0]
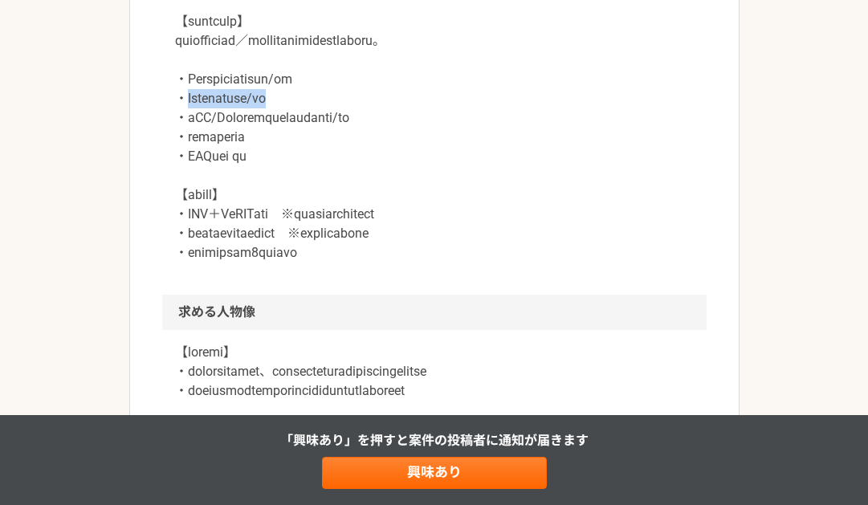
drag, startPoint x: 185, startPoint y: 228, endPoint x: 348, endPoint y: 239, distance: 163.3
click at [348, 239] on p at bounding box center [434, 60] width 519 height 405
click at [201, 262] on p at bounding box center [434, 60] width 519 height 405
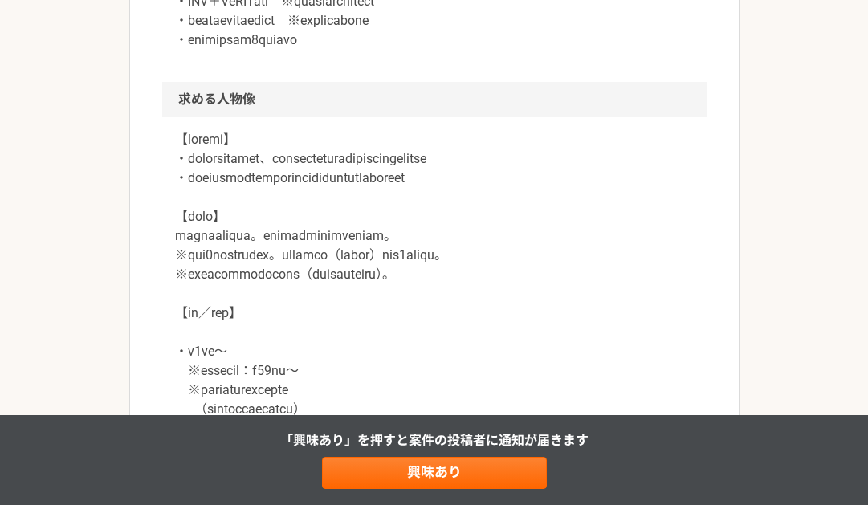
scroll to position [1365, 0]
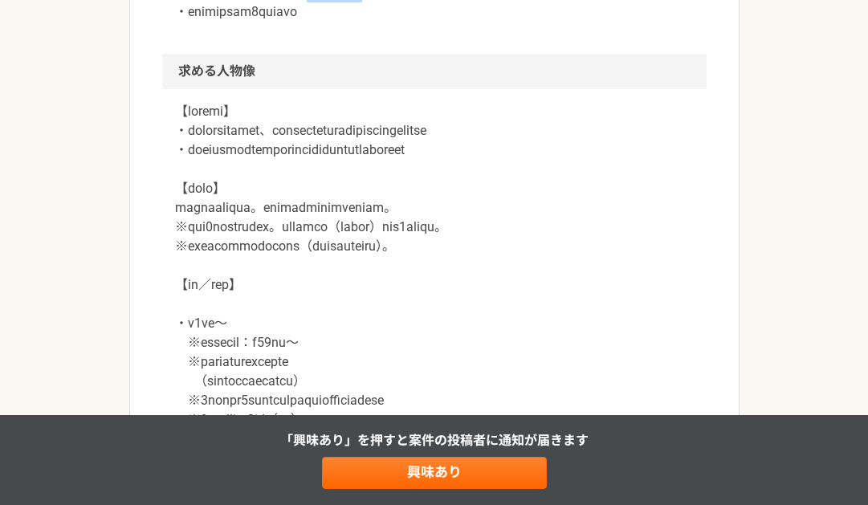
drag, startPoint x: 417, startPoint y: 132, endPoint x: 529, endPoint y: 122, distance: 112.8
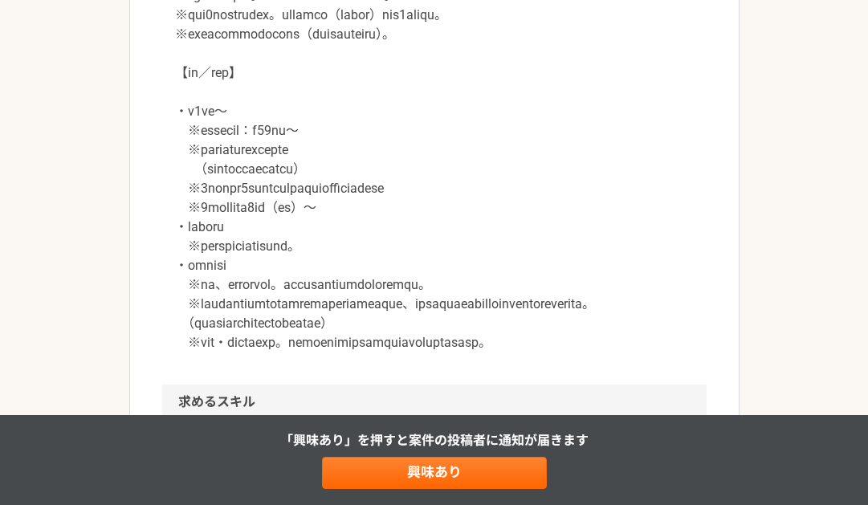
scroll to position [1606, 0]
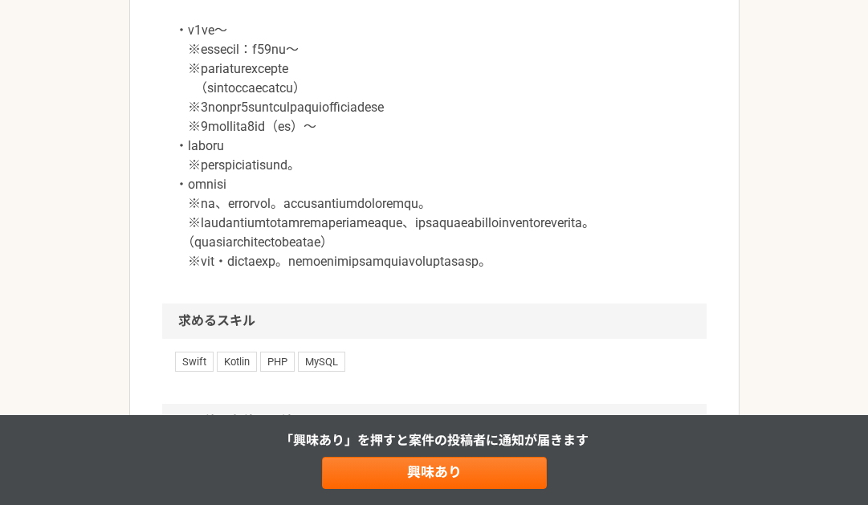
scroll to position [1686, 0]
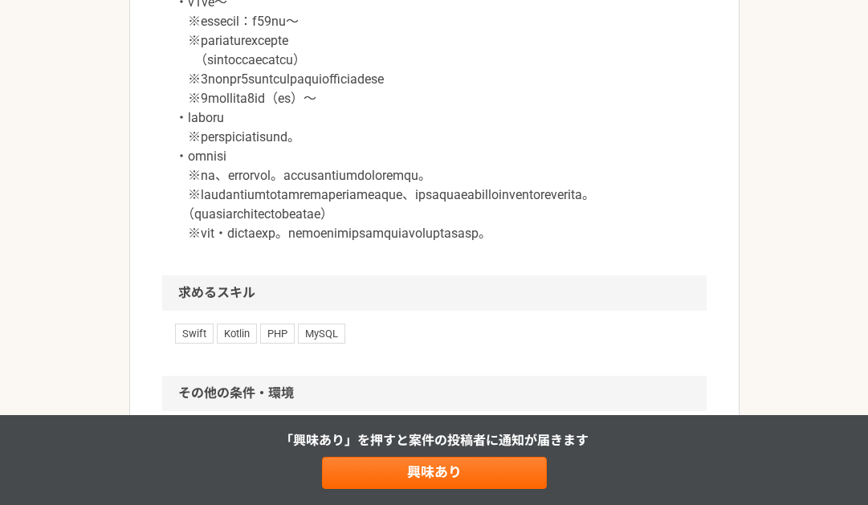
drag, startPoint x: 306, startPoint y: 173, endPoint x: 368, endPoint y: 165, distance: 62.3
click at [368, 165] on p at bounding box center [434, 12] width 519 height 462
drag, startPoint x: 368, startPoint y: 165, endPoint x: 282, endPoint y: 226, distance: 105.3
click at [282, 226] on p at bounding box center [434, 12] width 519 height 462
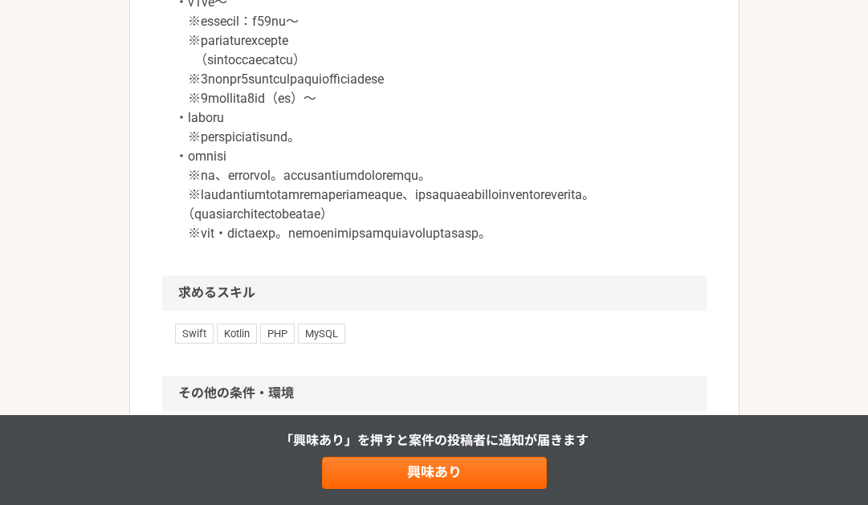
drag, startPoint x: 282, startPoint y: 226, endPoint x: 208, endPoint y: 174, distance: 90.4
click at [209, 174] on p at bounding box center [434, 12] width 519 height 462
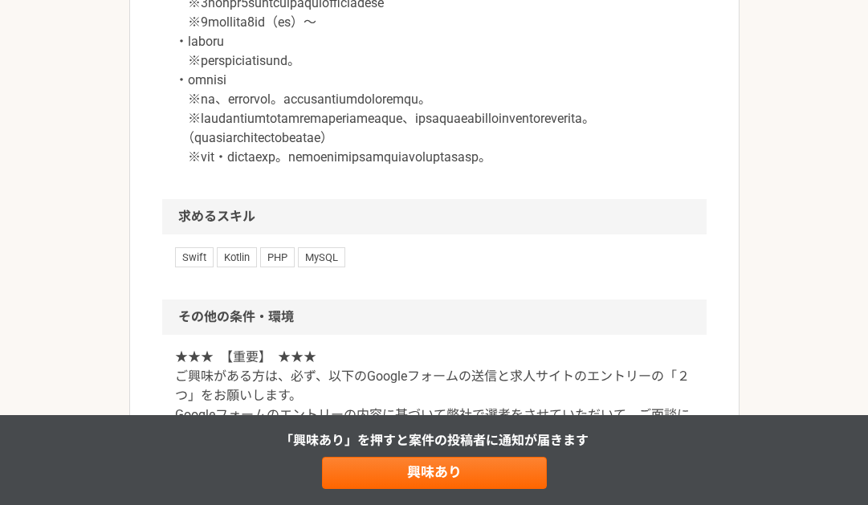
scroll to position [1767, 0]
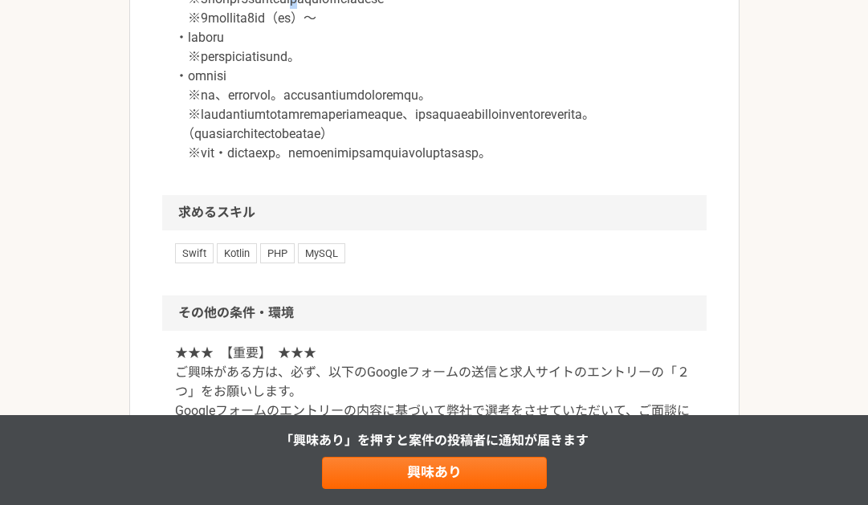
drag, startPoint x: 374, startPoint y: 155, endPoint x: 394, endPoint y: 154, distance: 20.1
drag, startPoint x: 394, startPoint y: 154, endPoint x: 490, endPoint y: 155, distance: 96.3
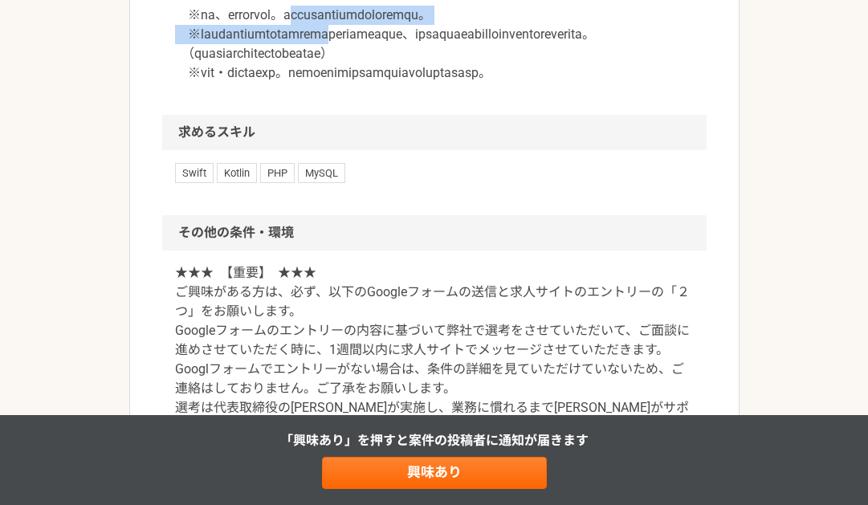
drag, startPoint x: 363, startPoint y: 172, endPoint x: 444, endPoint y: 187, distance: 82.5
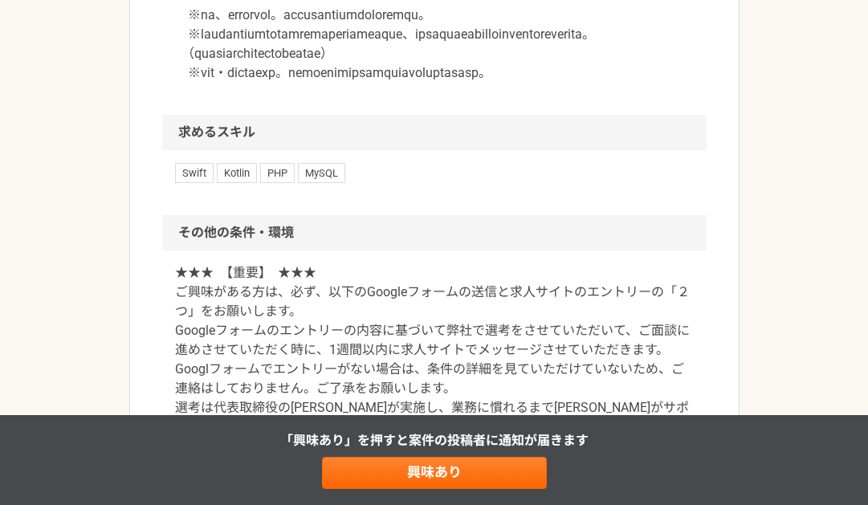
drag, startPoint x: 444, startPoint y: 187, endPoint x: 460, endPoint y: 226, distance: 41.7
drag, startPoint x: 206, startPoint y: 189, endPoint x: 371, endPoint y: 185, distance: 164.6
drag, startPoint x: 371, startPoint y: 185, endPoint x: 374, endPoint y: 231, distance: 45.9
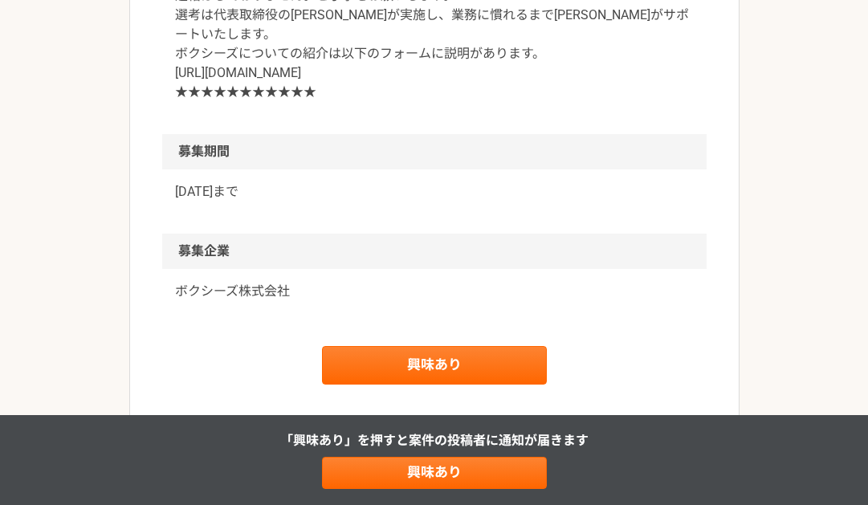
scroll to position [2248, 0]
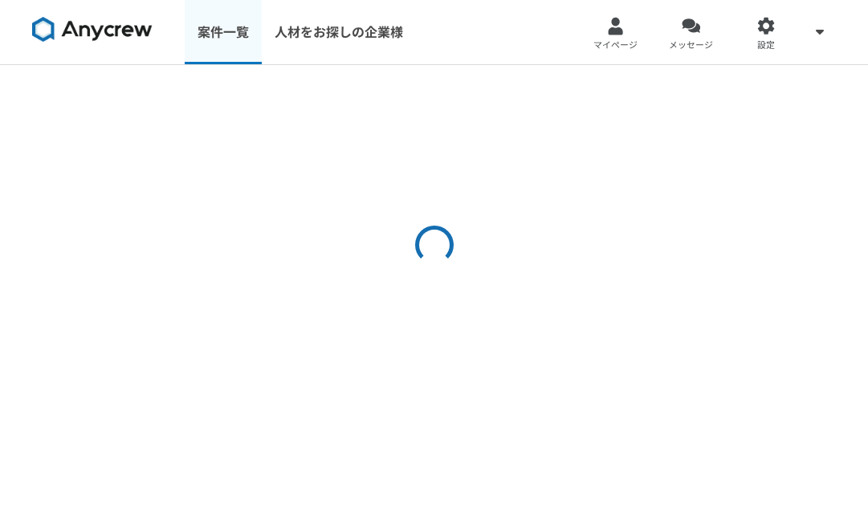
select select "3"
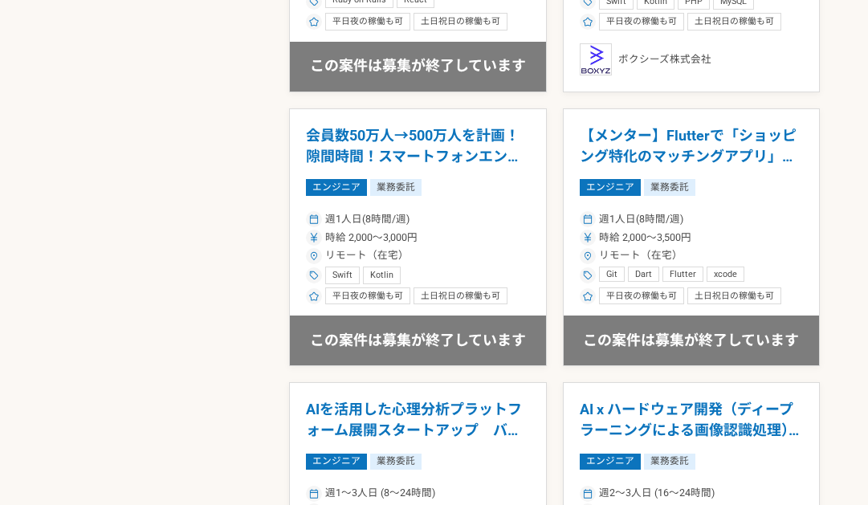
scroll to position [2408, 0]
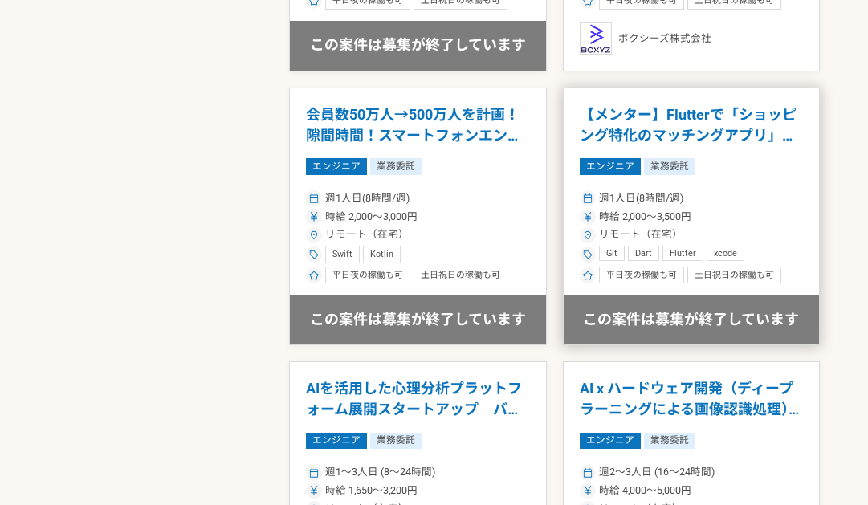
click at [756, 136] on h1 "【メンター】Flutterで「ショッピング特化のマッチングアプリ」開発サポート" at bounding box center [692, 124] width 224 height 41
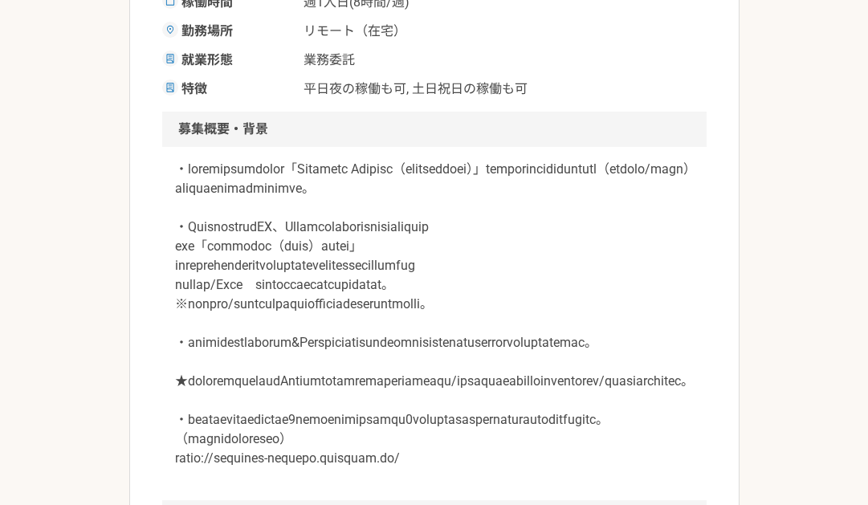
scroll to position [482, 0]
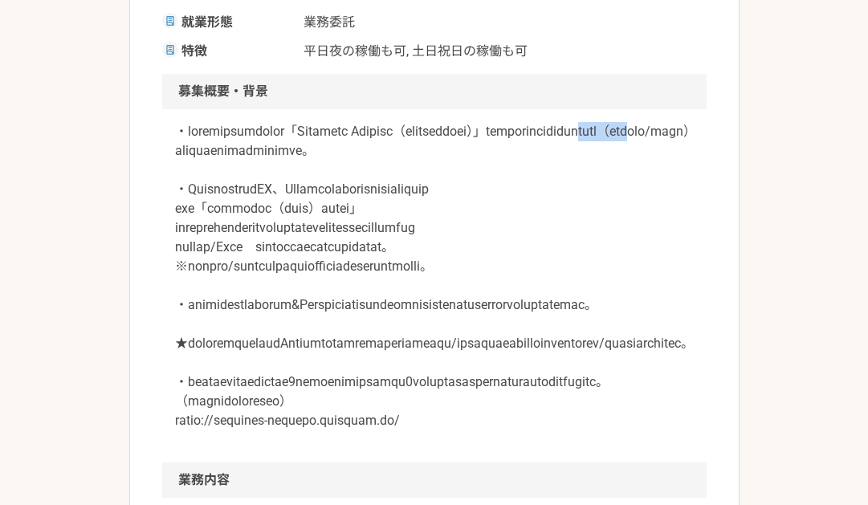
drag, startPoint x: 339, startPoint y: 154, endPoint x: 445, endPoint y: 151, distance: 106.0
click at [445, 151] on p at bounding box center [434, 276] width 519 height 308
drag, startPoint x: 445, startPoint y: 151, endPoint x: 560, endPoint y: 169, distance: 116.9
click at [560, 169] on p at bounding box center [434, 276] width 519 height 308
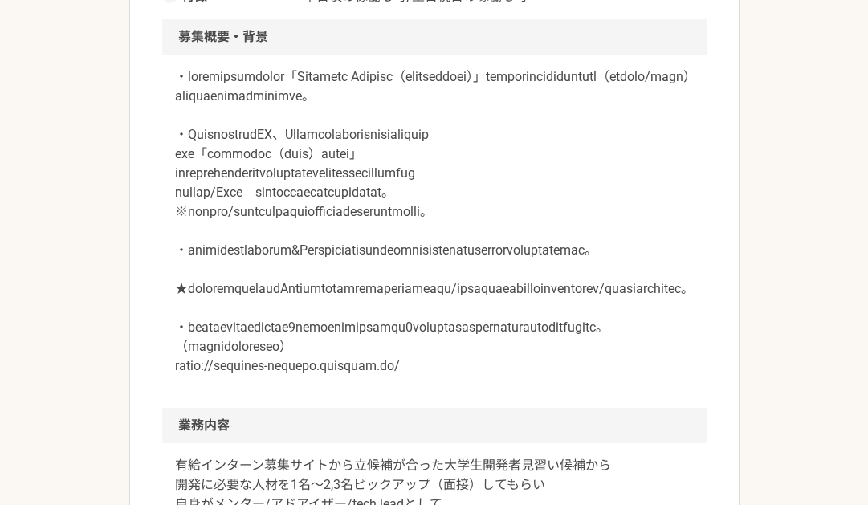
scroll to position [562, 0]
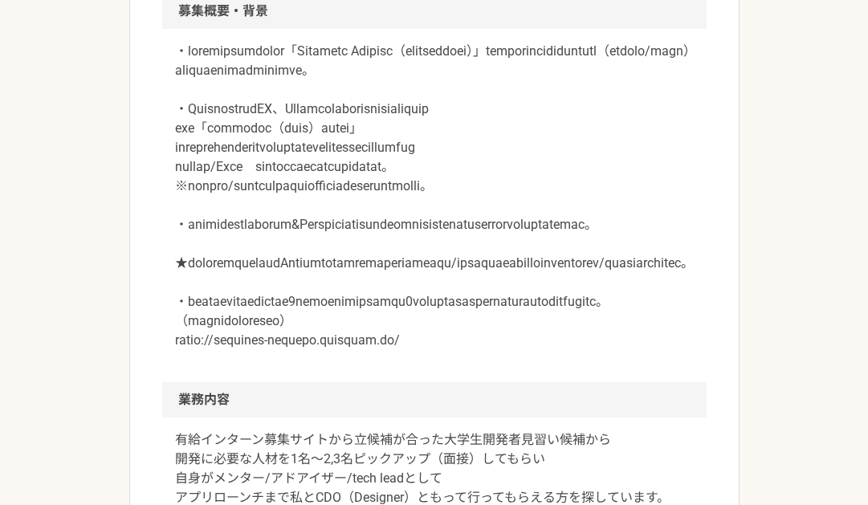
click at [55, 152] on div "この案件は募集が終了しています エンジニア 【メンター】Flutterで「ショッピング特化のマッチングアプリ」開発サポート 業務委託 平日夜の稼働も可 土日祝…" at bounding box center [434, 373] width 868 height 1741
drag, startPoint x: 230, startPoint y: 146, endPoint x: 366, endPoint y: 151, distance: 135.7
click at [366, 151] on p at bounding box center [434, 196] width 519 height 308
drag, startPoint x: 366, startPoint y: 151, endPoint x: 403, endPoint y: 178, distance: 45.9
click at [403, 178] on p at bounding box center [434, 196] width 519 height 308
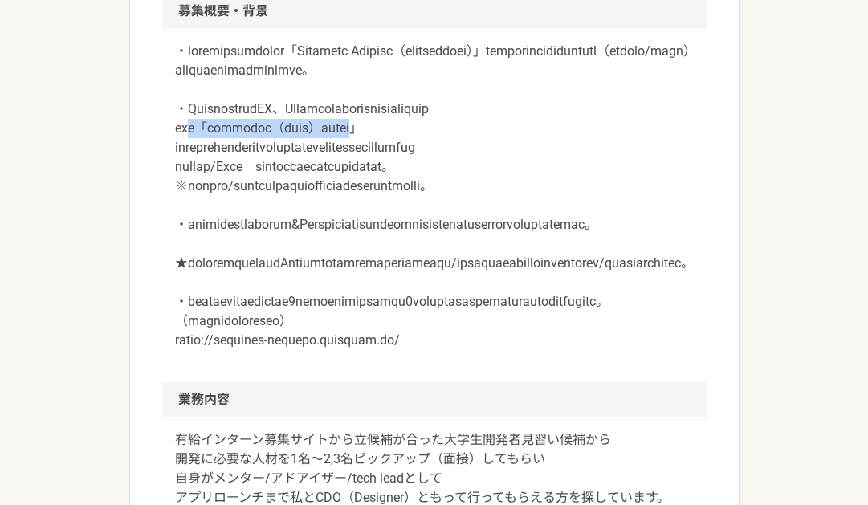
drag, startPoint x: 470, startPoint y: 151, endPoint x: 204, endPoint y: 150, distance: 265.7
click at [204, 150] on p at bounding box center [434, 196] width 519 height 308
drag, startPoint x: 204, startPoint y: 151, endPoint x: 87, endPoint y: 184, distance: 121.7
click at [87, 184] on div "この案件は募集が終了しています エンジニア 【メンター】Flutterで「ショッピング特化のマッチングアプリ」開発サポート 業務委託 平日夜の稼働も可 土日祝…" at bounding box center [434, 373] width 868 height 1741
click at [72, 180] on div "この案件は募集が終了しています エンジニア 【メンター】Flutterで「ショッピング特化のマッチングアプリ」開発サポート 業務委託 平日夜の稼働も可 土日祝…" at bounding box center [434, 373] width 868 height 1741
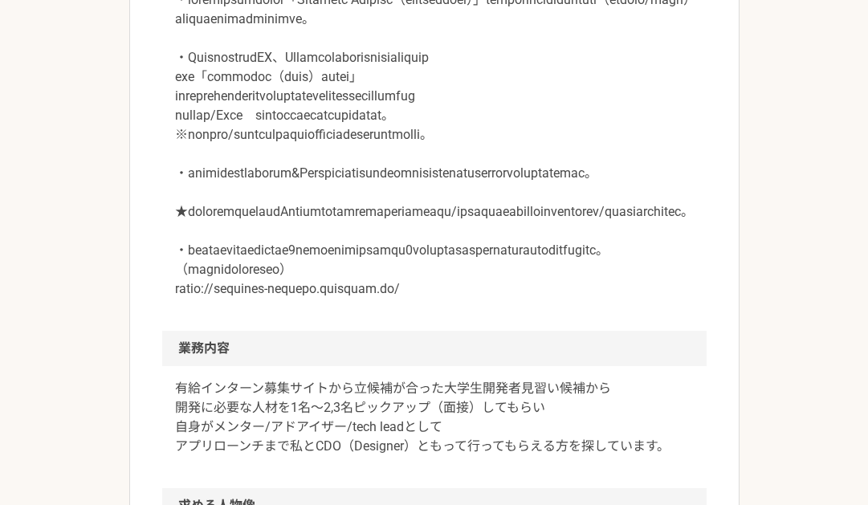
scroll to position [642, 0]
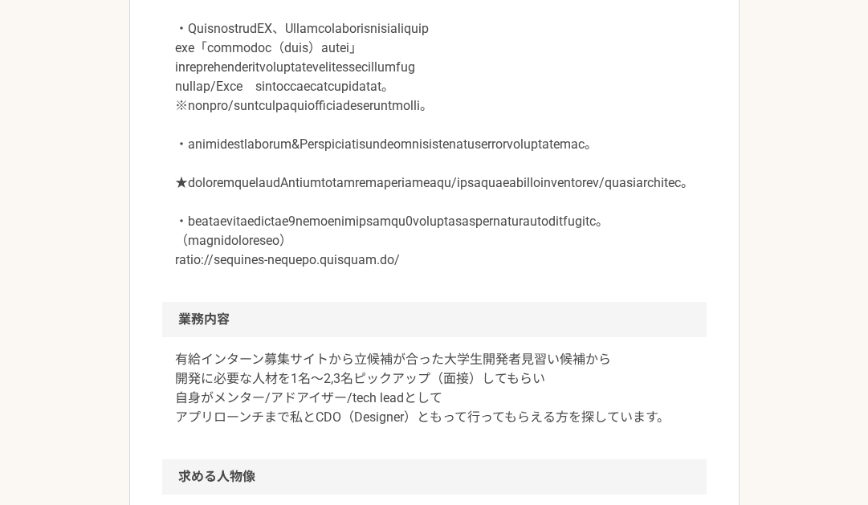
click at [50, 164] on div "この案件は募集が終了しています エンジニア 【メンター】Flutterで「ショッピング特化のマッチングアプリ」開発サポート 業務委託 平日夜の稼働も可 土日祝…" at bounding box center [434, 293] width 868 height 1741
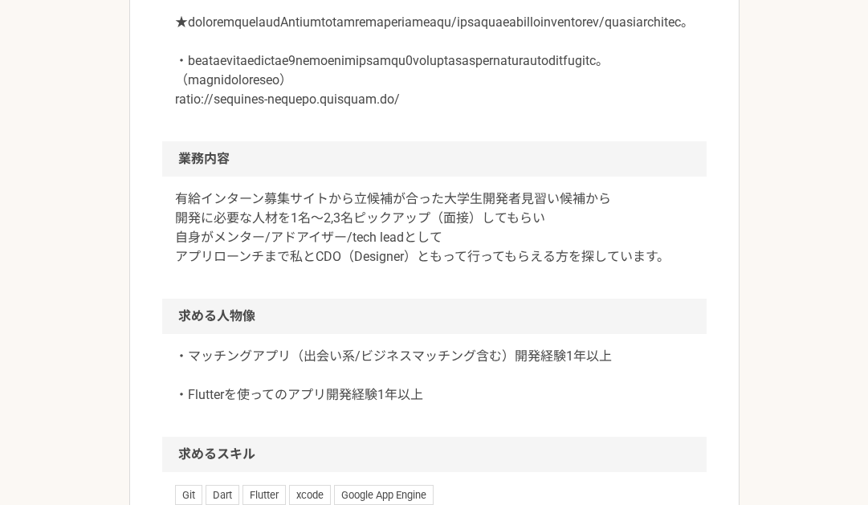
click at [51, 173] on div "この案件は募集が終了しています エンジニア 【メンター】Flutterで「ショッピング特化のマッチングアプリ」開発サポート 業務委託 平日夜の稼働も可 土日祝…" at bounding box center [434, 132] width 868 height 1741
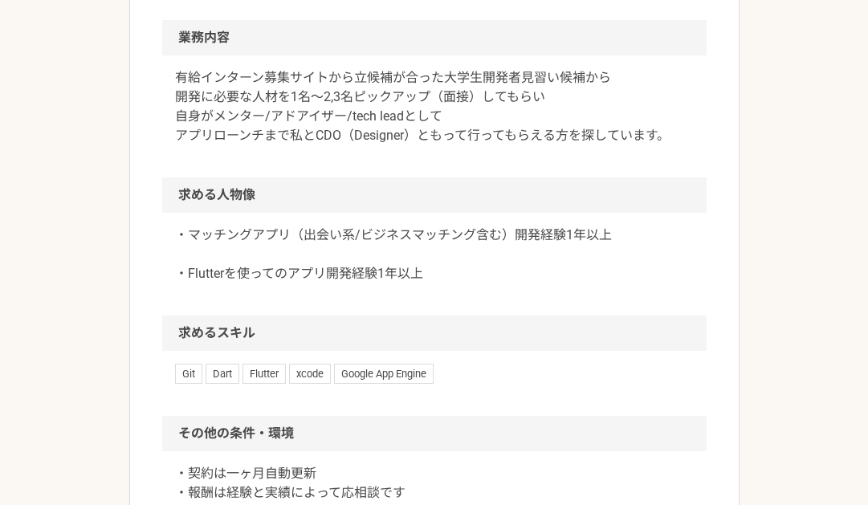
scroll to position [963, 0]
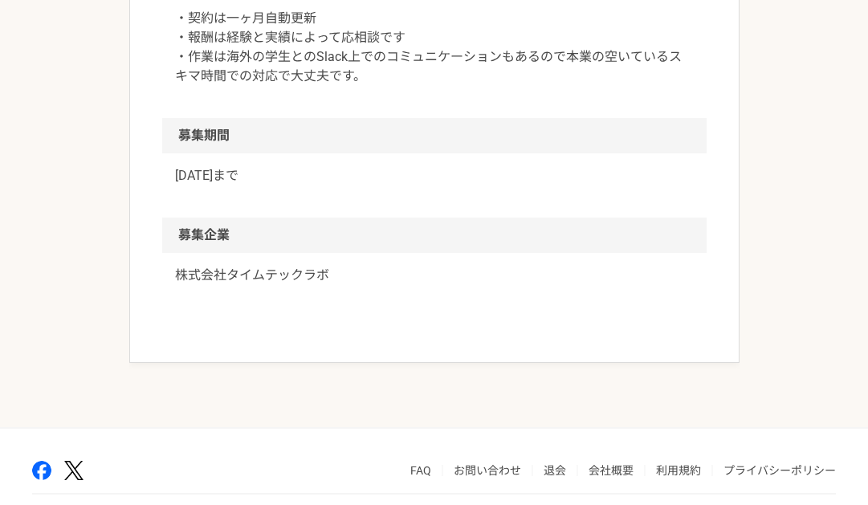
scroll to position [1518, 0]
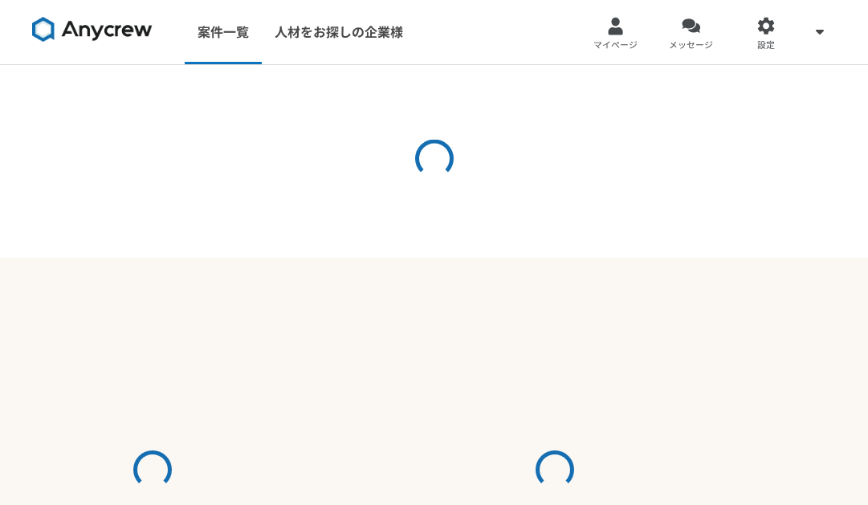
select select "3"
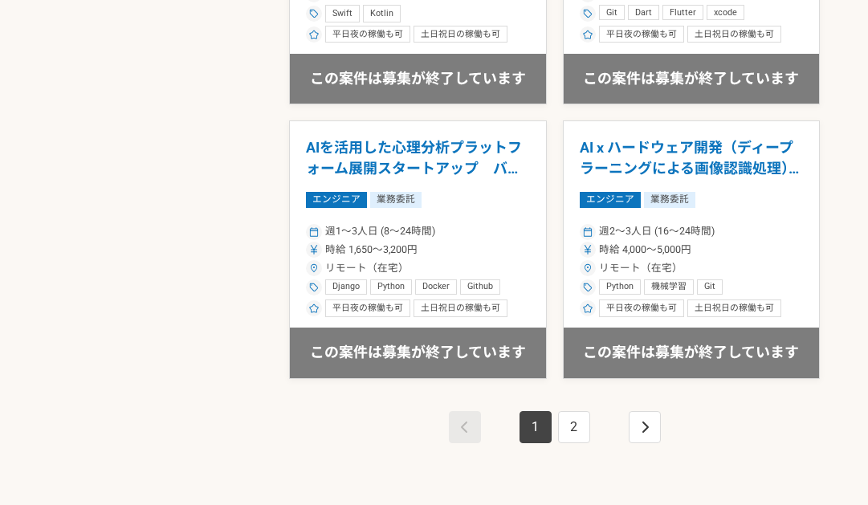
scroll to position [2804, 0]
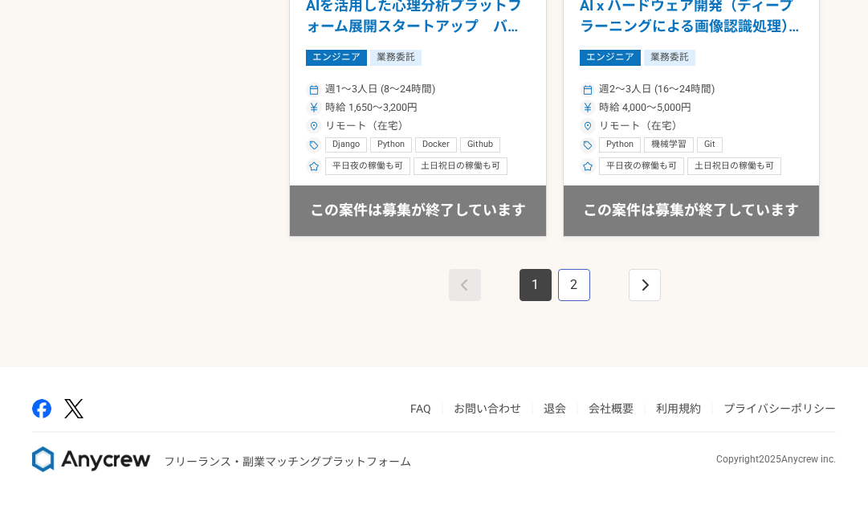
click at [570, 290] on link "2" at bounding box center [574, 285] width 32 height 32
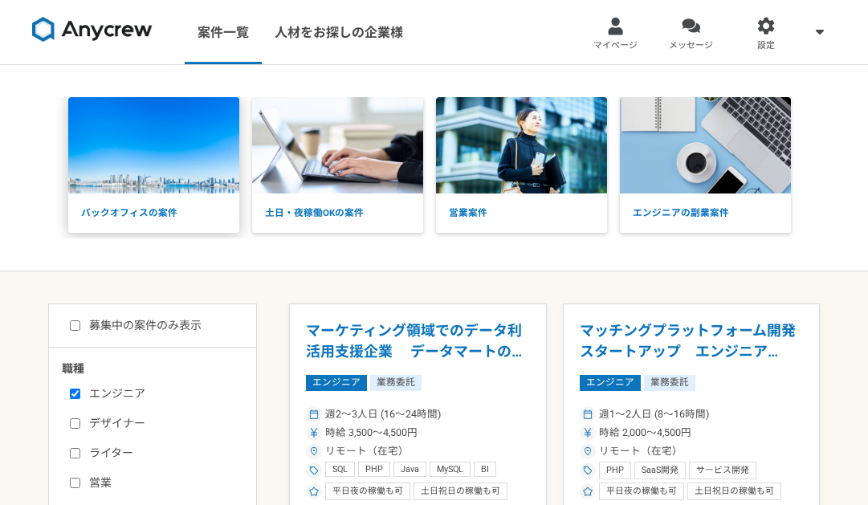
click at [164, 227] on p "バックオフィスの案件" at bounding box center [153, 213] width 171 height 40
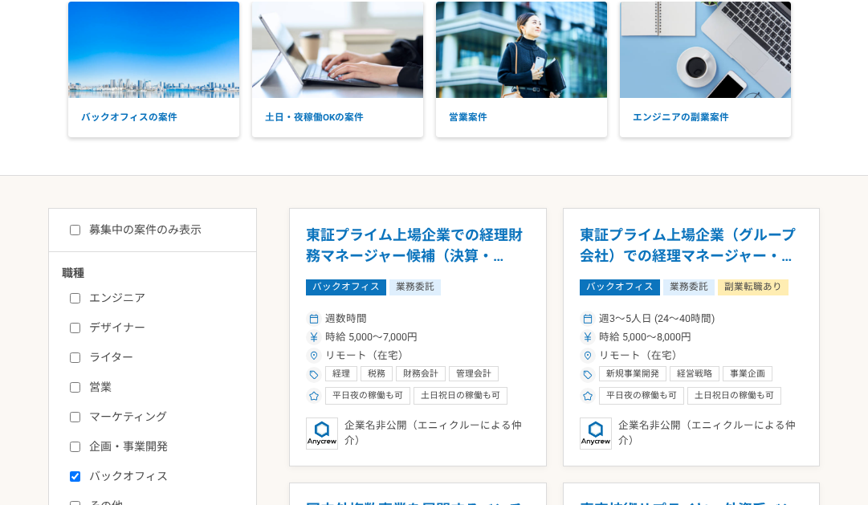
scroll to position [241, 0]
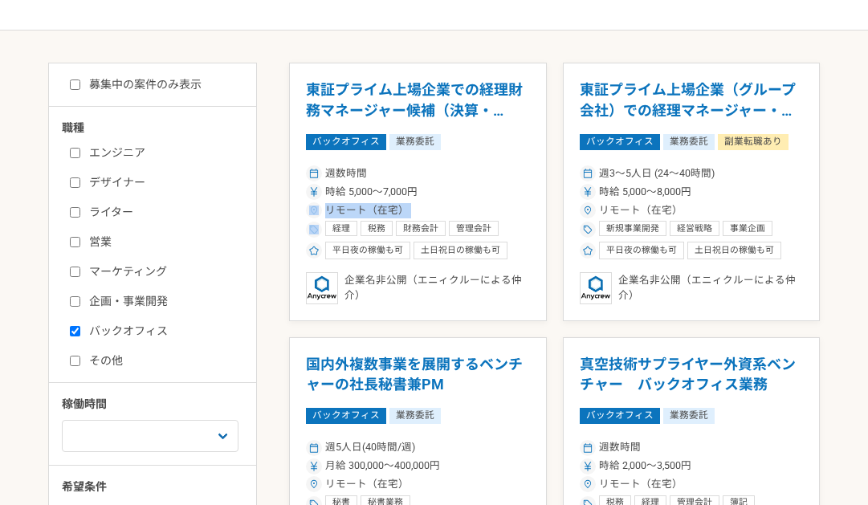
drag, startPoint x: 285, startPoint y: 223, endPoint x: 271, endPoint y: 194, distance: 32.0
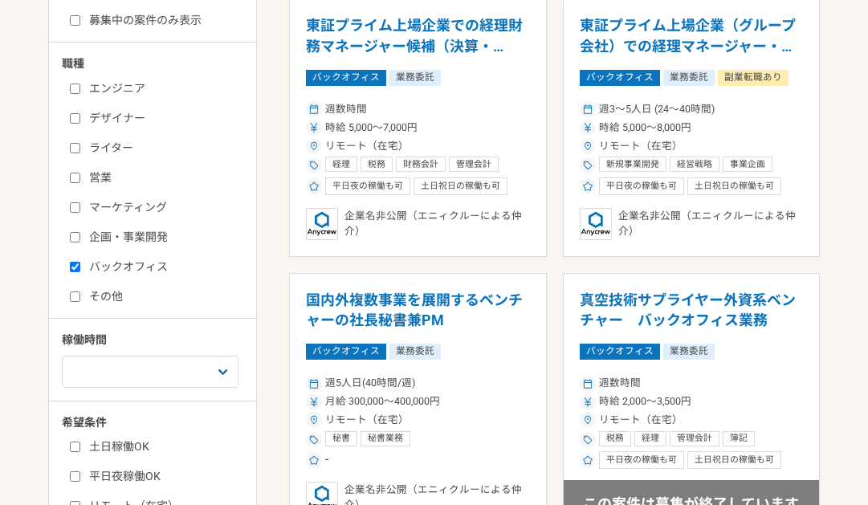
scroll to position [401, 0]
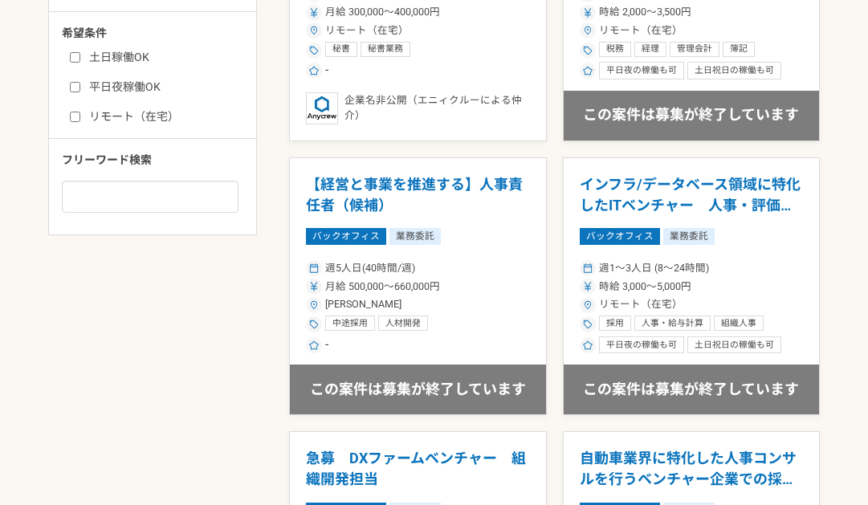
scroll to position [722, 0]
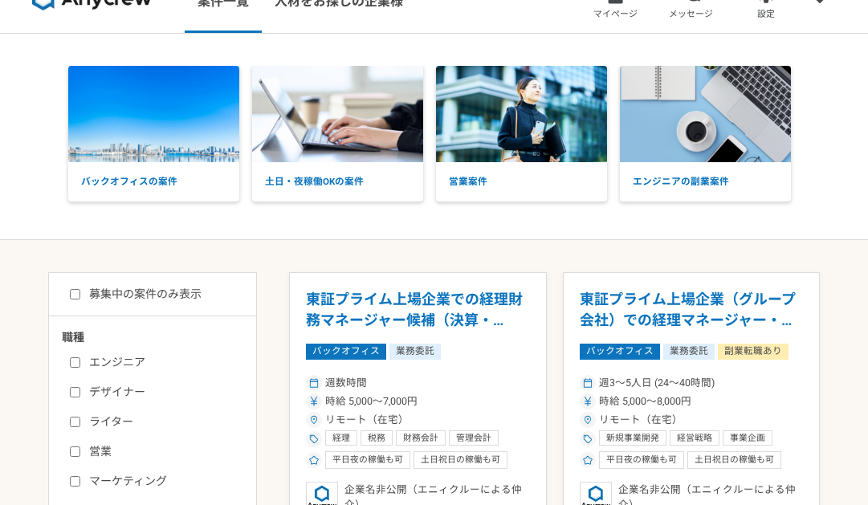
scroll to position [0, 0]
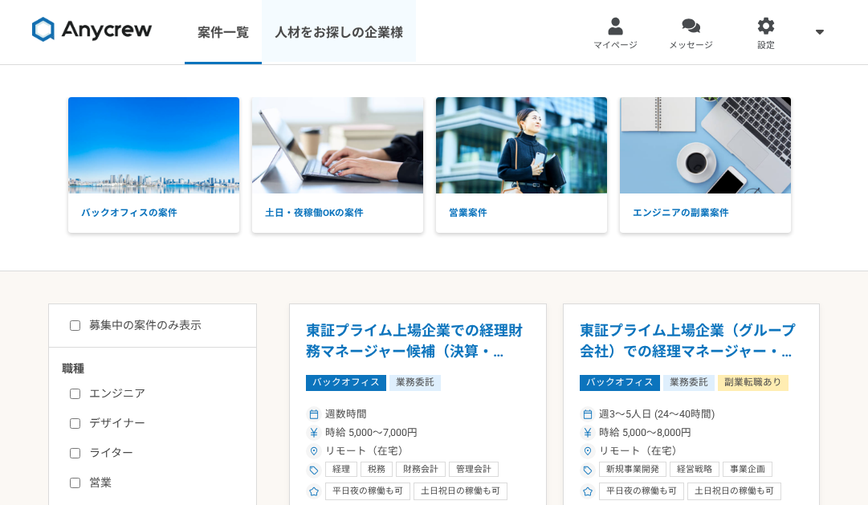
click at [322, 35] on link "人材をお探しの企業様" at bounding box center [339, 32] width 154 height 64
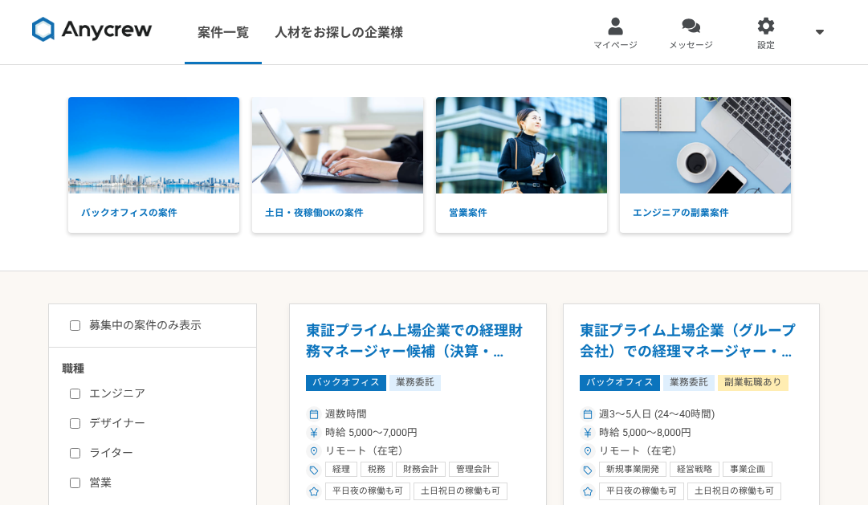
click at [681, 256] on div "バックオフィスの案件 土日・夜稼働OKの案件 営業案件 エンジニアの副業案件" at bounding box center [434, 168] width 868 height 206
click at [354, 211] on p "土日・夜稼働OKの案件" at bounding box center [337, 213] width 171 height 40
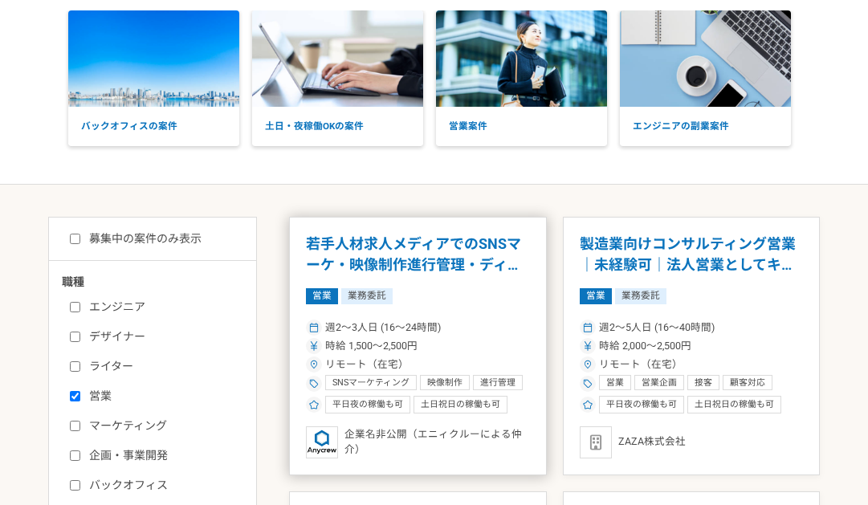
scroll to position [241, 0]
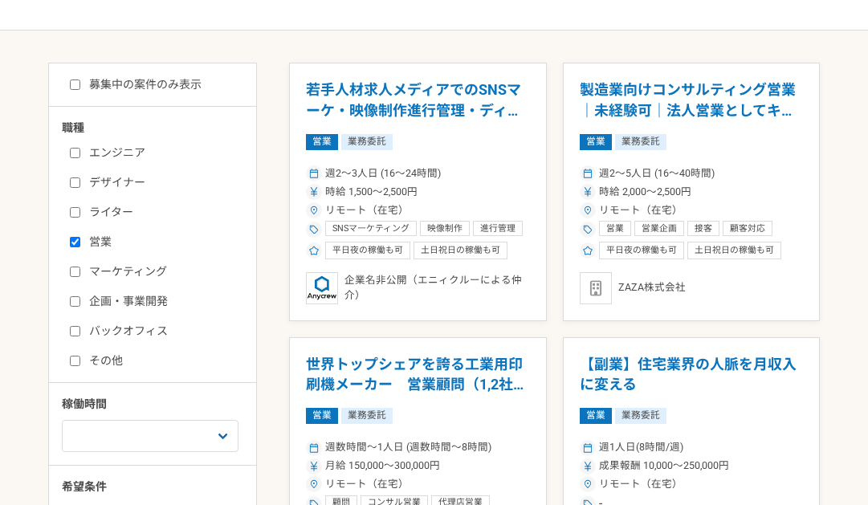
drag, startPoint x: 110, startPoint y: 243, endPoint x: 108, endPoint y: 223, distance: 20.1
click at [110, 243] on label "営業" at bounding box center [162, 242] width 185 height 17
click at [80, 243] on input "営業" at bounding box center [75, 242] width 10 height 10
checkbox input "false"
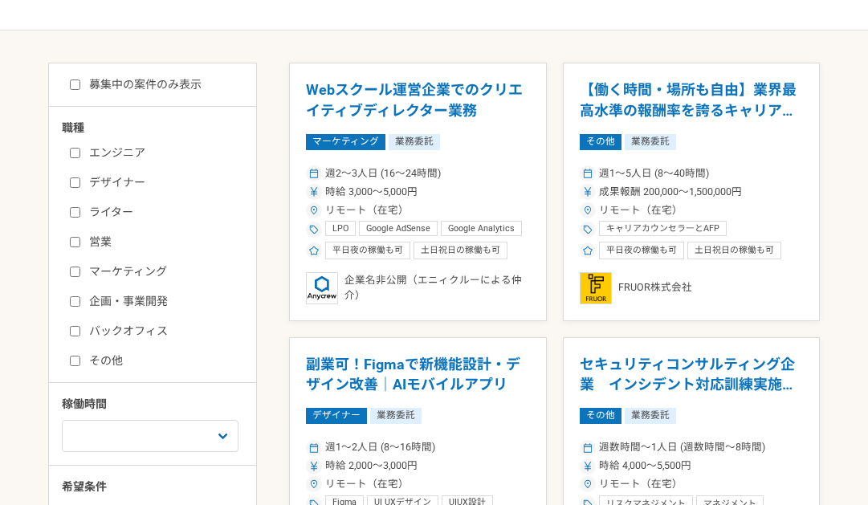
click at [126, 205] on label "ライター" at bounding box center [162, 212] width 185 height 17
click at [80, 207] on input "ライター" at bounding box center [75, 212] width 10 height 10
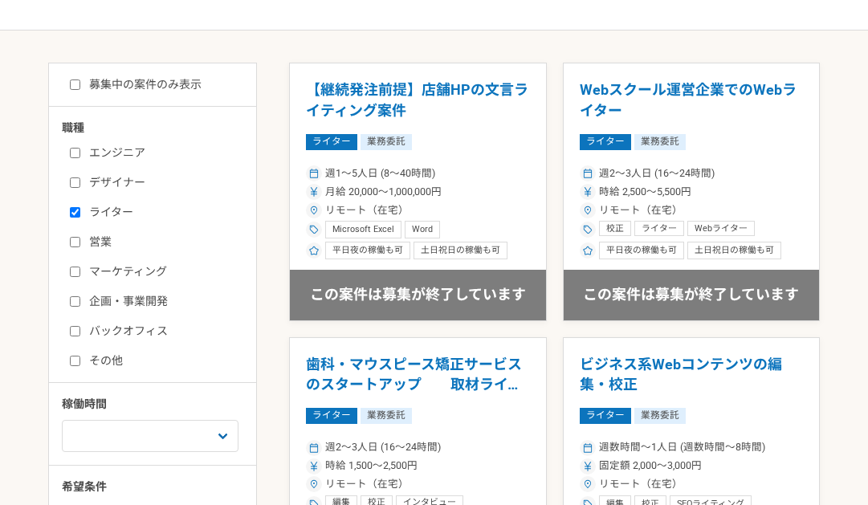
click at [125, 205] on label "ライター" at bounding box center [162, 212] width 185 height 17
click at [80, 207] on input "ライター" at bounding box center [75, 212] width 10 height 10
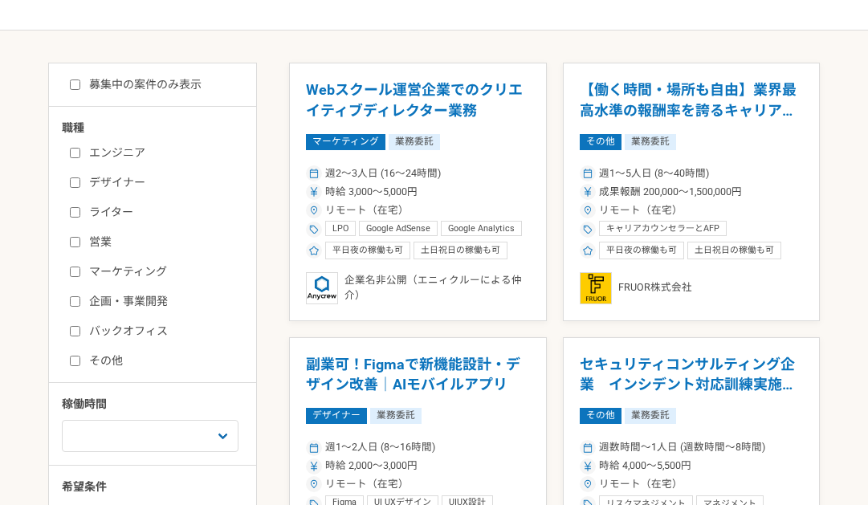
click at [125, 205] on label "ライター" at bounding box center [162, 212] width 185 height 17
click at [80, 207] on input "ライター" at bounding box center [75, 212] width 10 height 10
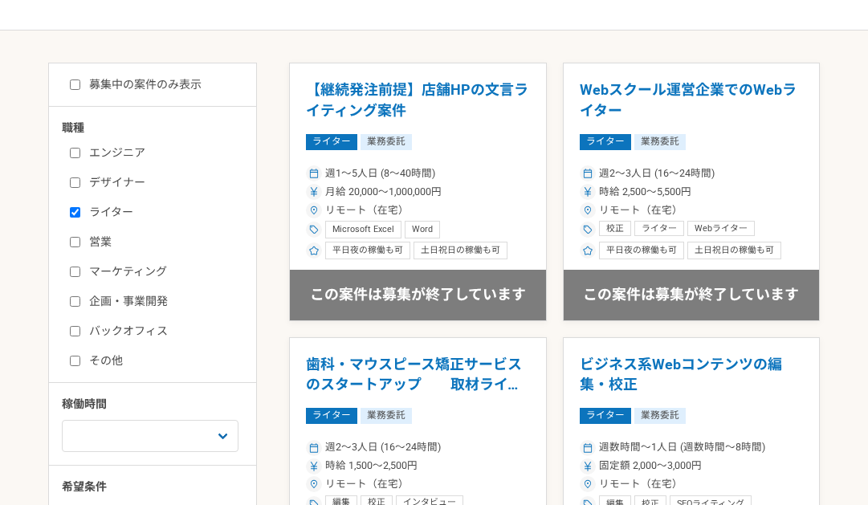
click at [125, 205] on label "ライター" at bounding box center [162, 212] width 185 height 17
click at [80, 207] on input "ライター" at bounding box center [75, 212] width 10 height 10
checkbox input "false"
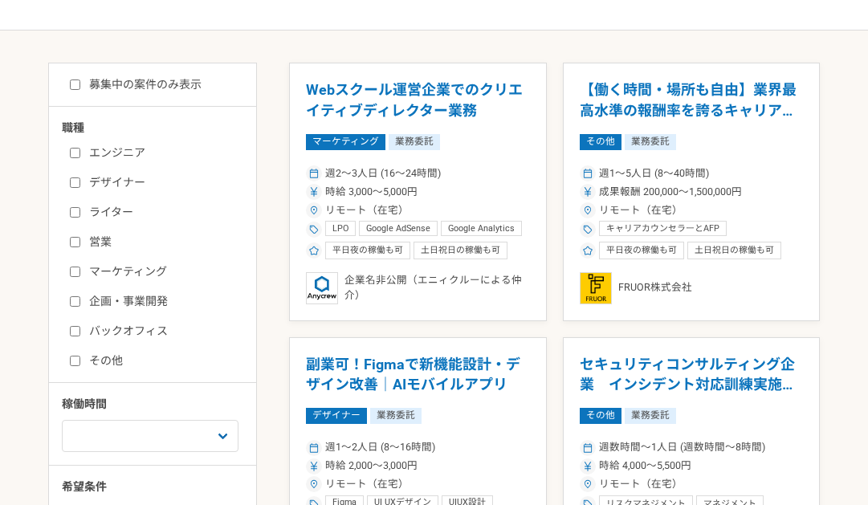
click at [116, 170] on div "エンジニア デザイナー ライター 営業 マーケティング 企画・事業開発 バックオフィス その他" at bounding box center [158, 254] width 193 height 230
click at [121, 183] on label "デザイナー" at bounding box center [162, 182] width 185 height 17
click at [80, 183] on input "デザイナー" at bounding box center [75, 182] width 10 height 10
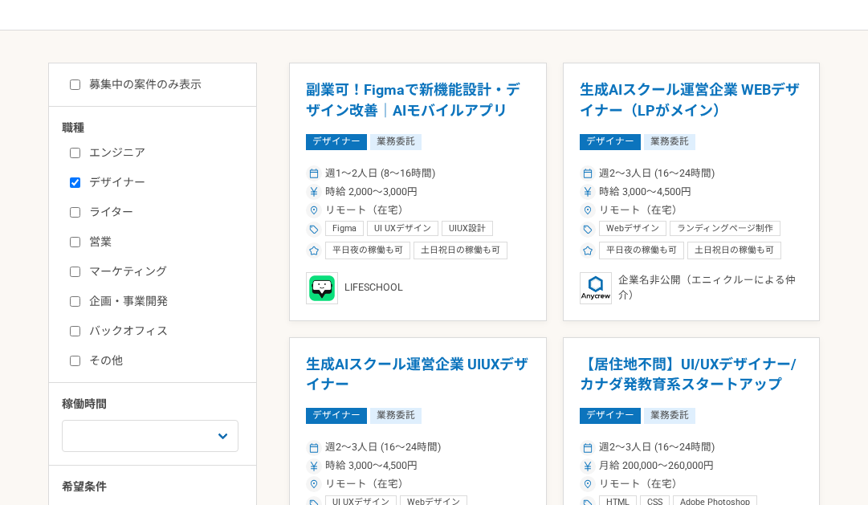
click at [121, 183] on label "デザイナー" at bounding box center [162, 182] width 185 height 17
click at [80, 183] on input "デザイナー" at bounding box center [75, 182] width 10 height 10
checkbox input "false"
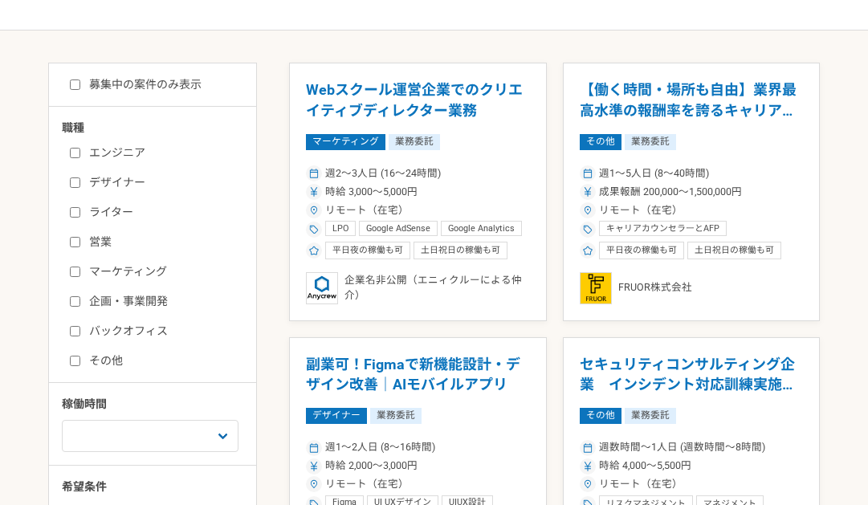
click at [119, 153] on label "エンジニア" at bounding box center [162, 152] width 185 height 17
click at [80, 153] on input "エンジニア" at bounding box center [75, 153] width 10 height 10
checkbox input "true"
